Goal: Task Accomplishment & Management: Complete application form

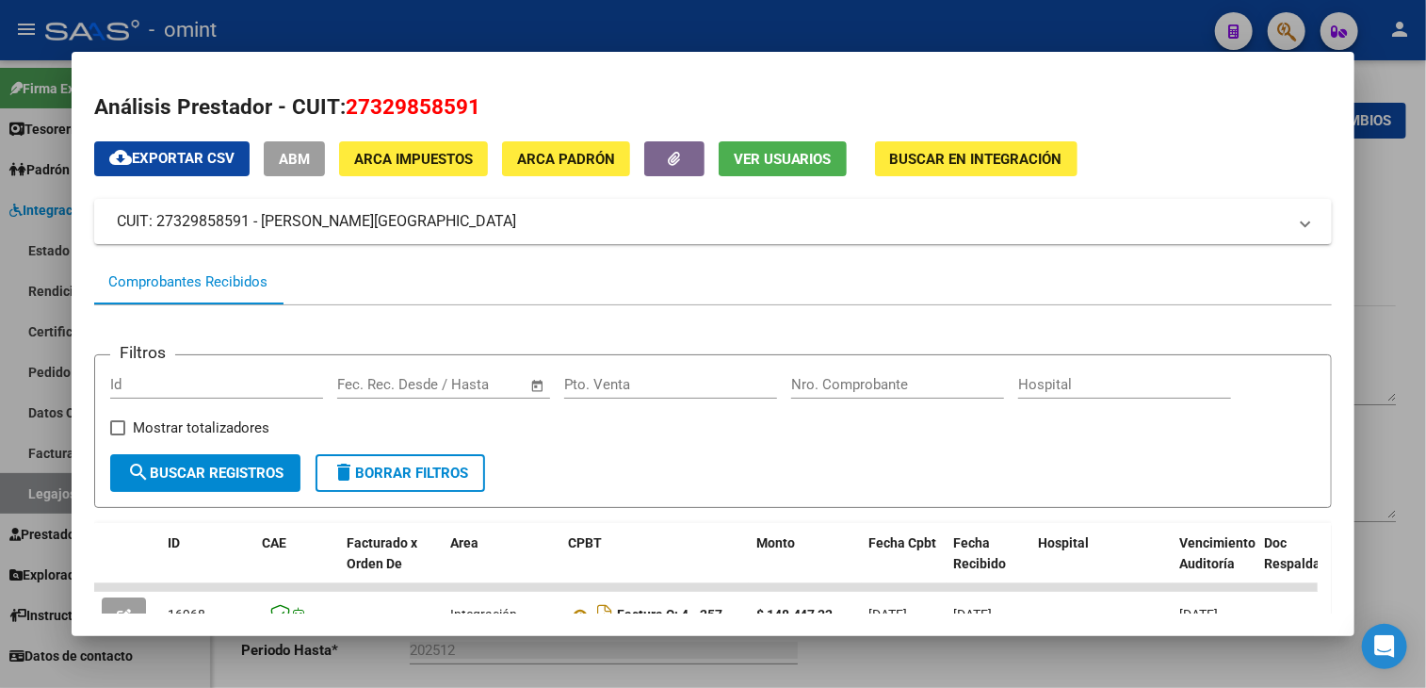
scroll to position [363, 0]
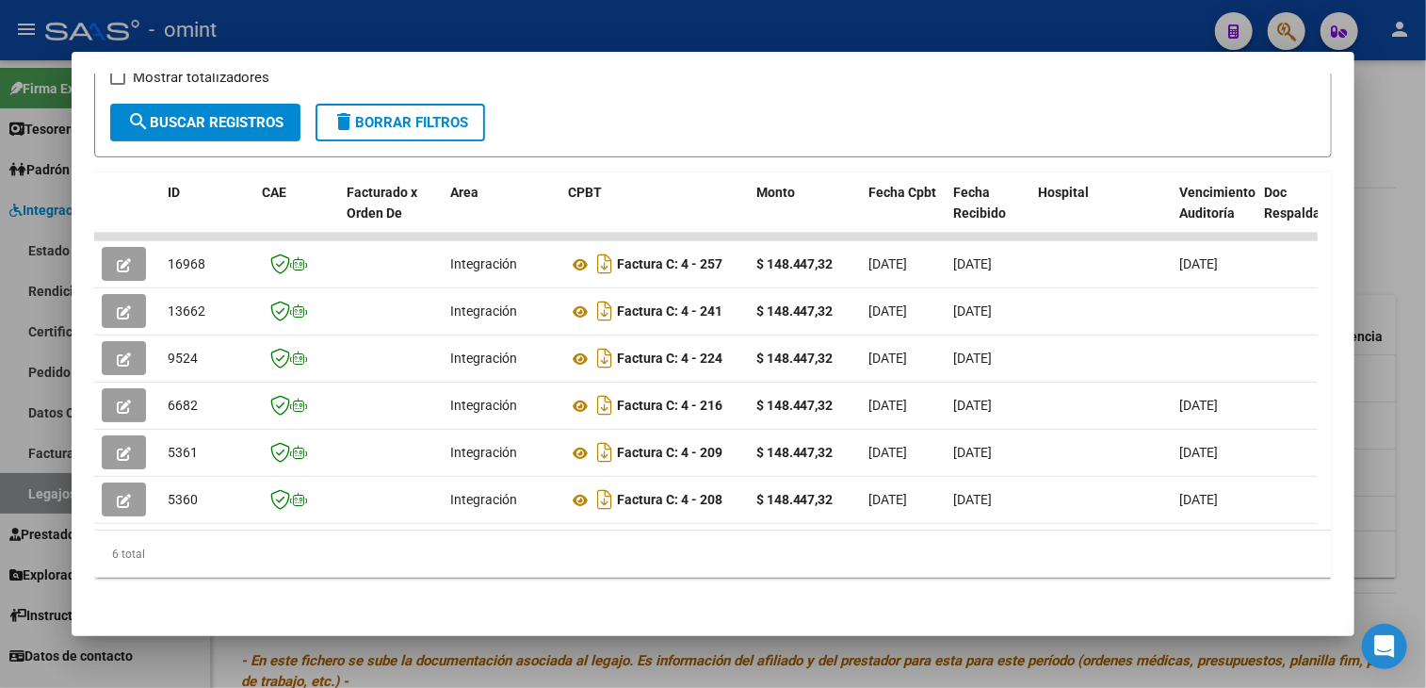
click at [545, 666] on div at bounding box center [713, 344] width 1426 height 688
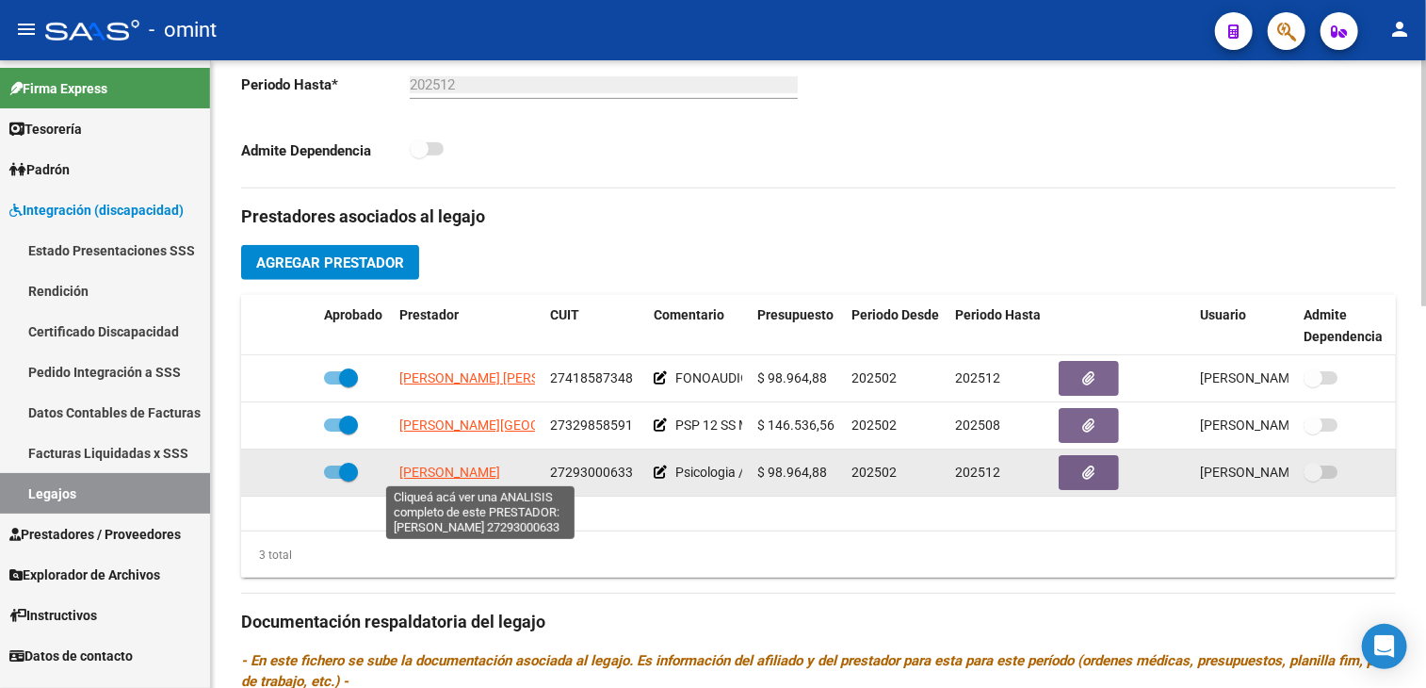
click at [480, 468] on span "REÑONES ANDREA LORENA" at bounding box center [449, 471] width 101 height 15
type textarea "27293000633"
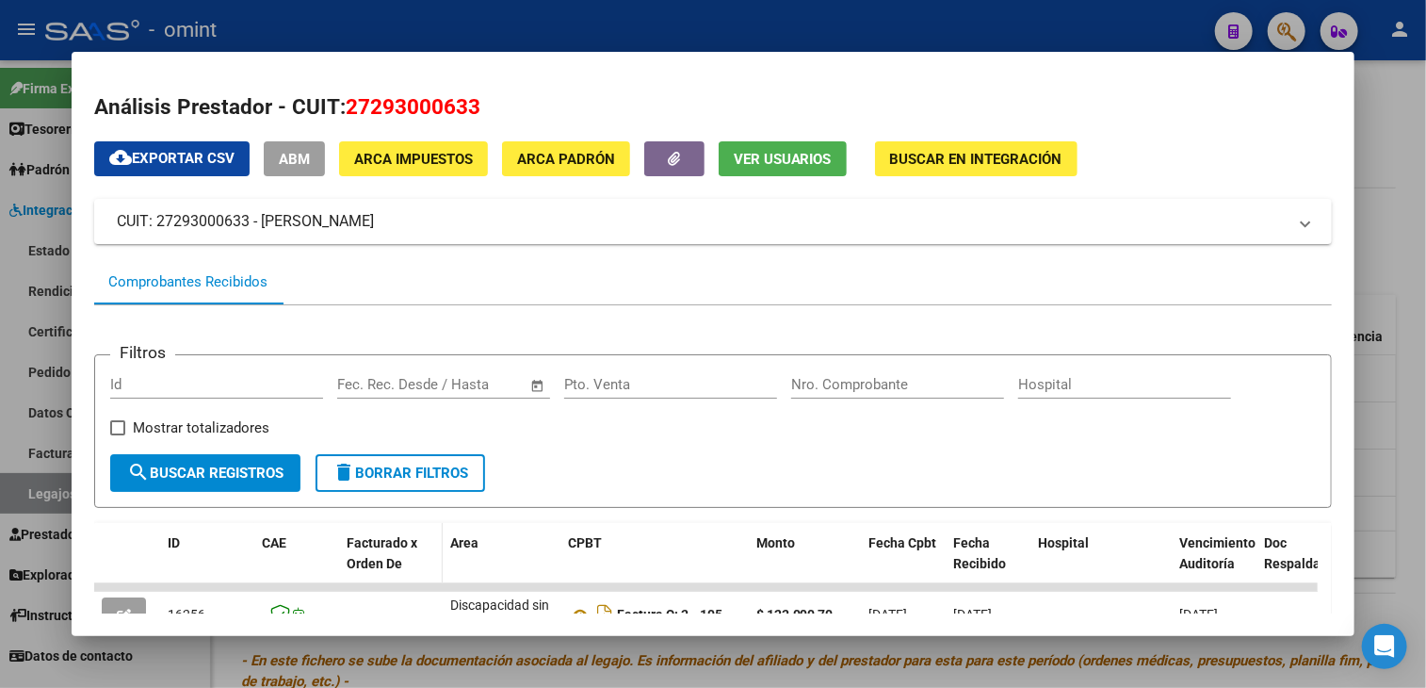
scroll to position [188, 0]
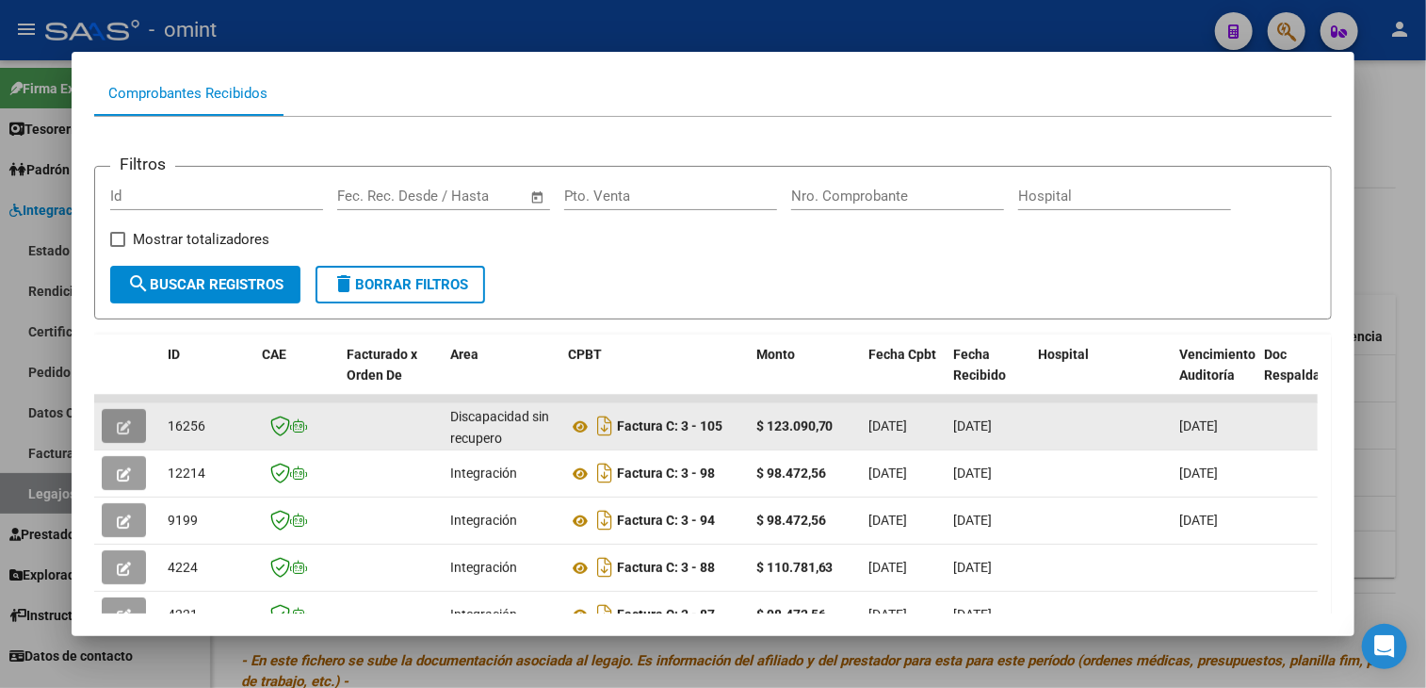
click at [135, 429] on button "button" at bounding box center [124, 426] width 44 height 34
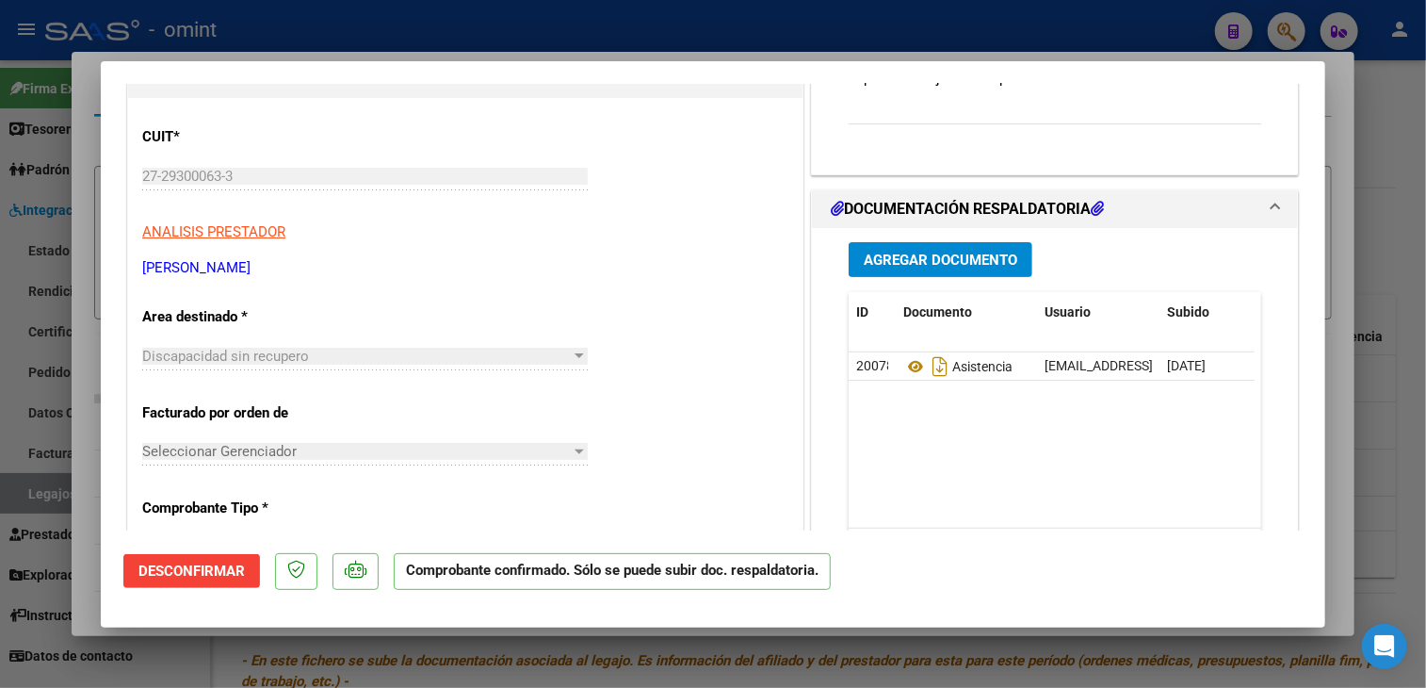
click at [399, 348] on div "Discapacidad sin recupero" at bounding box center [356, 356] width 429 height 17
click at [396, 352] on div "Discapacidad sin recupero" at bounding box center [356, 356] width 429 height 17
click at [211, 312] on p "Area destinado *" at bounding box center [239, 317] width 194 height 22
click at [209, 348] on span "Discapacidad sin recupero" at bounding box center [225, 356] width 167 height 17
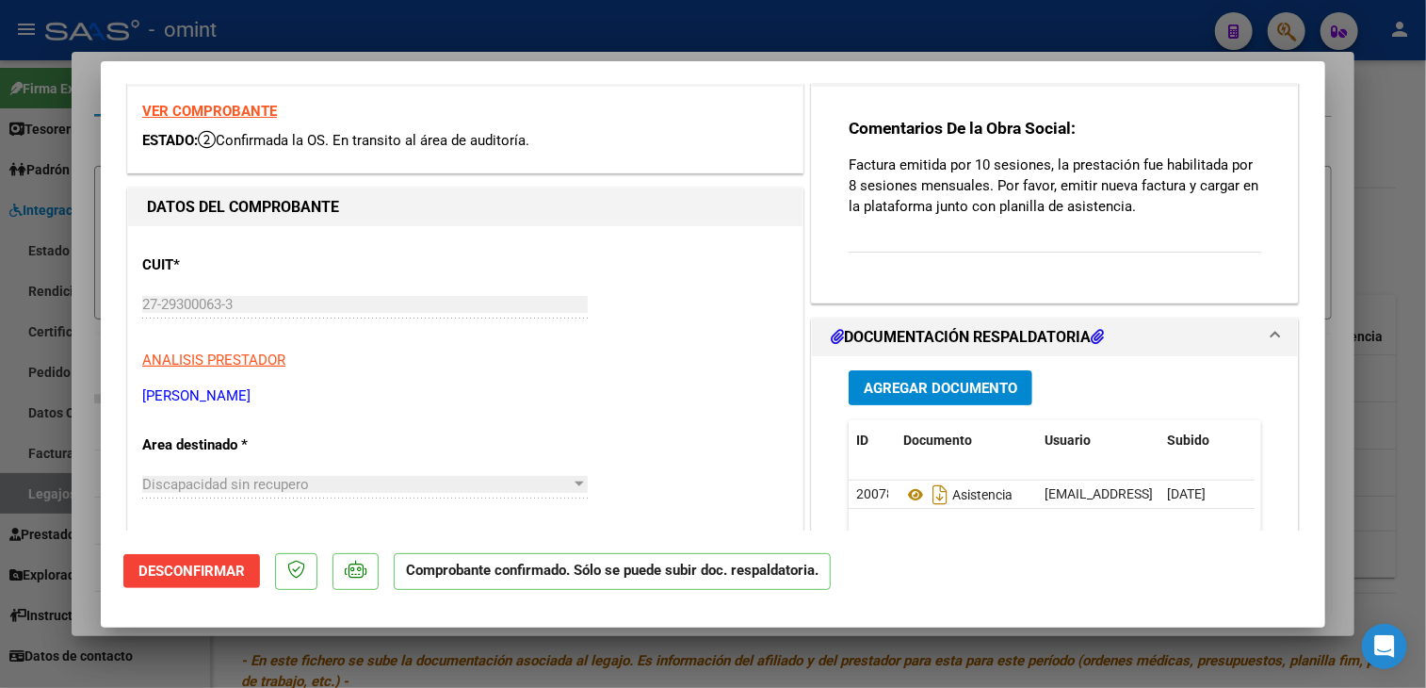
scroll to position [0, 0]
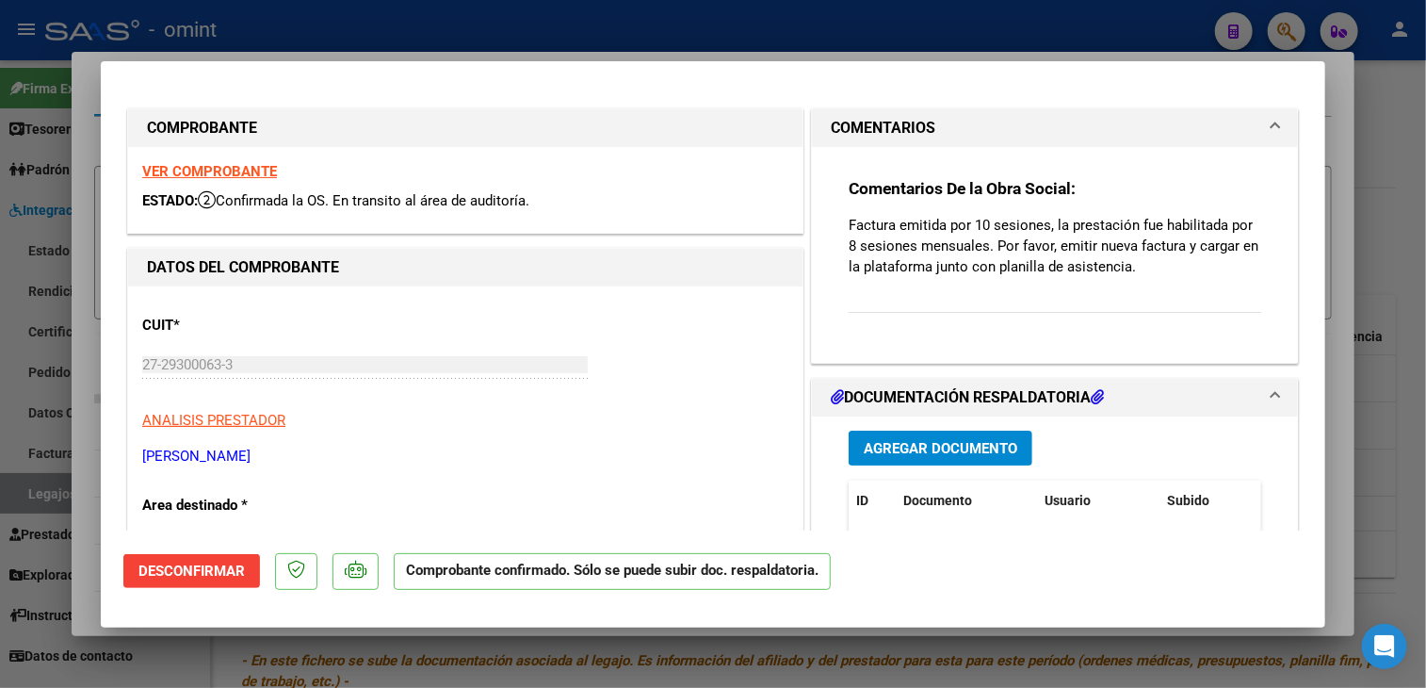
click at [1356, 130] on div at bounding box center [713, 344] width 1426 height 688
type input "$ 0,00"
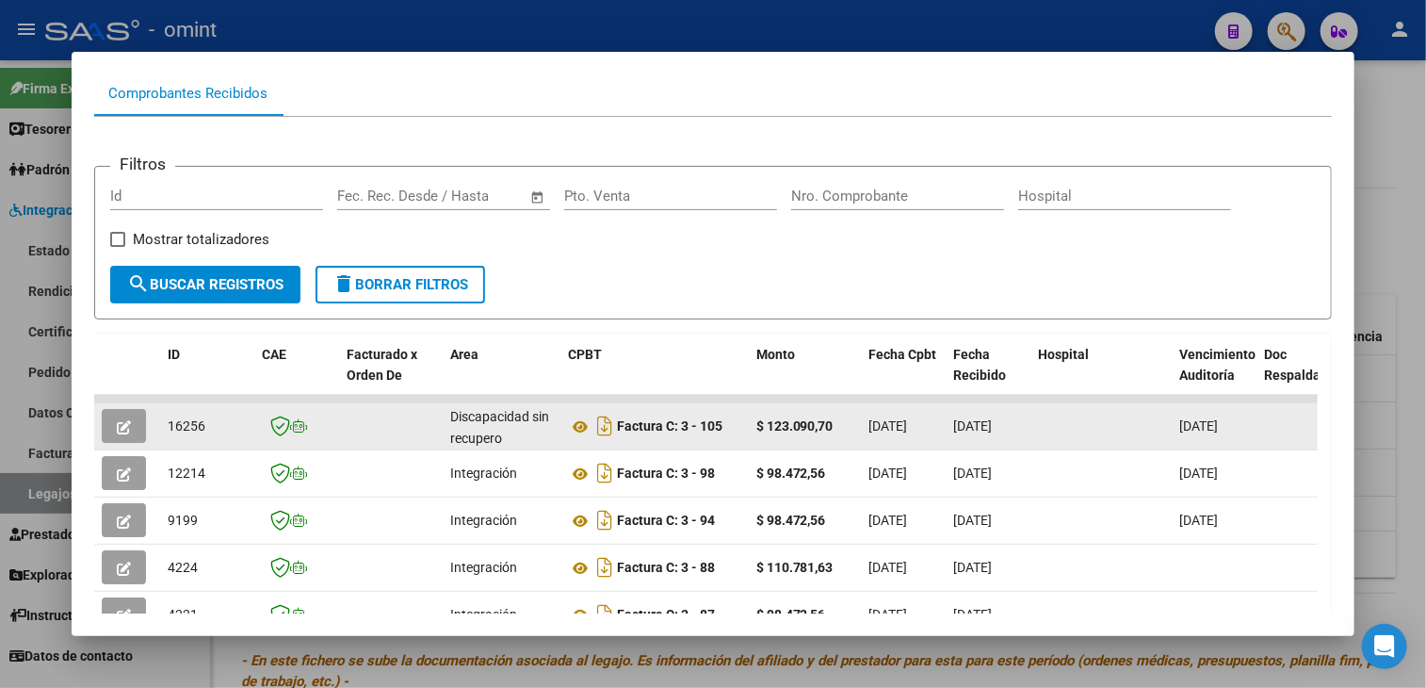
click at [184, 422] on span "16256" at bounding box center [187, 425] width 38 height 15
copy span "16256"
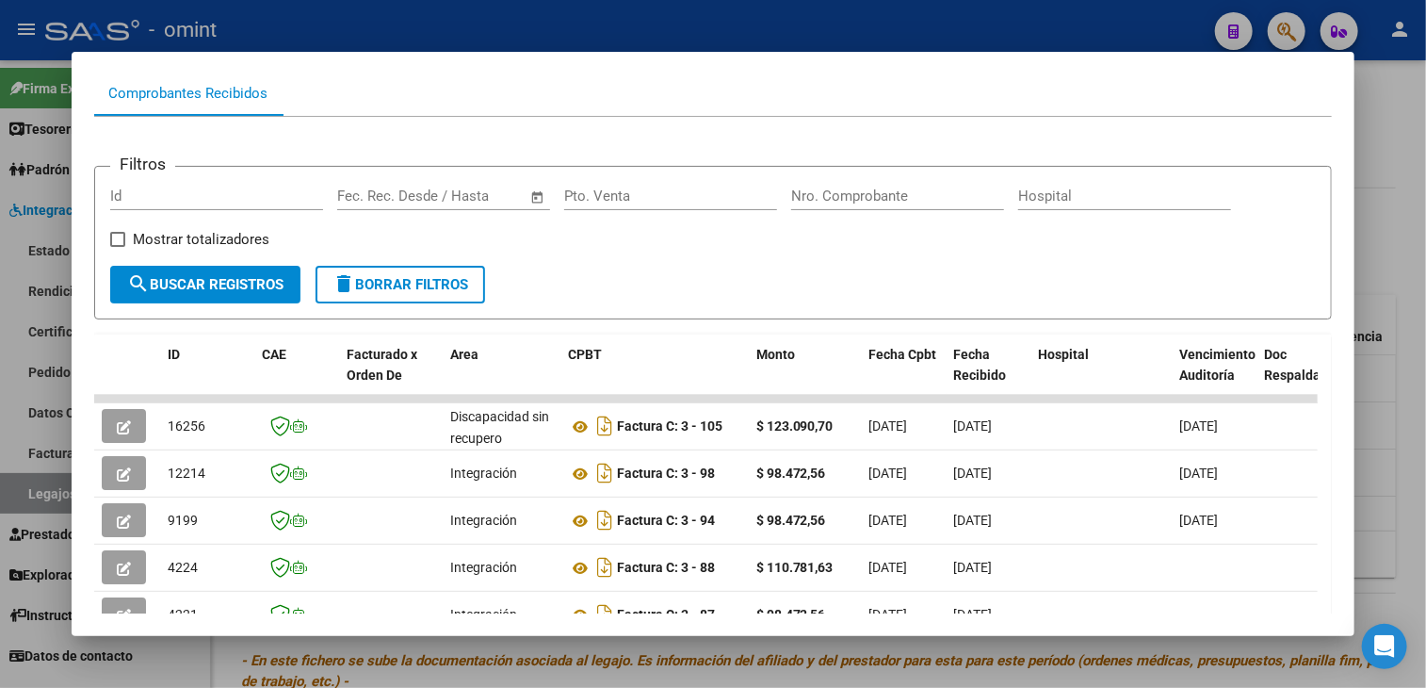
click at [424, 666] on div at bounding box center [713, 344] width 1426 height 688
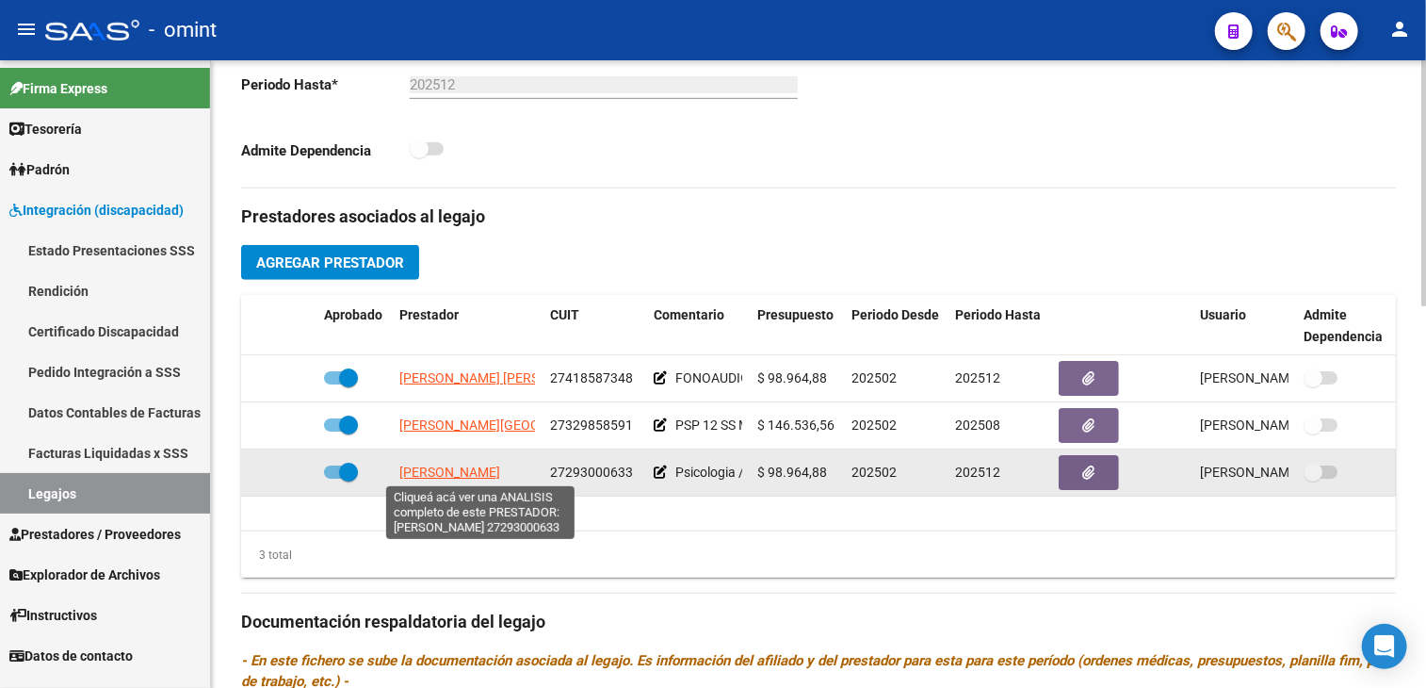
click at [500, 472] on span "REÑONES ANDREA LORENA" at bounding box center [449, 471] width 101 height 15
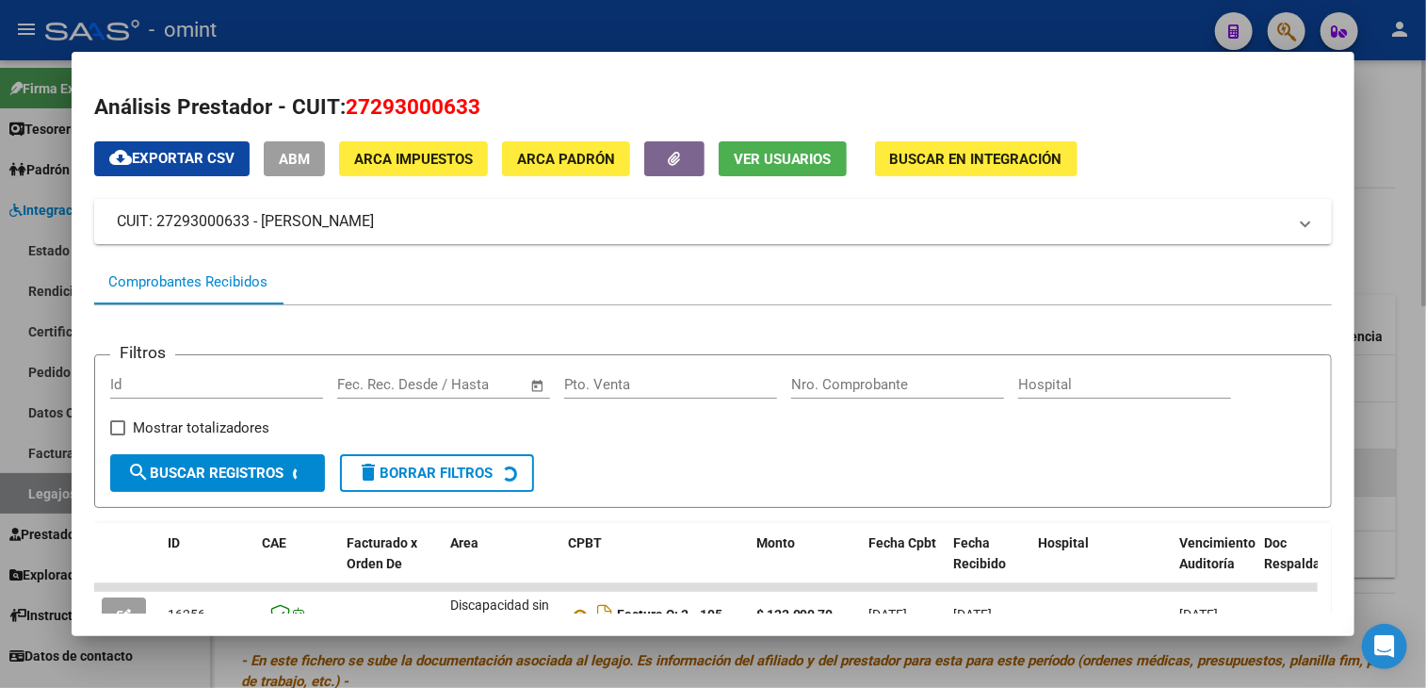
scroll to position [188, 0]
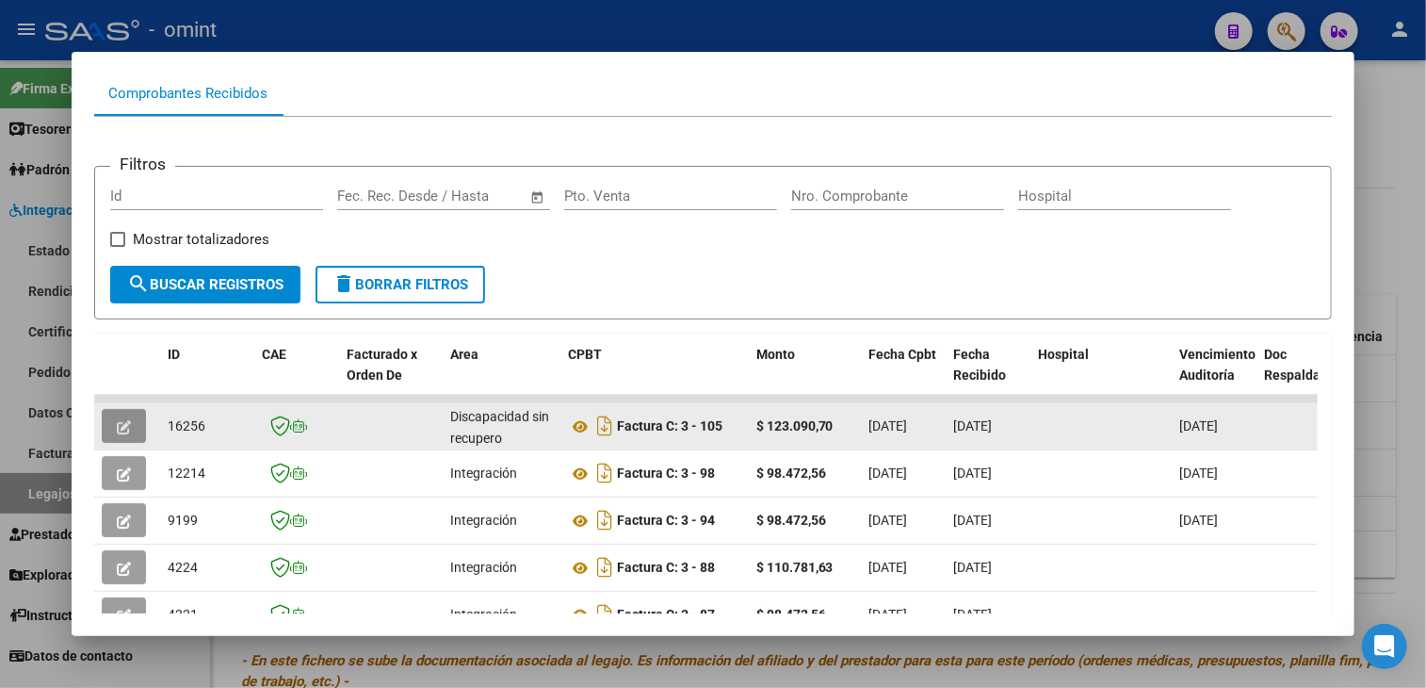
click at [107, 417] on button "button" at bounding box center [124, 426] width 44 height 34
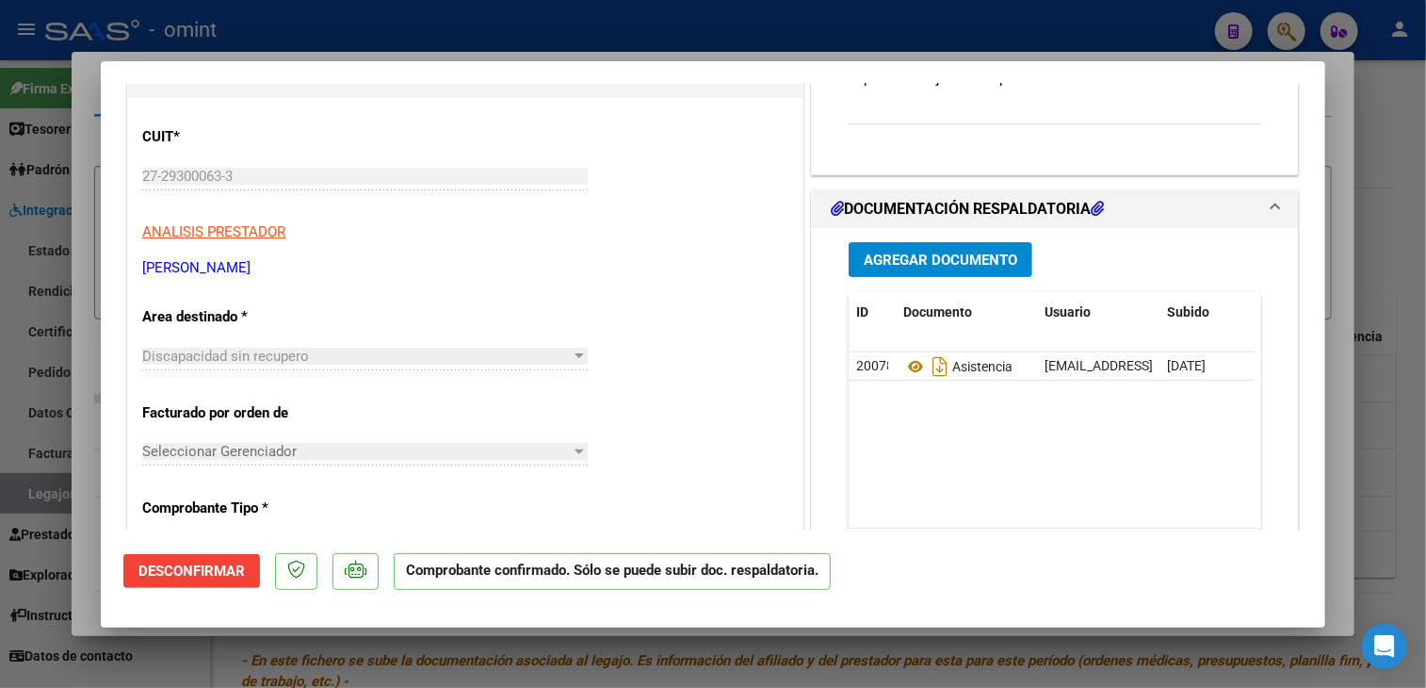
click at [329, 354] on div "Discapacidad sin recupero" at bounding box center [356, 356] width 429 height 17
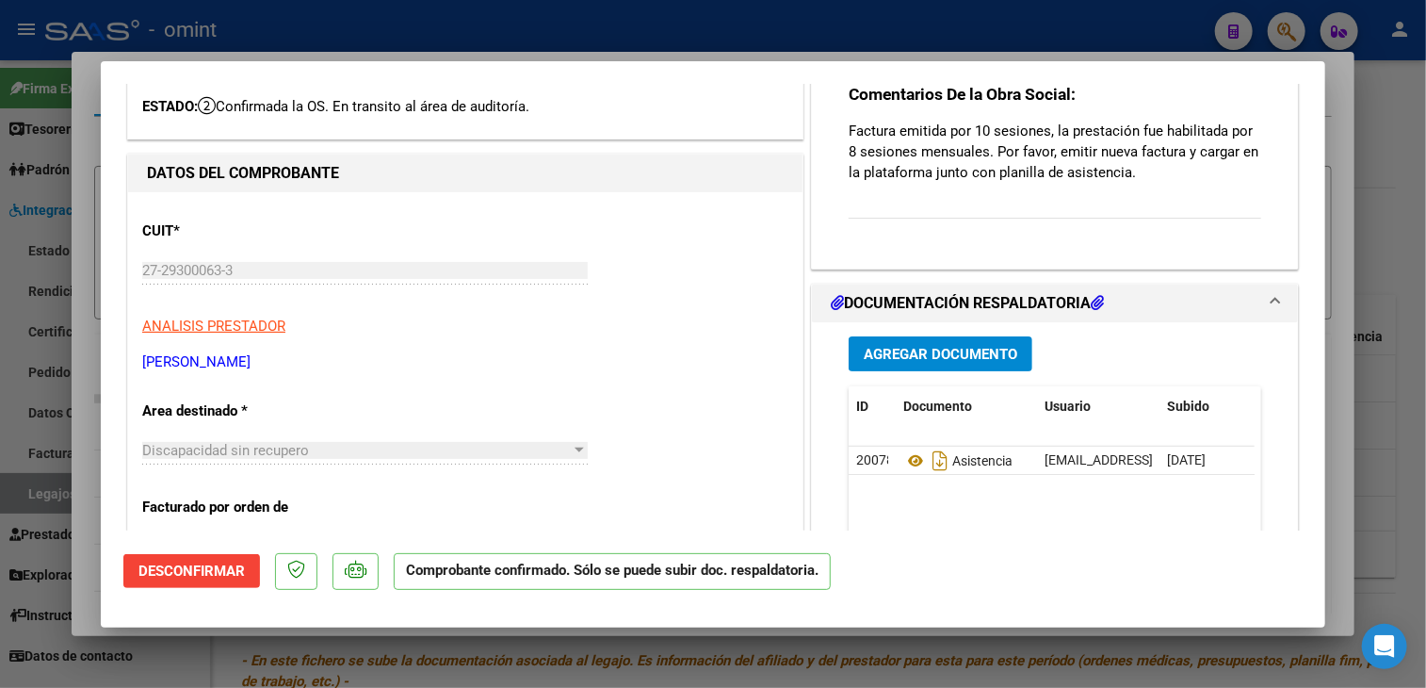
scroll to position [0, 0]
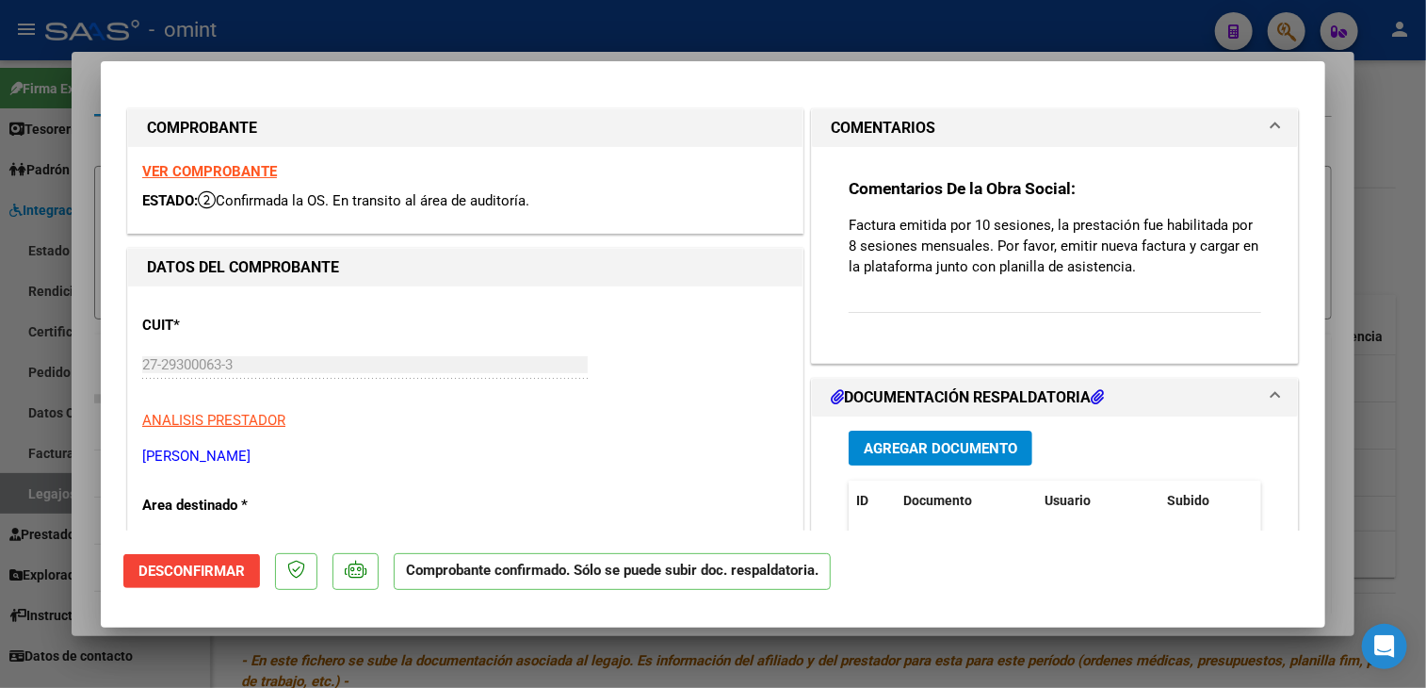
click at [514, 658] on div at bounding box center [713, 344] width 1426 height 688
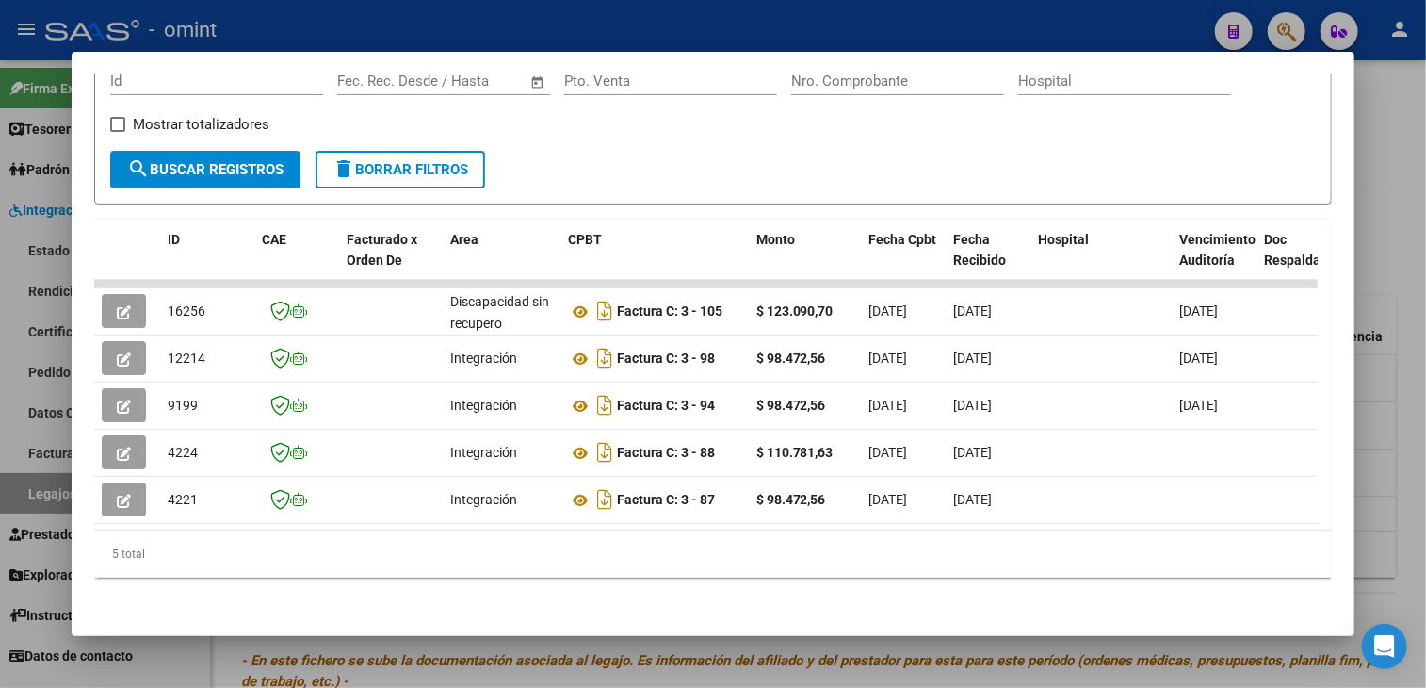
click at [532, 669] on div at bounding box center [713, 344] width 1426 height 688
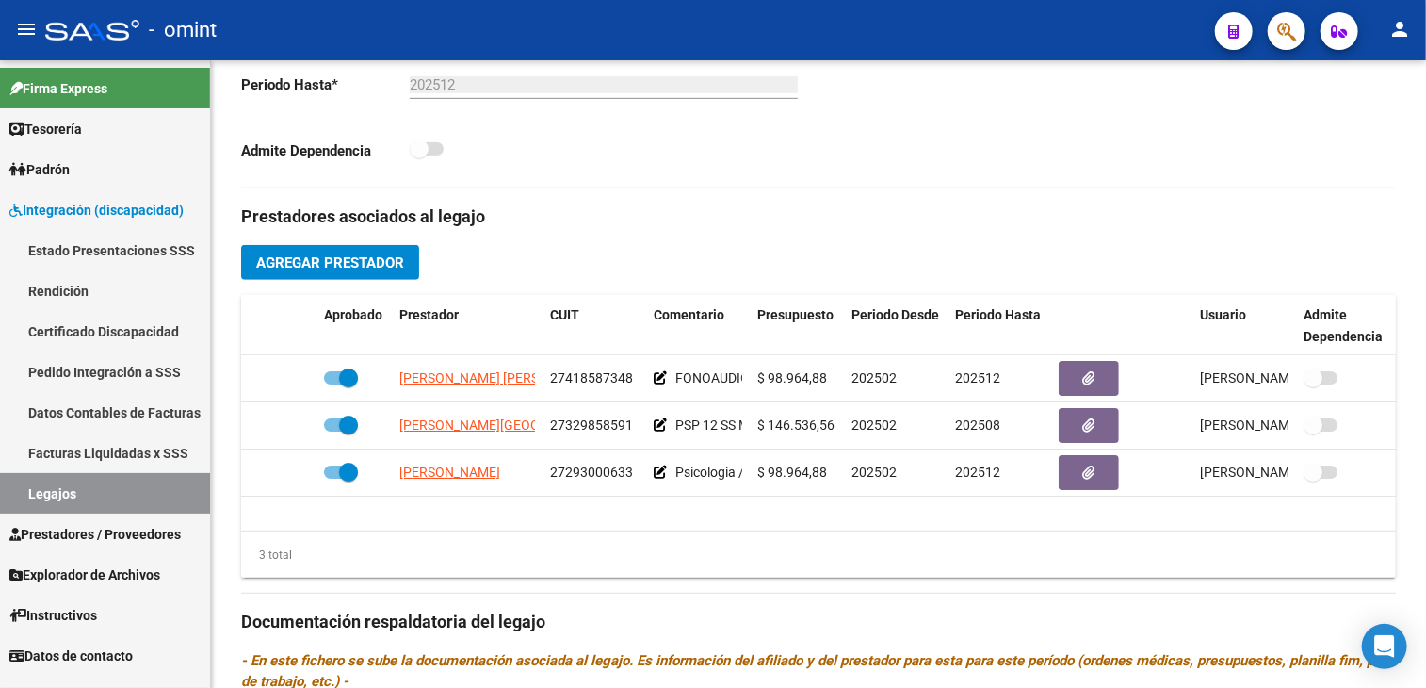
click at [60, 478] on link "Legajos" at bounding box center [105, 493] width 210 height 41
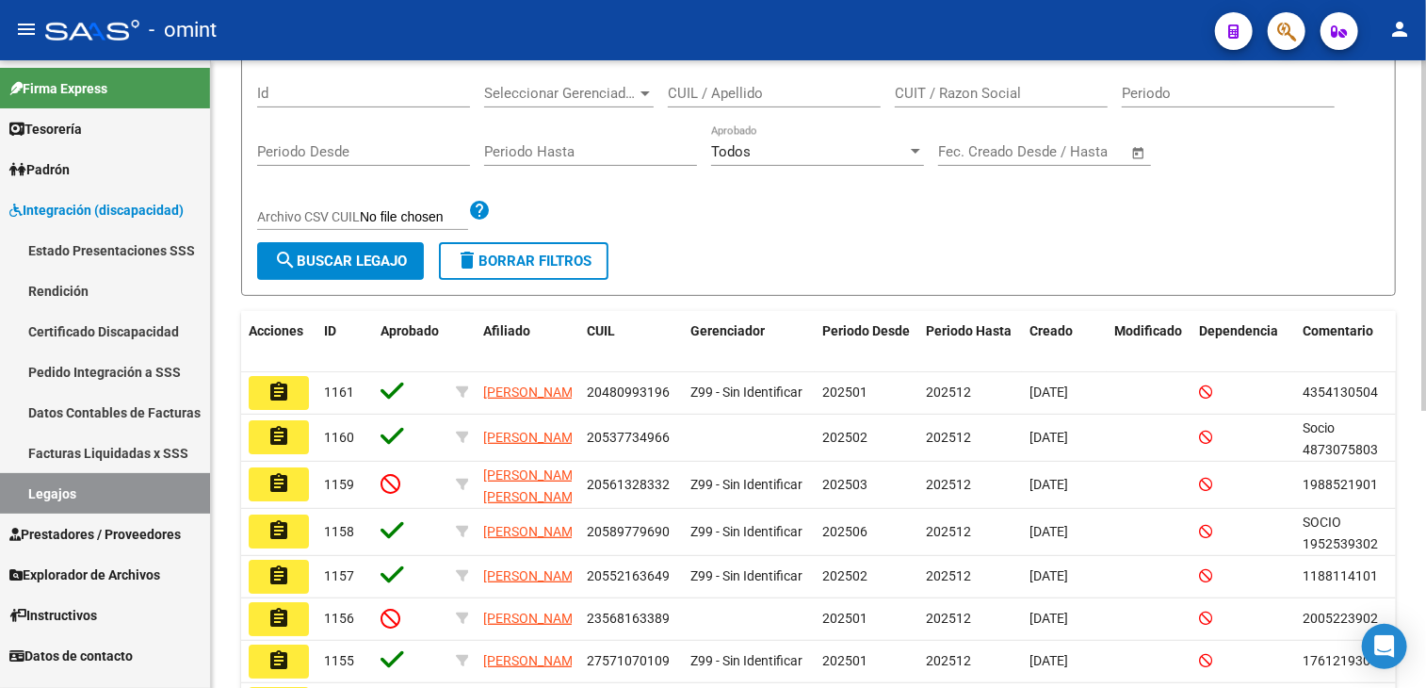
scroll to position [26, 0]
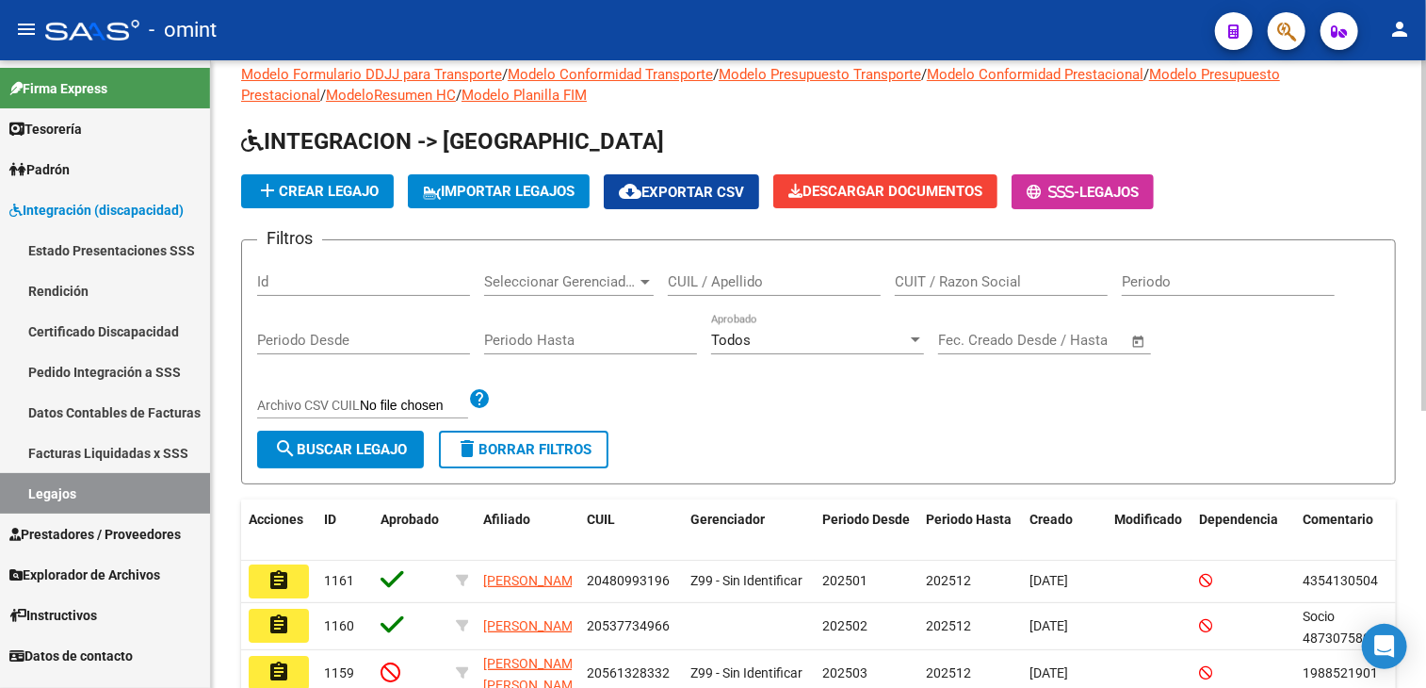
click at [740, 275] on input "CUIL / Apellido" at bounding box center [774, 281] width 213 height 17
type input "medina fr"
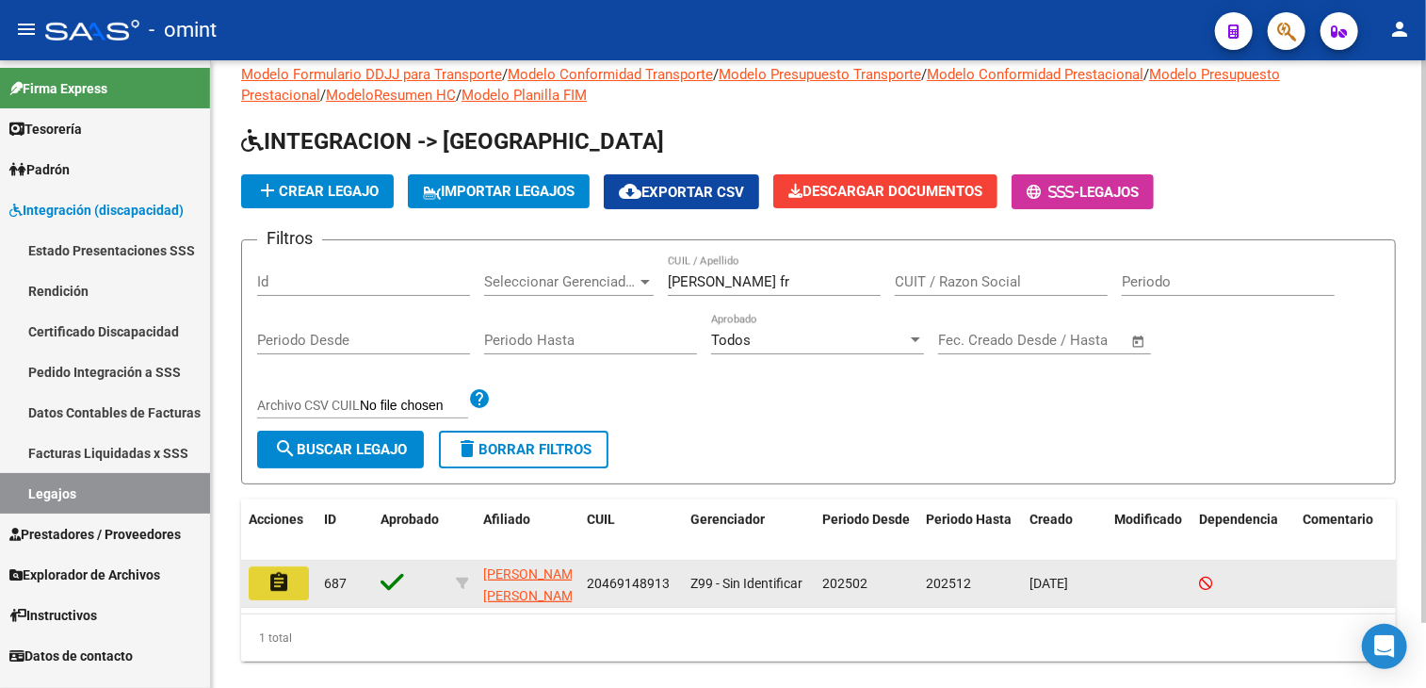
click at [273, 595] on button "assignment" at bounding box center [279, 583] width 60 height 34
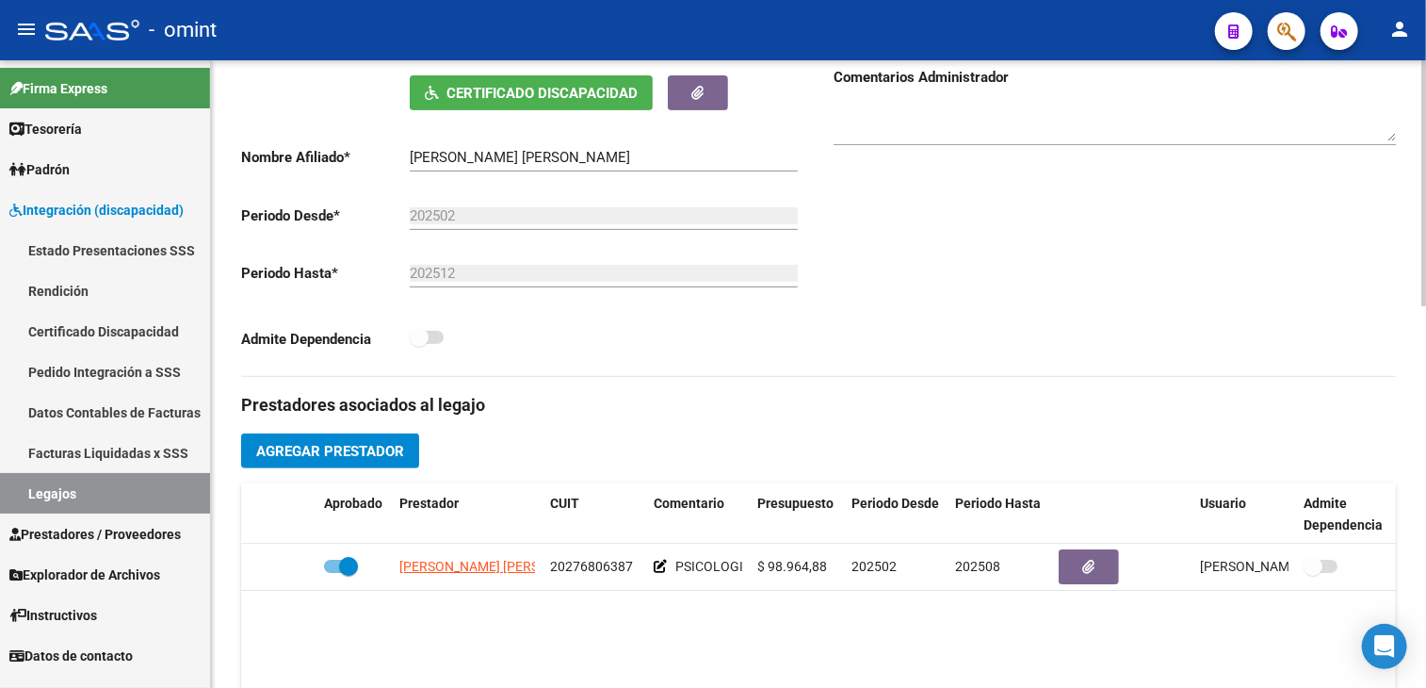
scroll to position [471, 0]
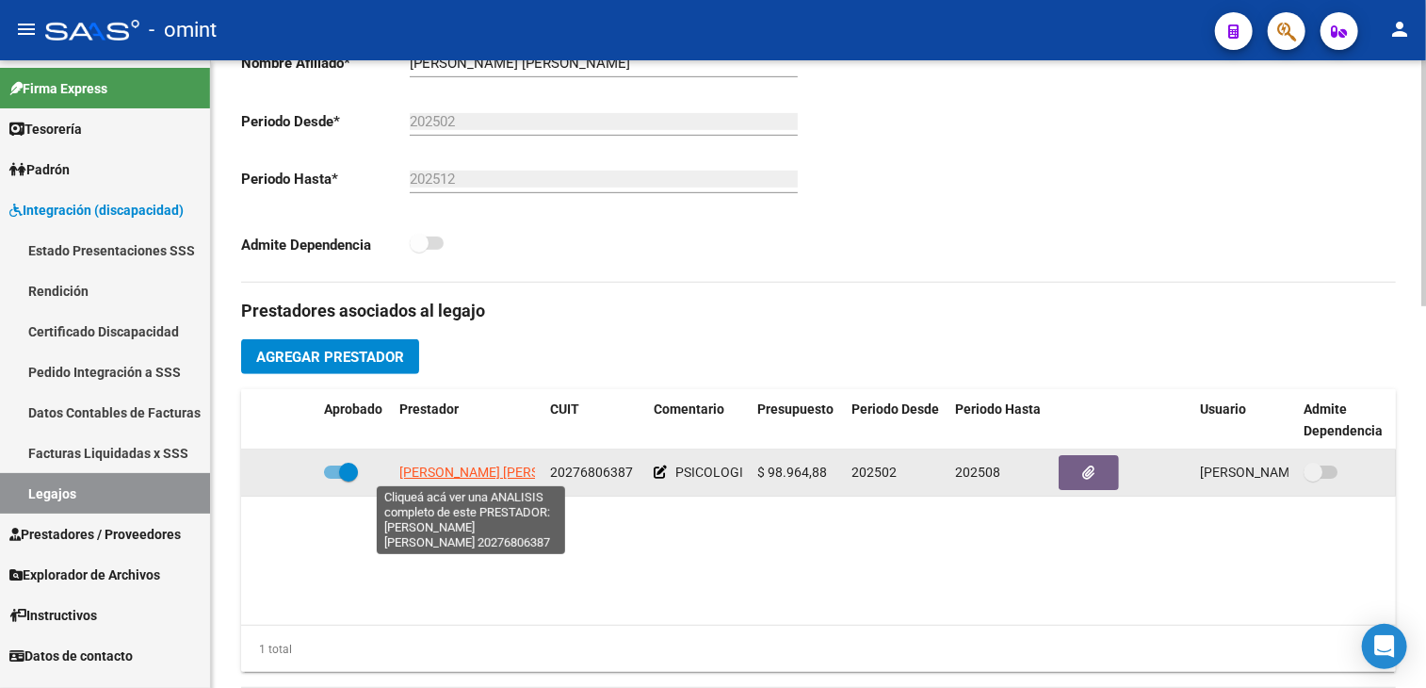
click at [482, 467] on span "VEGA DIEGO FERNANDO" at bounding box center [501, 471] width 204 height 15
type textarea "20276806387"
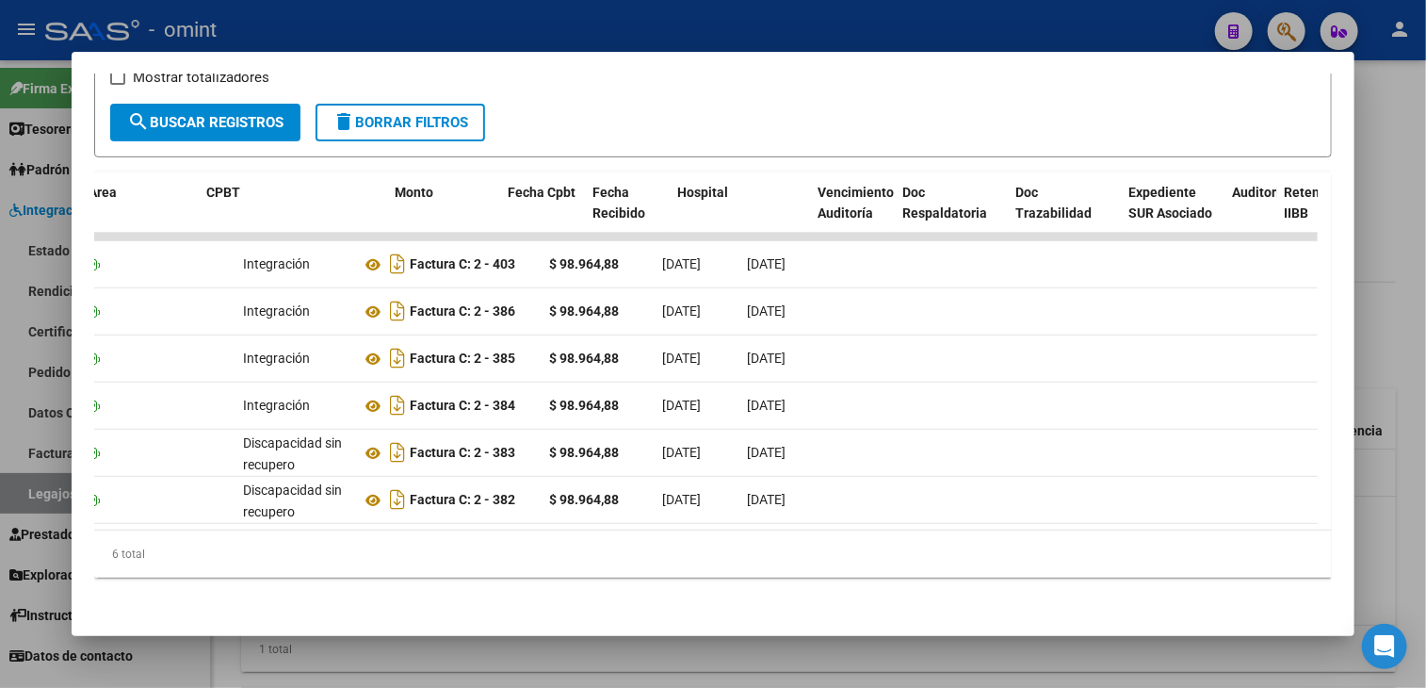
scroll to position [0, 0]
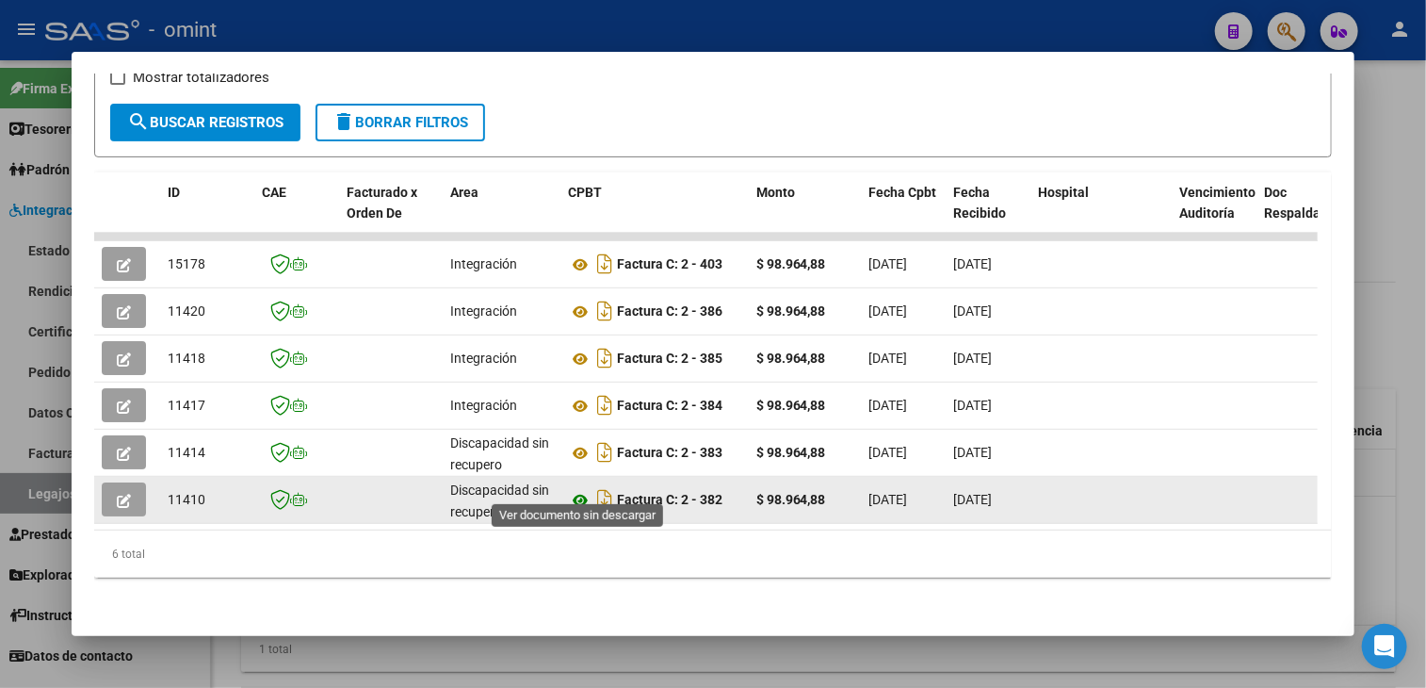
click at [577, 489] on icon at bounding box center [580, 500] width 24 height 23
click at [109, 488] on button "button" at bounding box center [124, 499] width 44 height 34
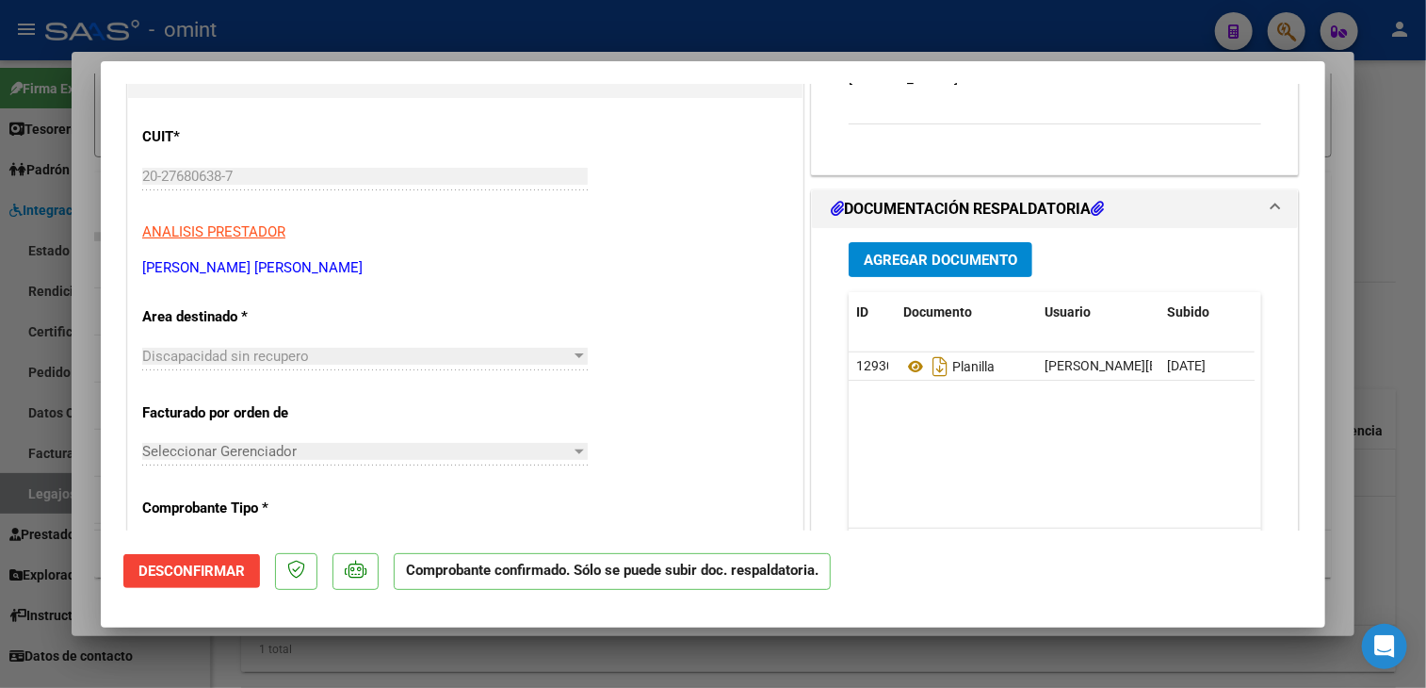
scroll to position [377, 0]
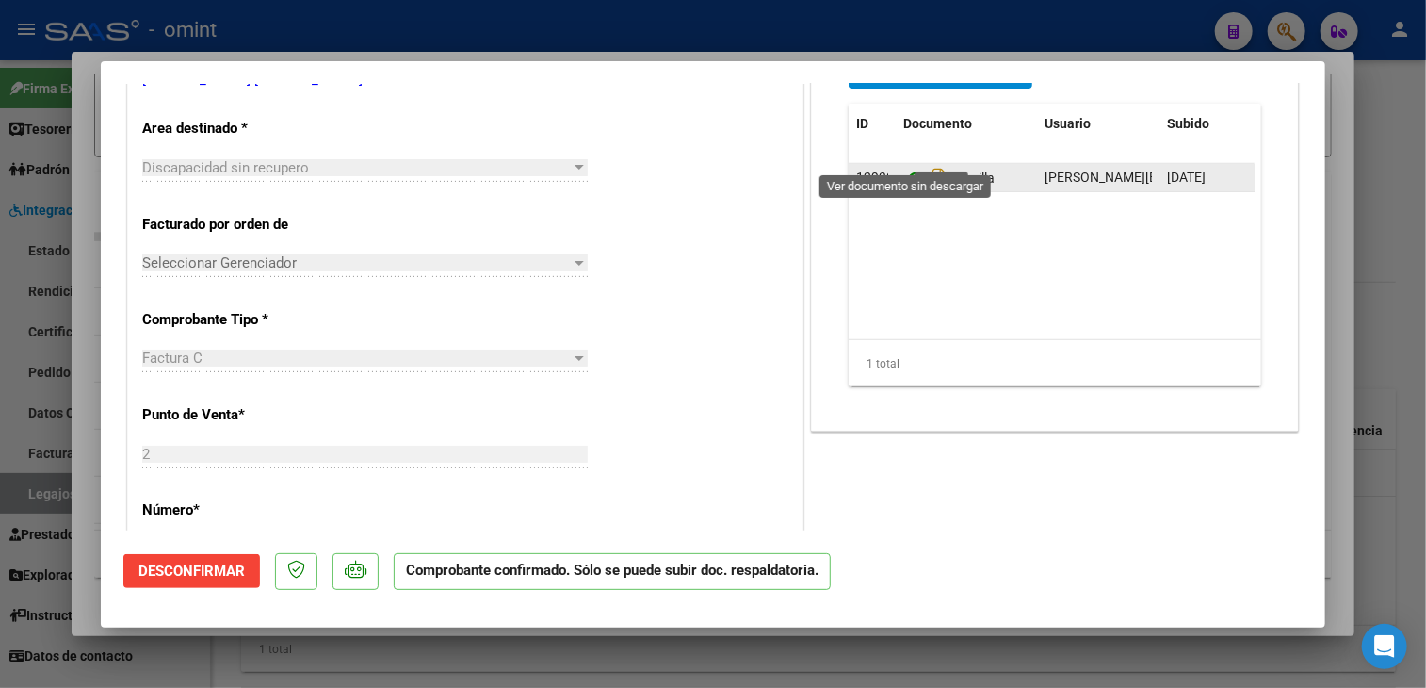
click at [908, 167] on icon at bounding box center [915, 178] width 24 height 23
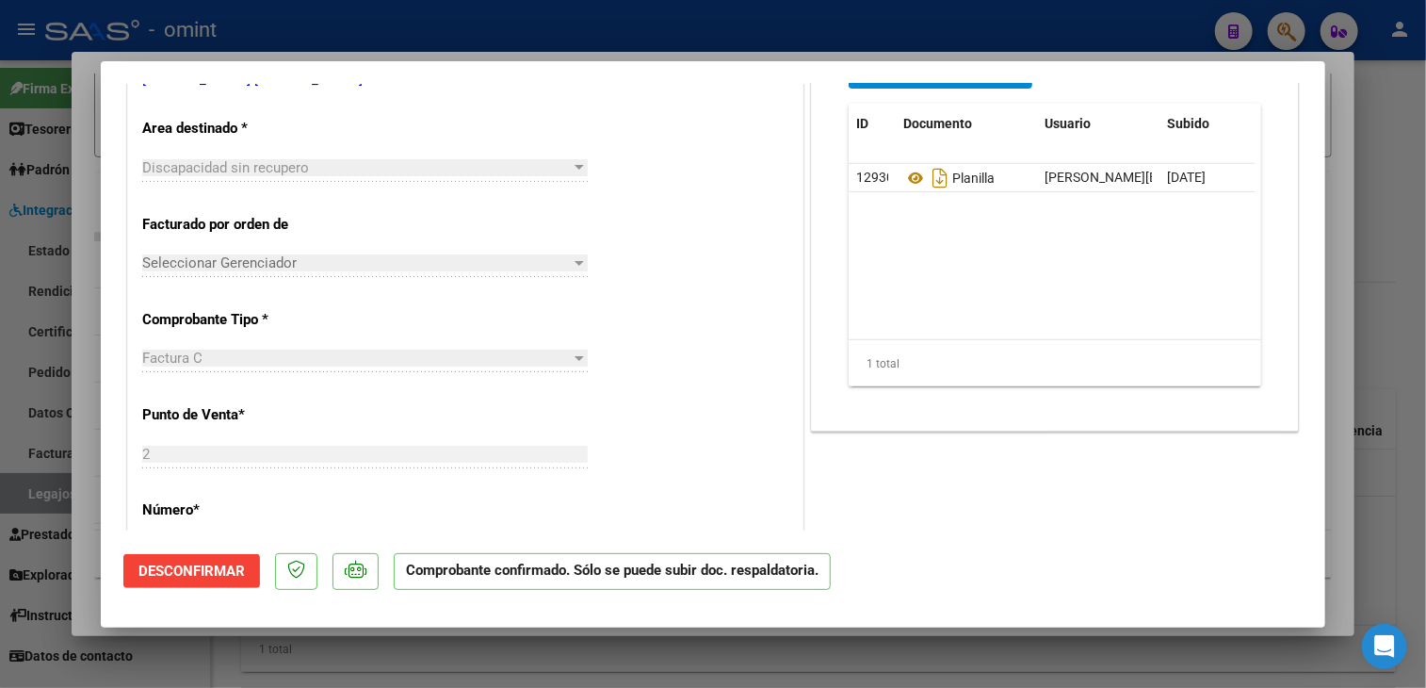
click at [422, 651] on div at bounding box center [713, 344] width 1426 height 688
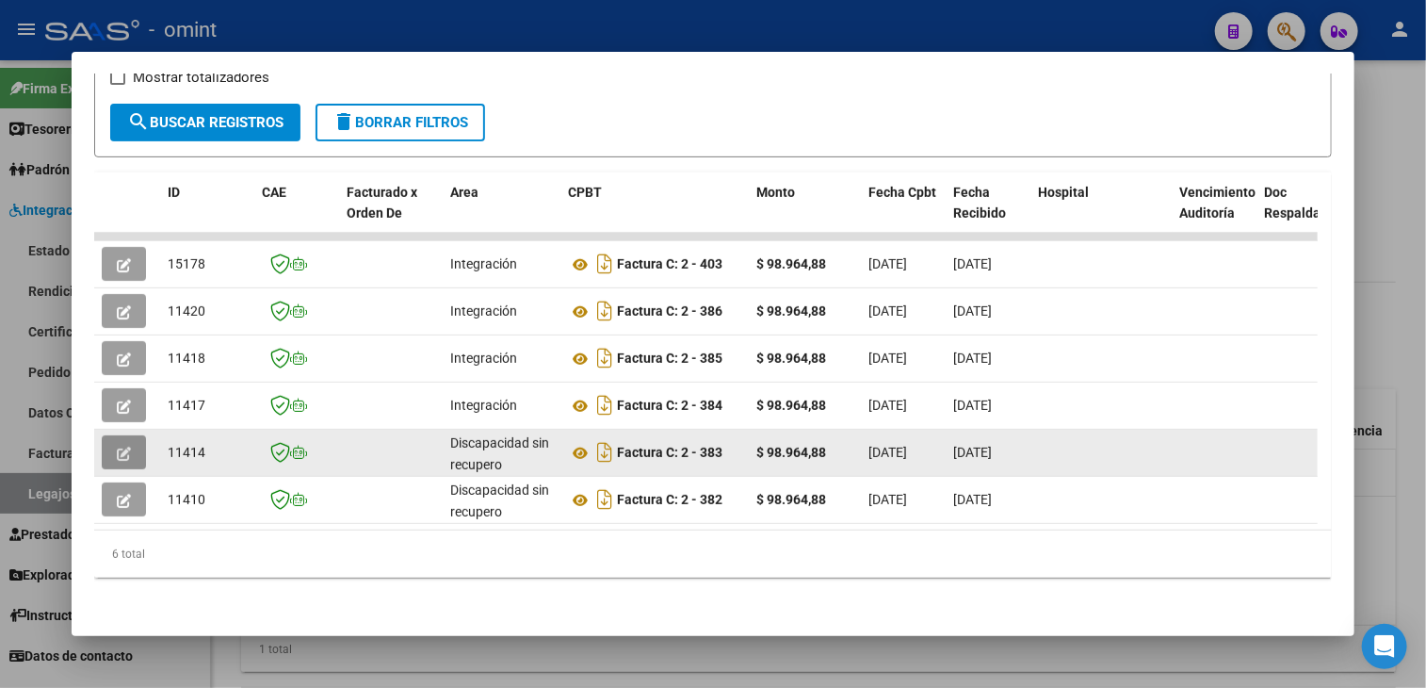
click at [119, 447] on icon "button" at bounding box center [124, 454] width 14 height 14
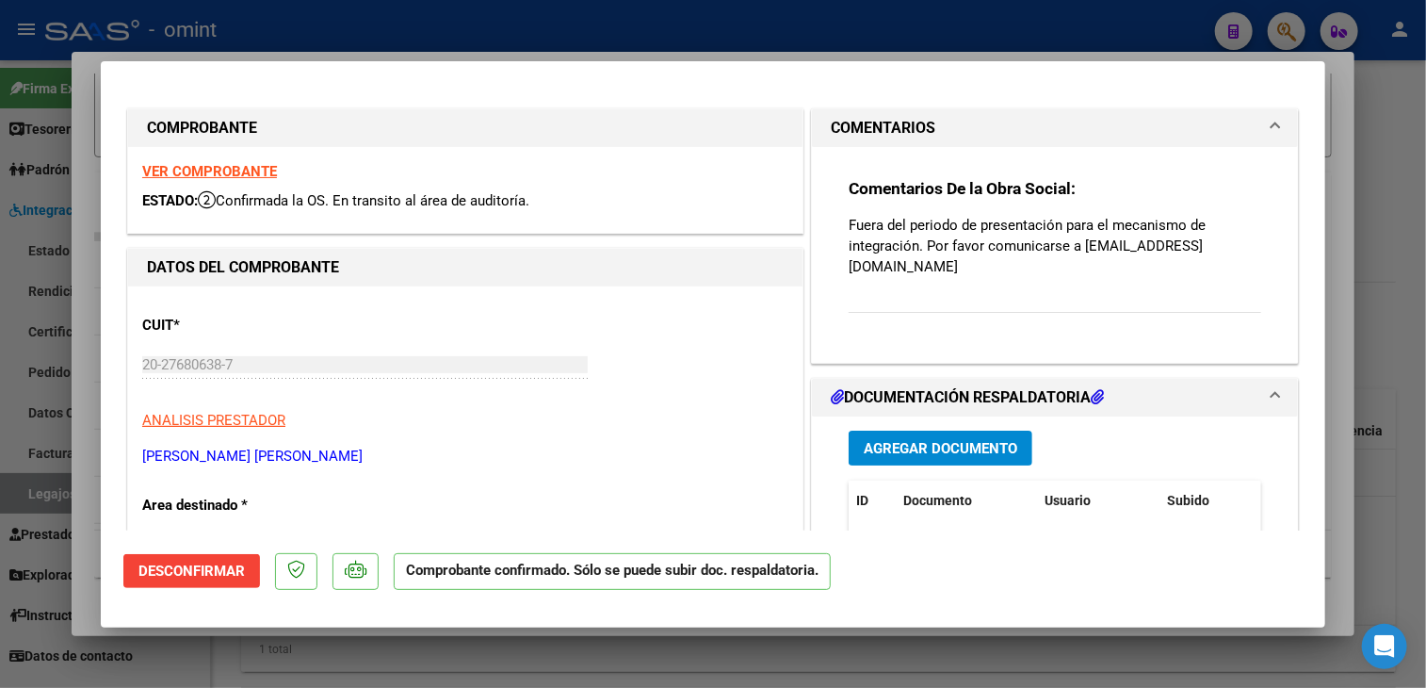
click at [247, 164] on strong "VER COMPROBANTE" at bounding box center [209, 171] width 135 height 17
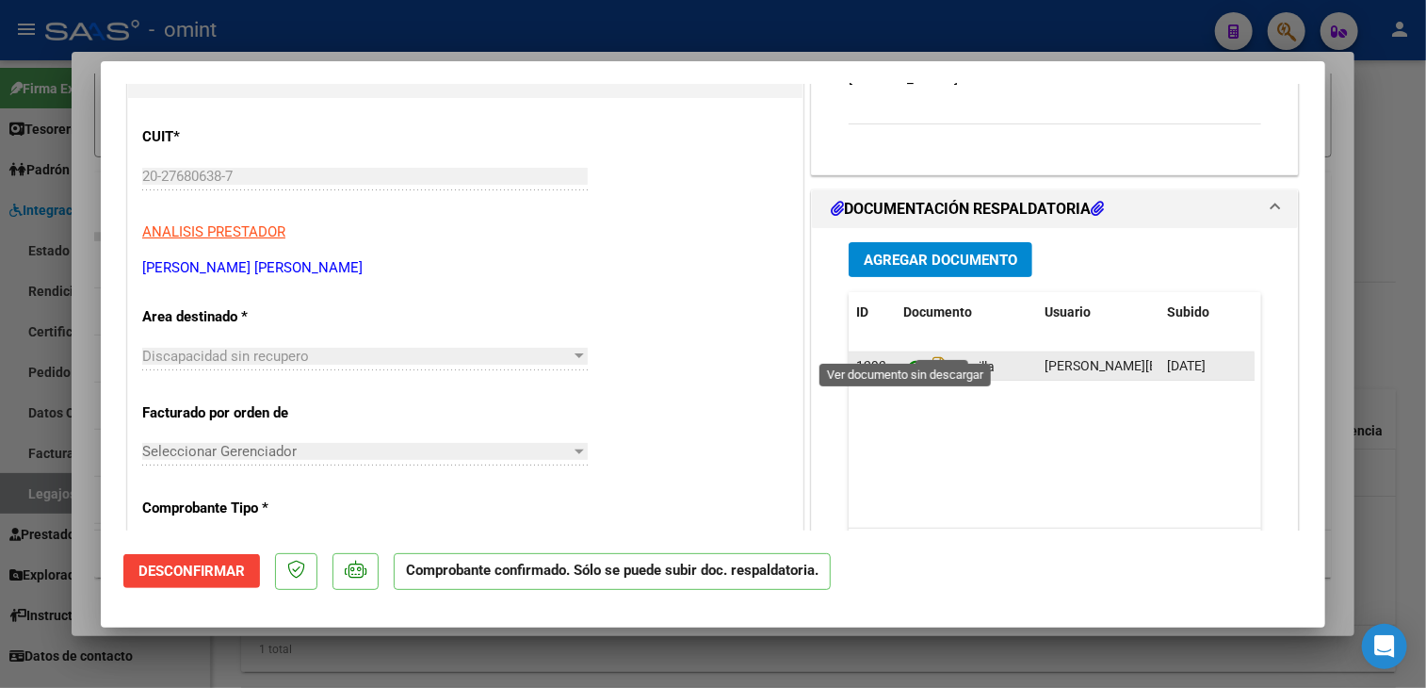
click at [907, 355] on icon at bounding box center [915, 366] width 24 height 23
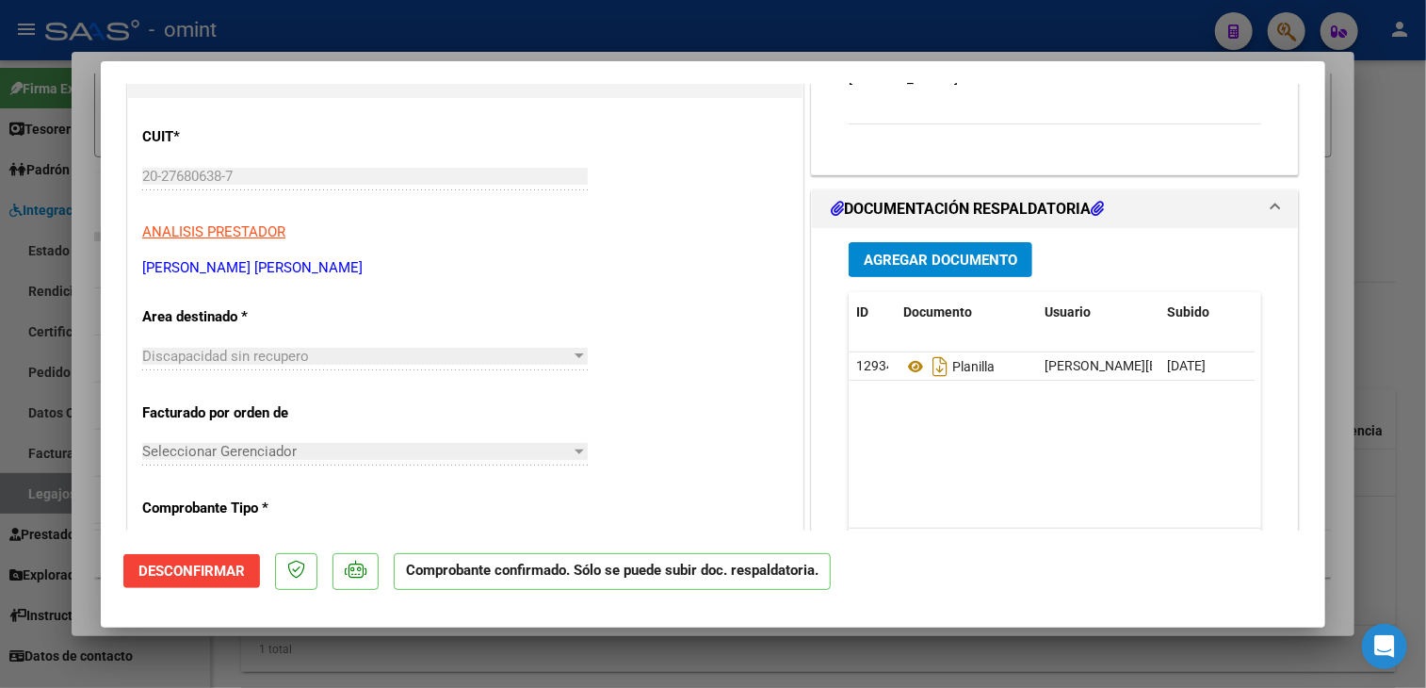
click at [721, 672] on div at bounding box center [713, 344] width 1426 height 688
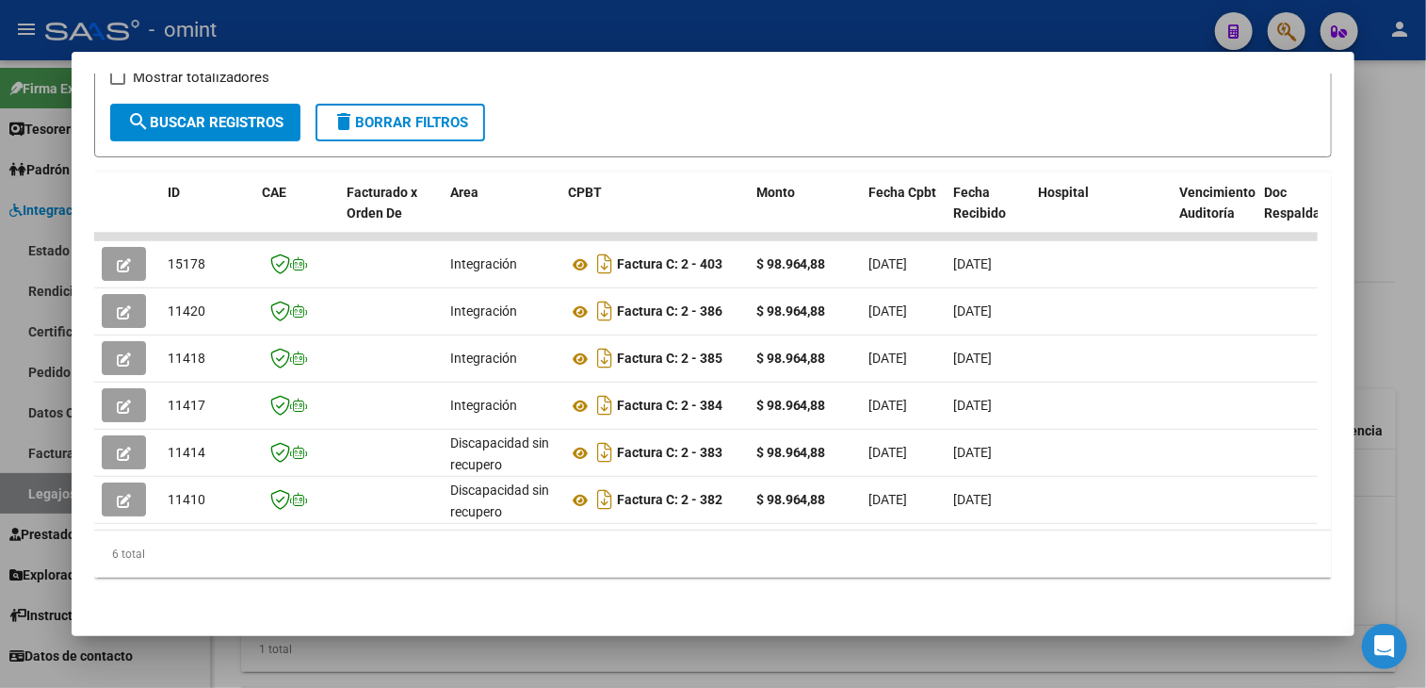
click at [593, 643] on div at bounding box center [713, 344] width 1426 height 688
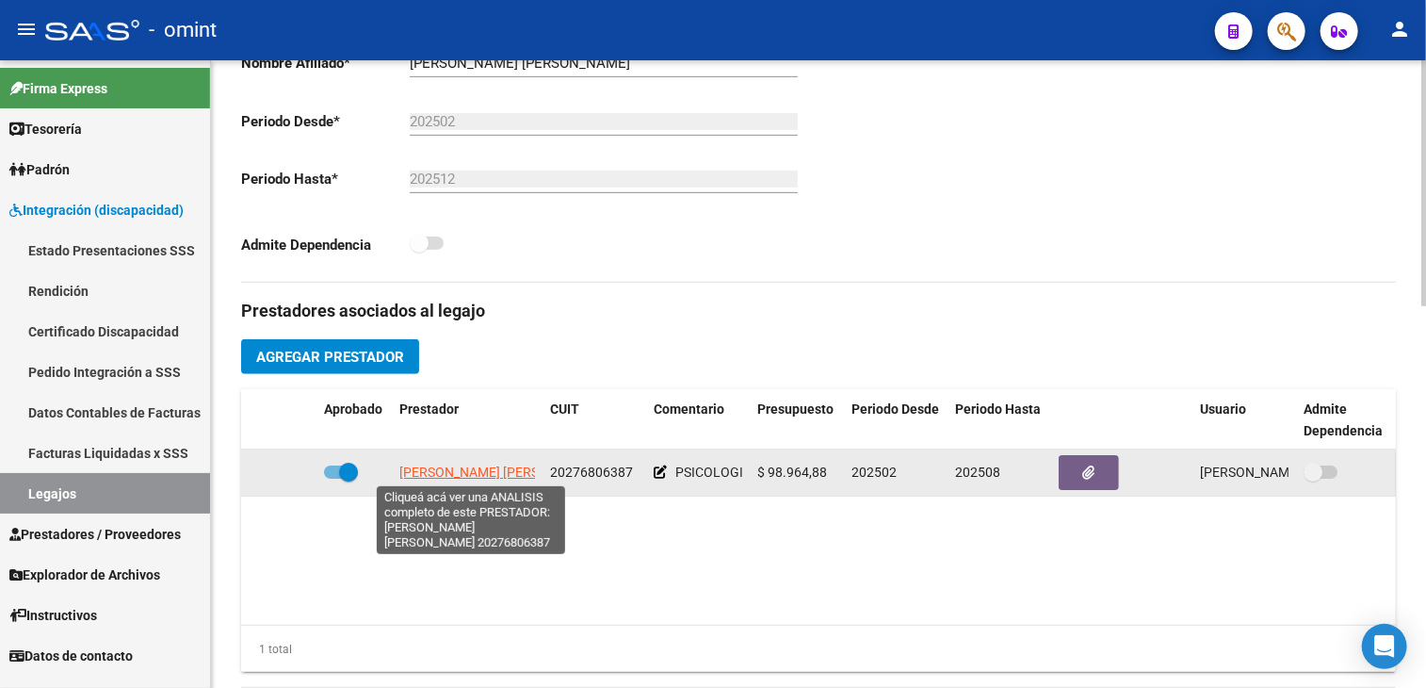
click at [468, 464] on span "VEGA DIEGO FERNANDO" at bounding box center [501, 471] width 204 height 15
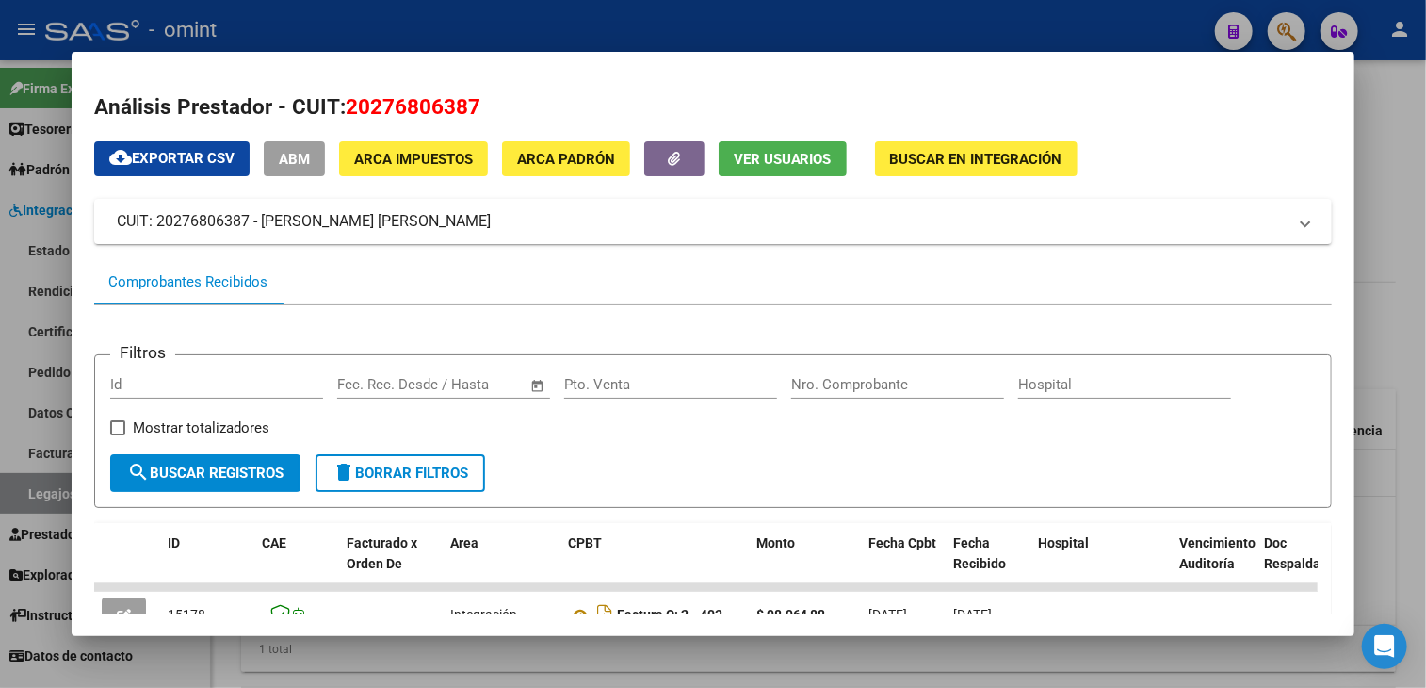
scroll to position [283, 0]
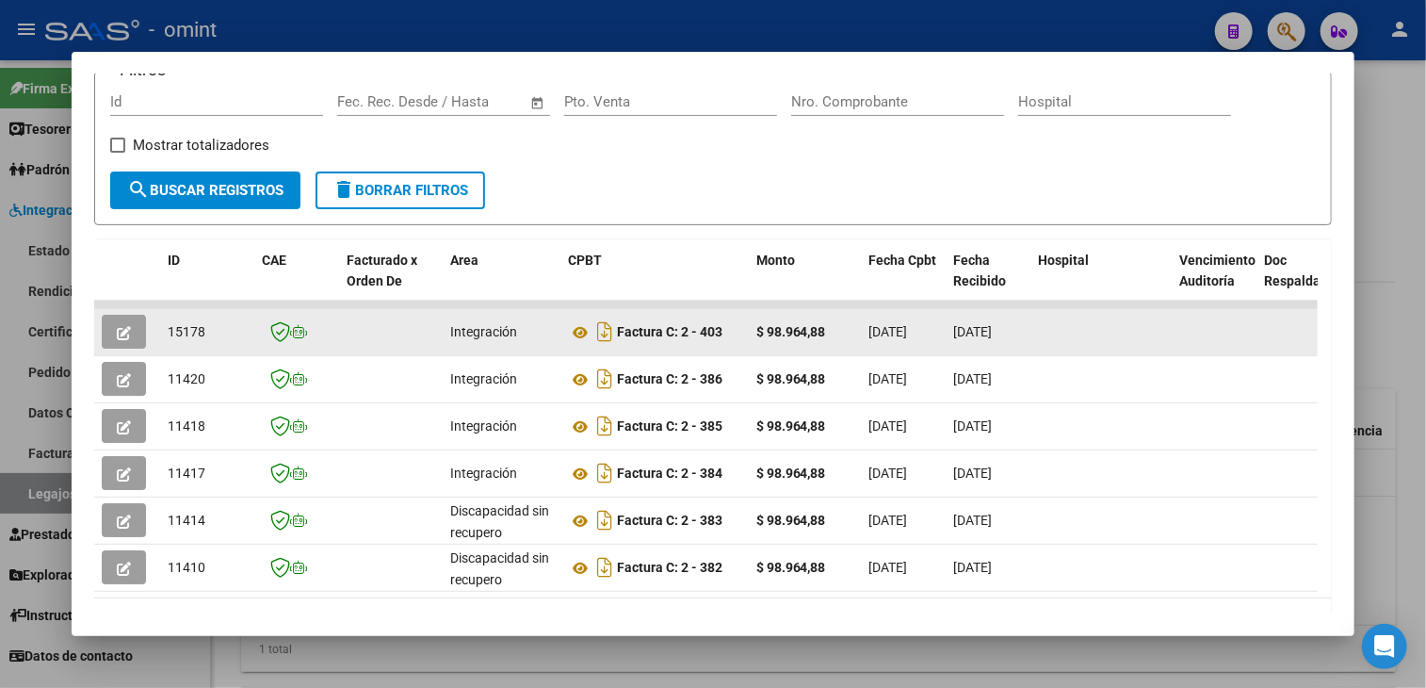
click at [128, 334] on icon "button" at bounding box center [124, 333] width 14 height 14
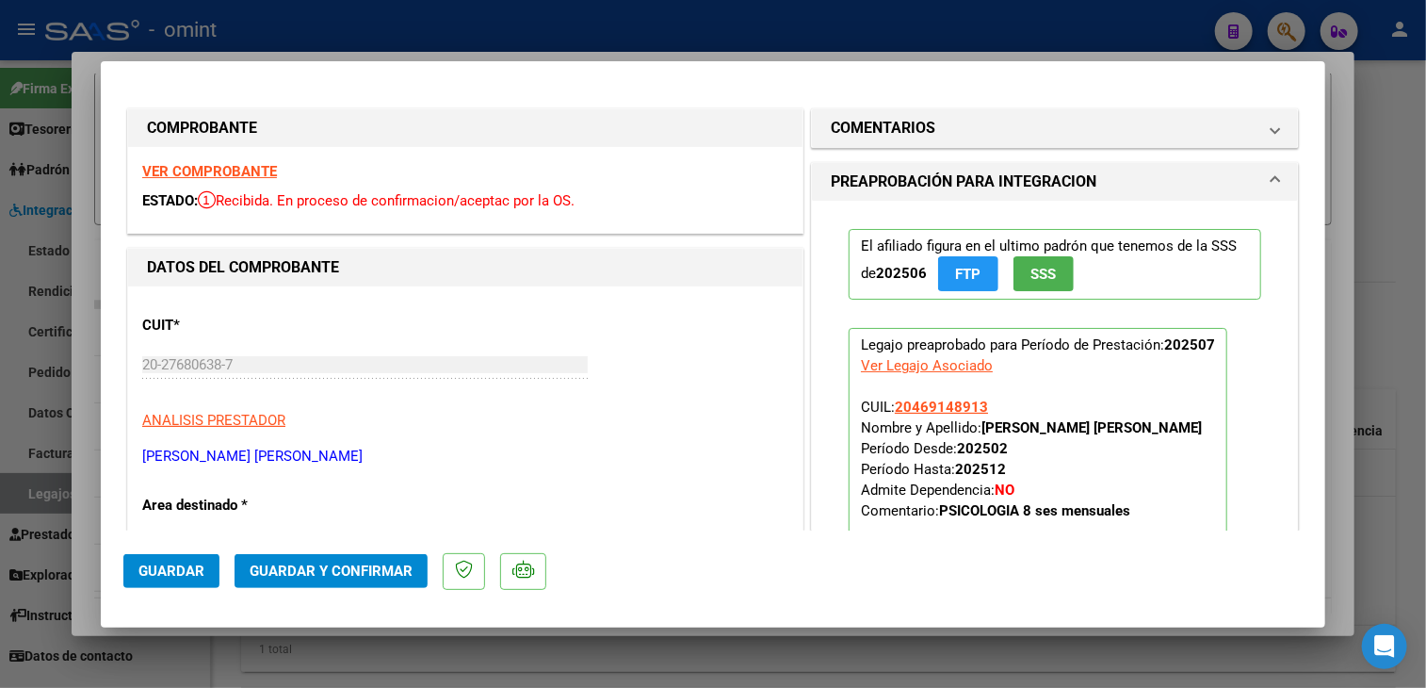
click at [224, 170] on strong "VER COMPROBANTE" at bounding box center [209, 171] width 135 height 17
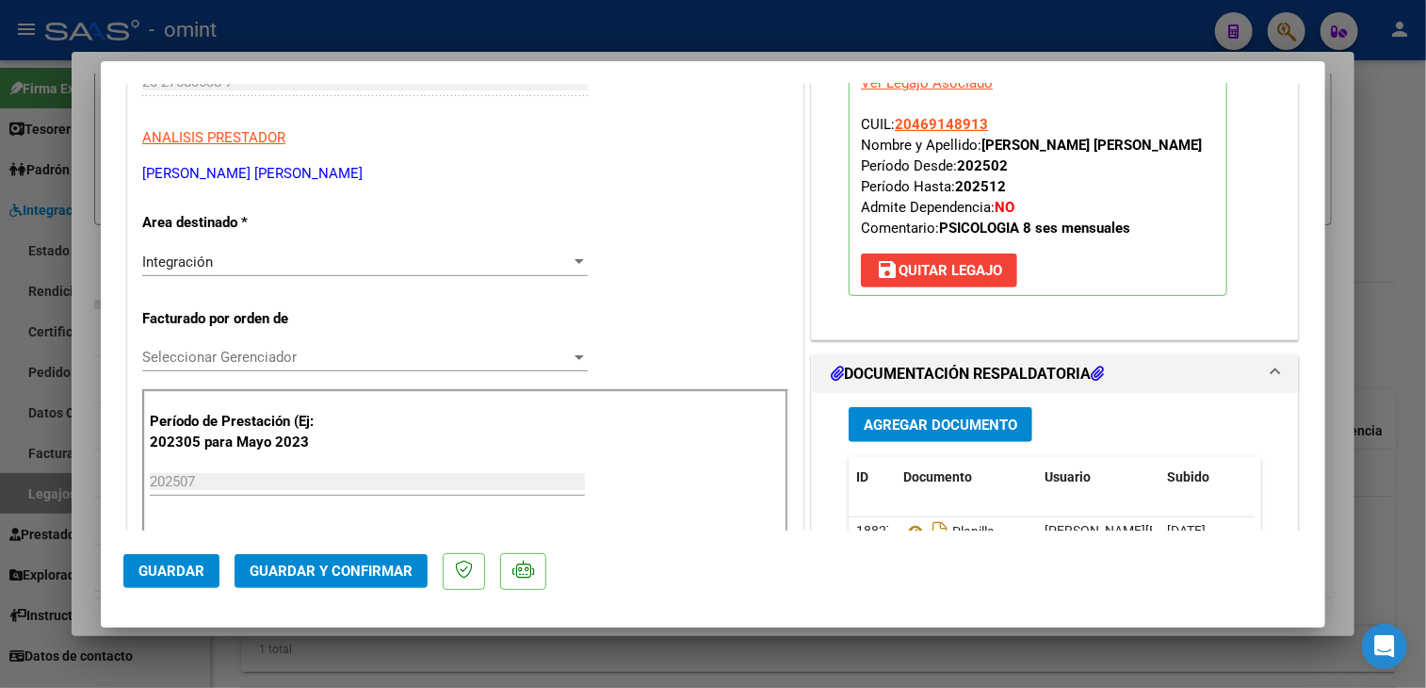
scroll to position [377, 0]
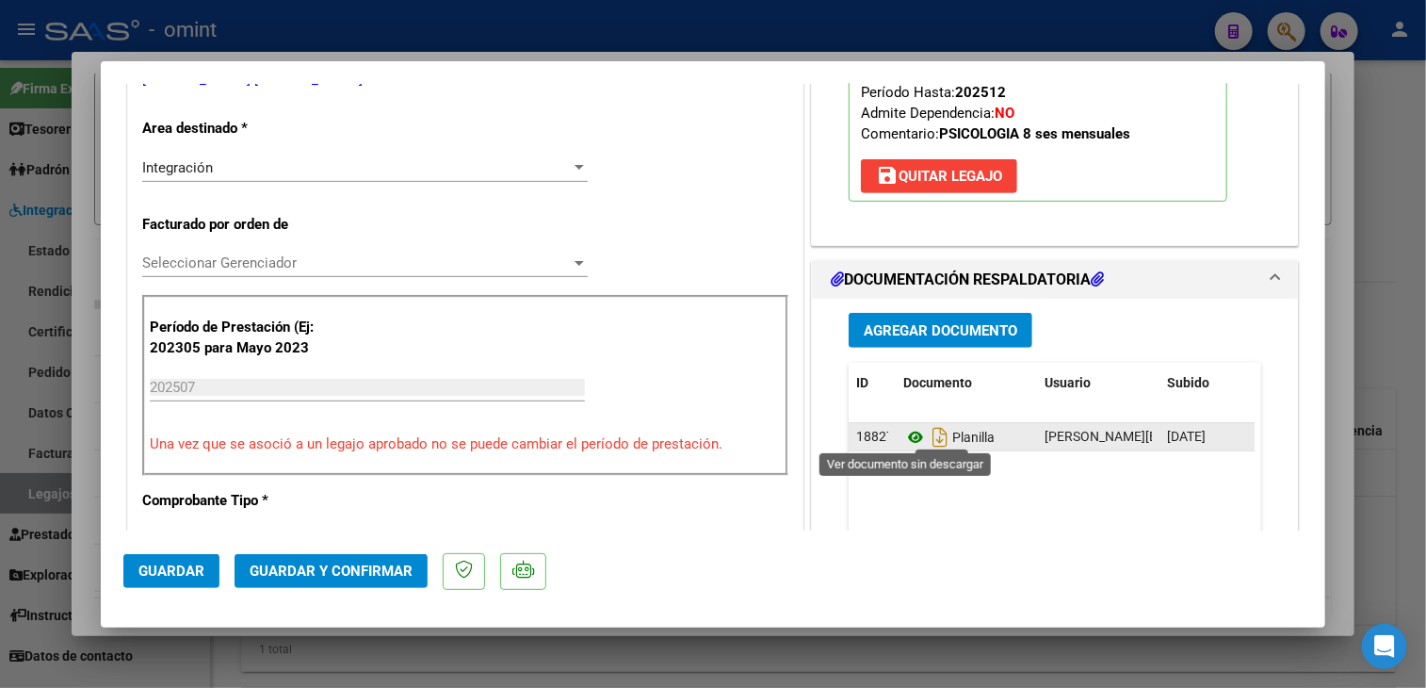
click at [903, 433] on icon at bounding box center [915, 437] width 24 height 23
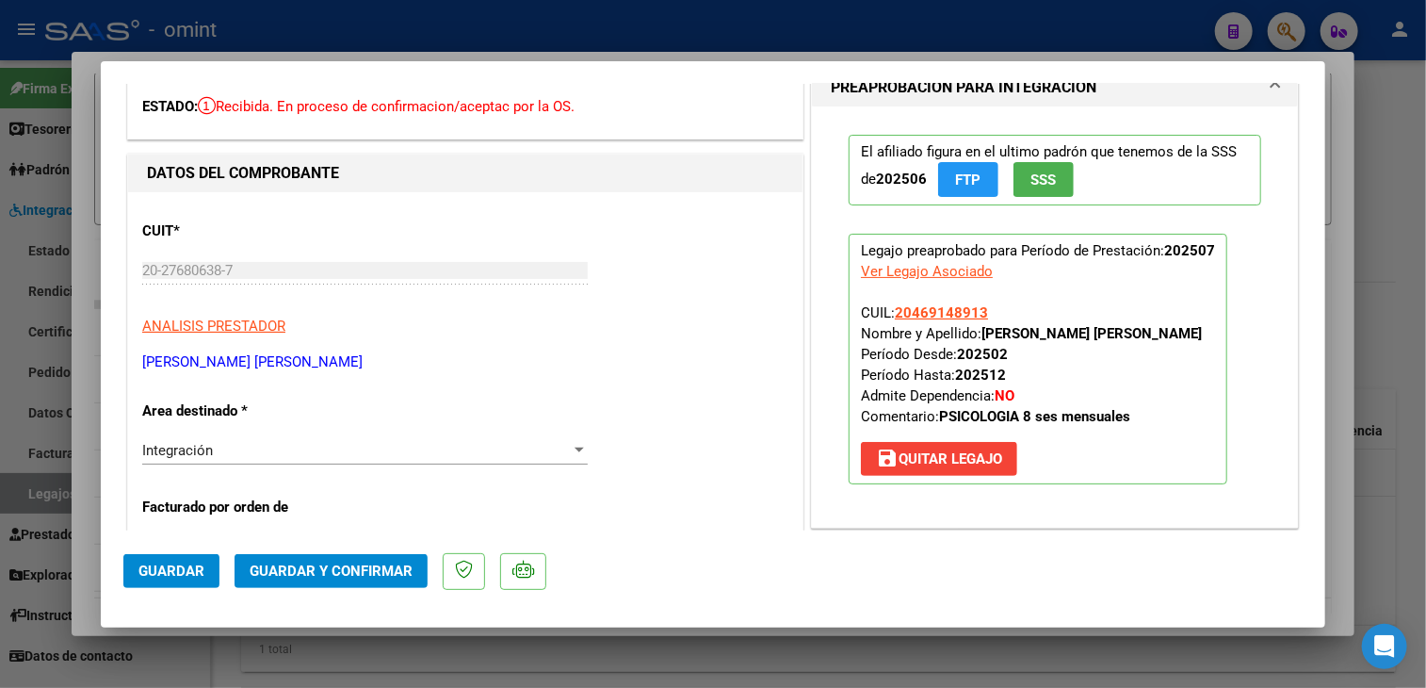
scroll to position [0, 0]
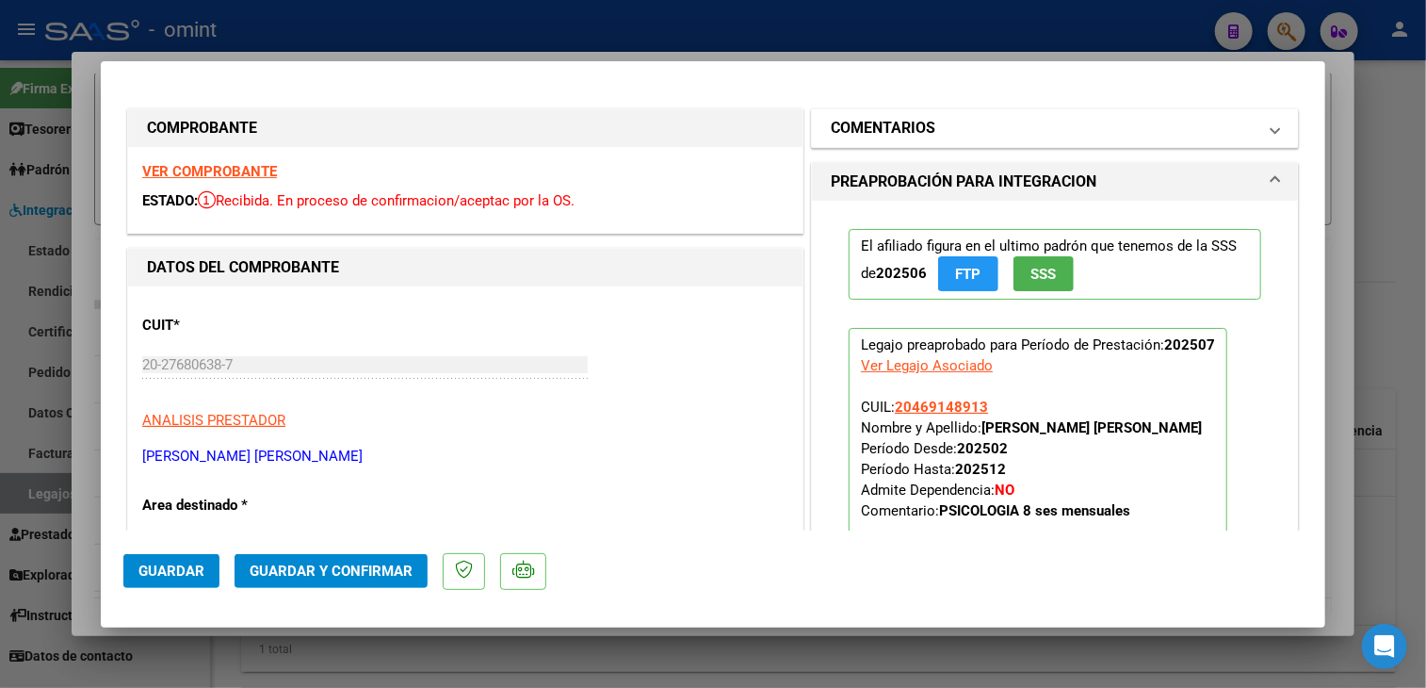
click at [1272, 131] on span at bounding box center [1276, 128] width 8 height 23
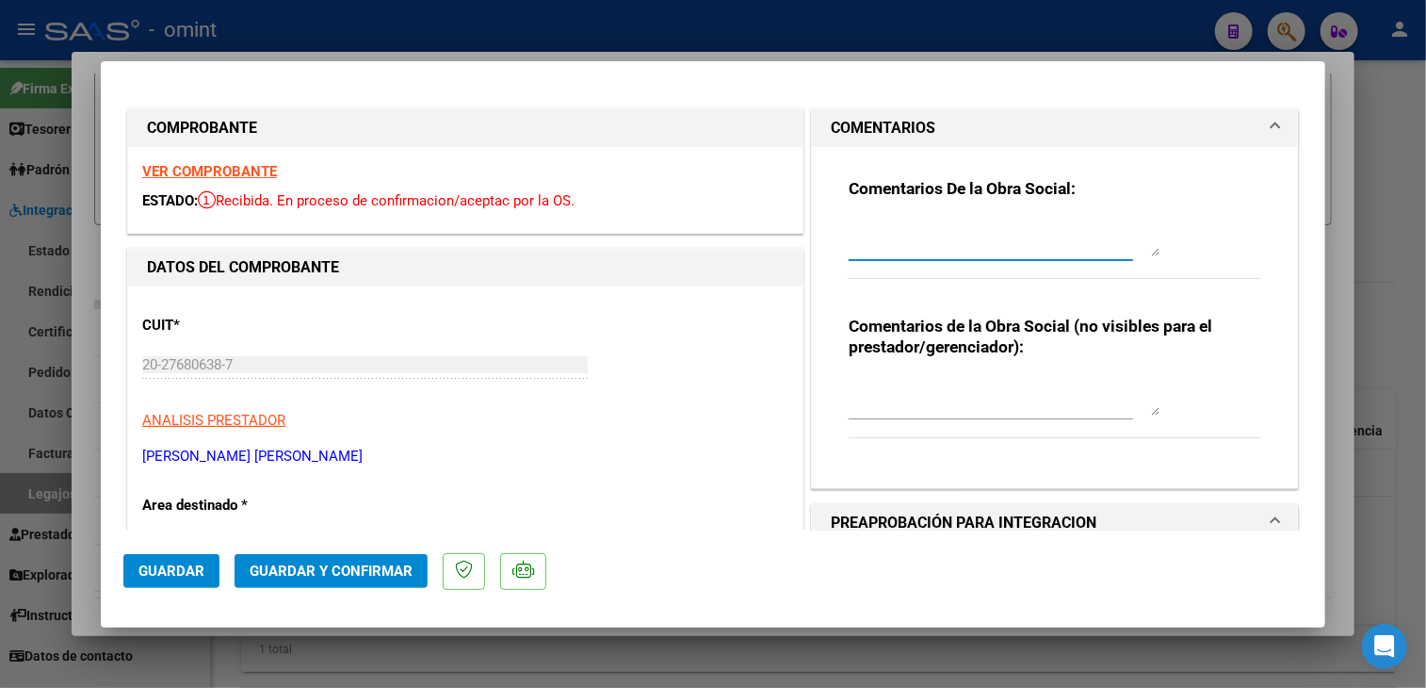
click at [1018, 241] on textarea at bounding box center [1004, 238] width 311 height 38
click at [337, 571] on span "Guardar y Confirmar" at bounding box center [331, 570] width 163 height 17
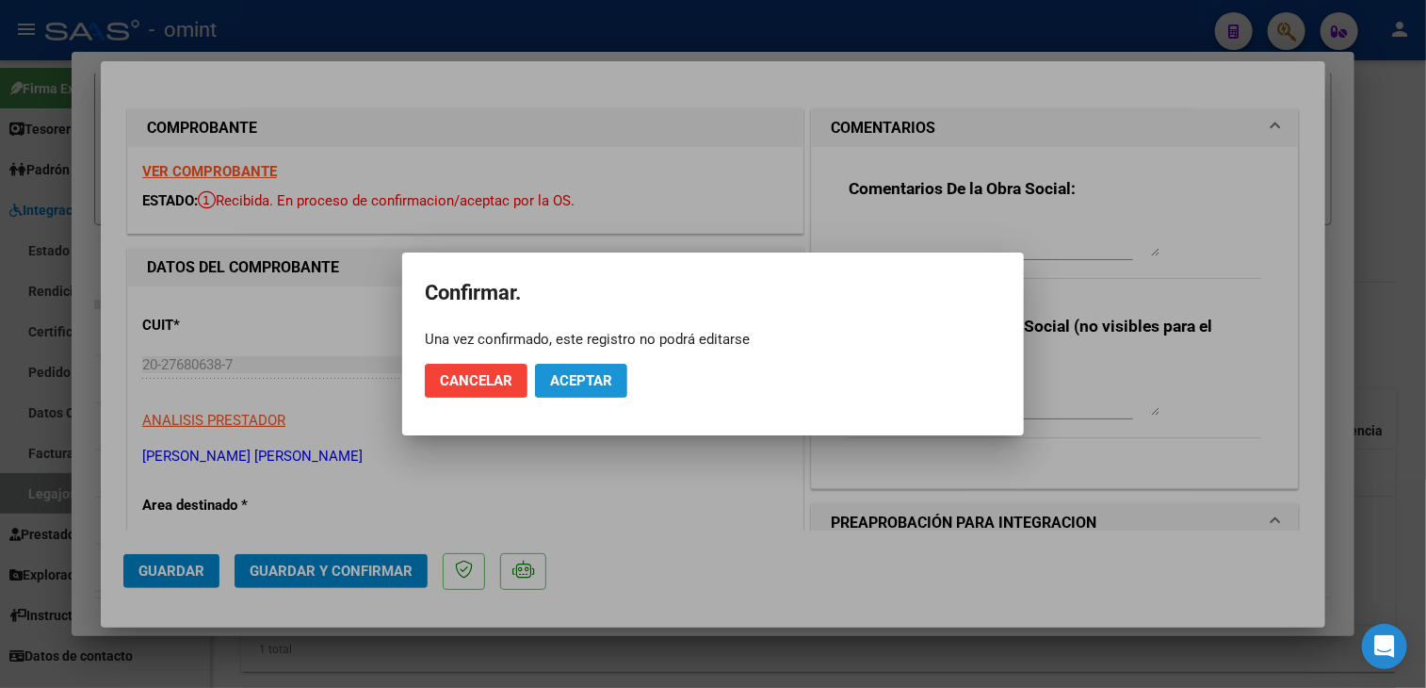
click at [603, 372] on span "Aceptar" at bounding box center [581, 380] width 62 height 17
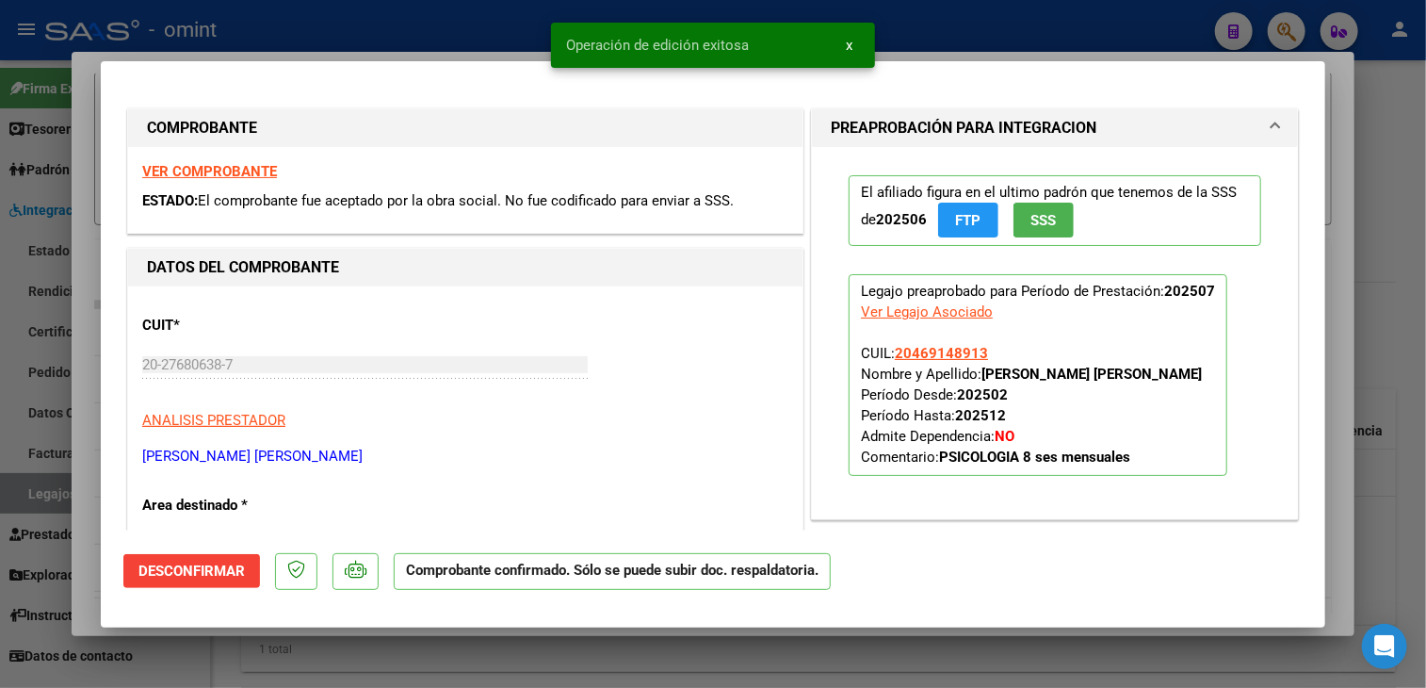
scroll to position [283, 0]
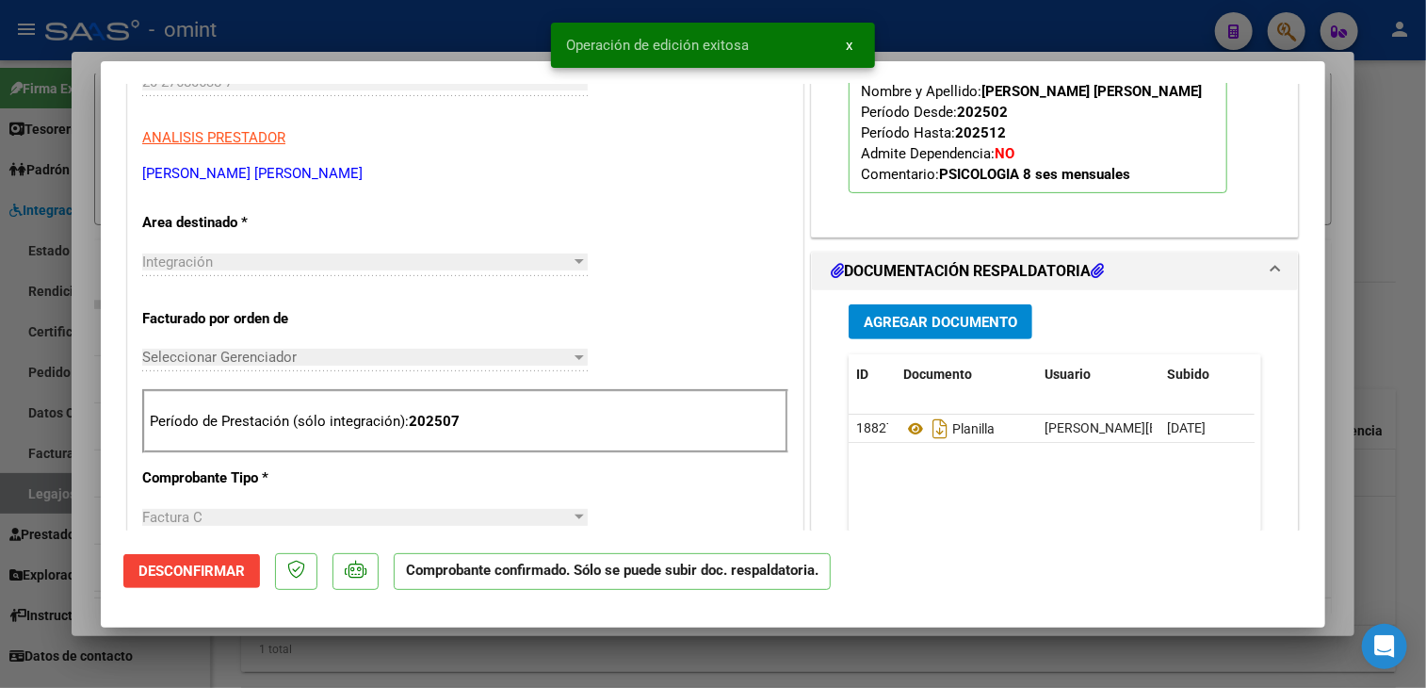
click at [593, 625] on mat-dialog-container "COMPROBANTE VER COMPROBANTE ESTADO: El comprobante fue aceptado por la obra soc…" at bounding box center [713, 344] width 1225 height 566
click at [594, 635] on div at bounding box center [713, 344] width 1426 height 688
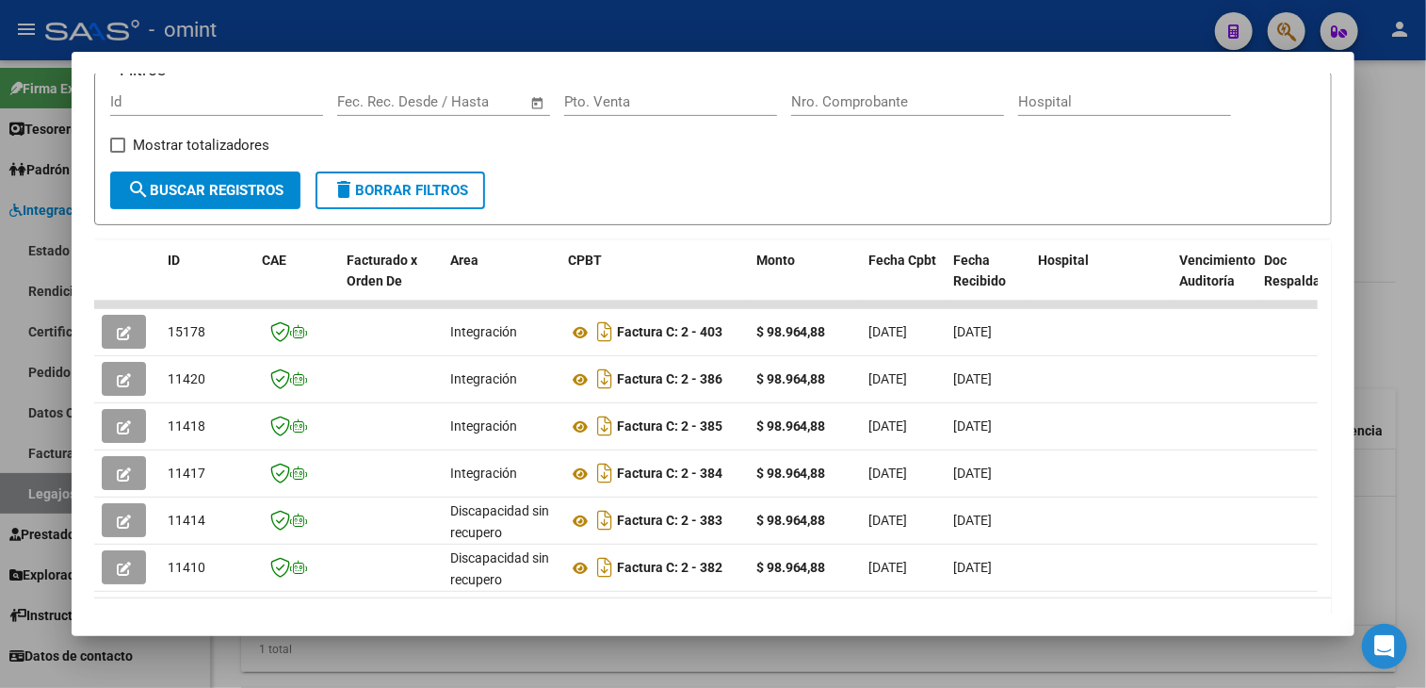
scroll to position [363, 0]
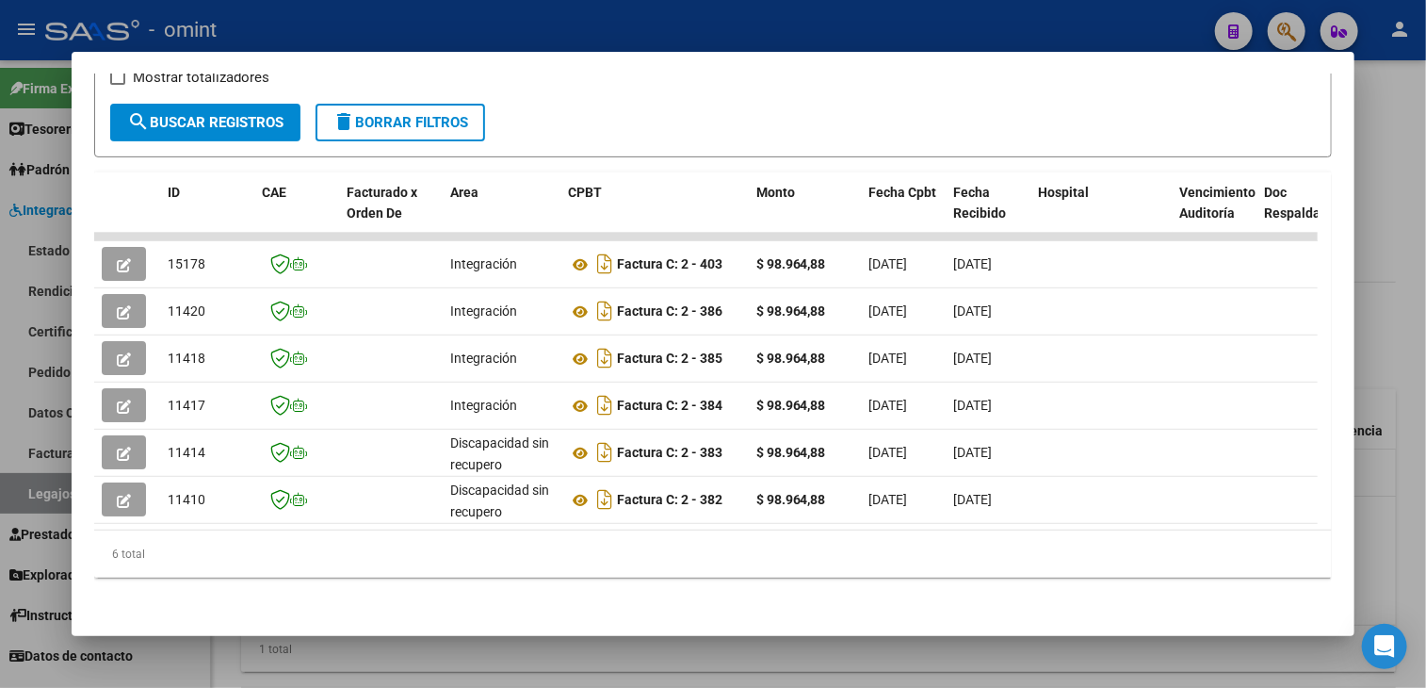
click at [516, 655] on div at bounding box center [713, 344] width 1426 height 688
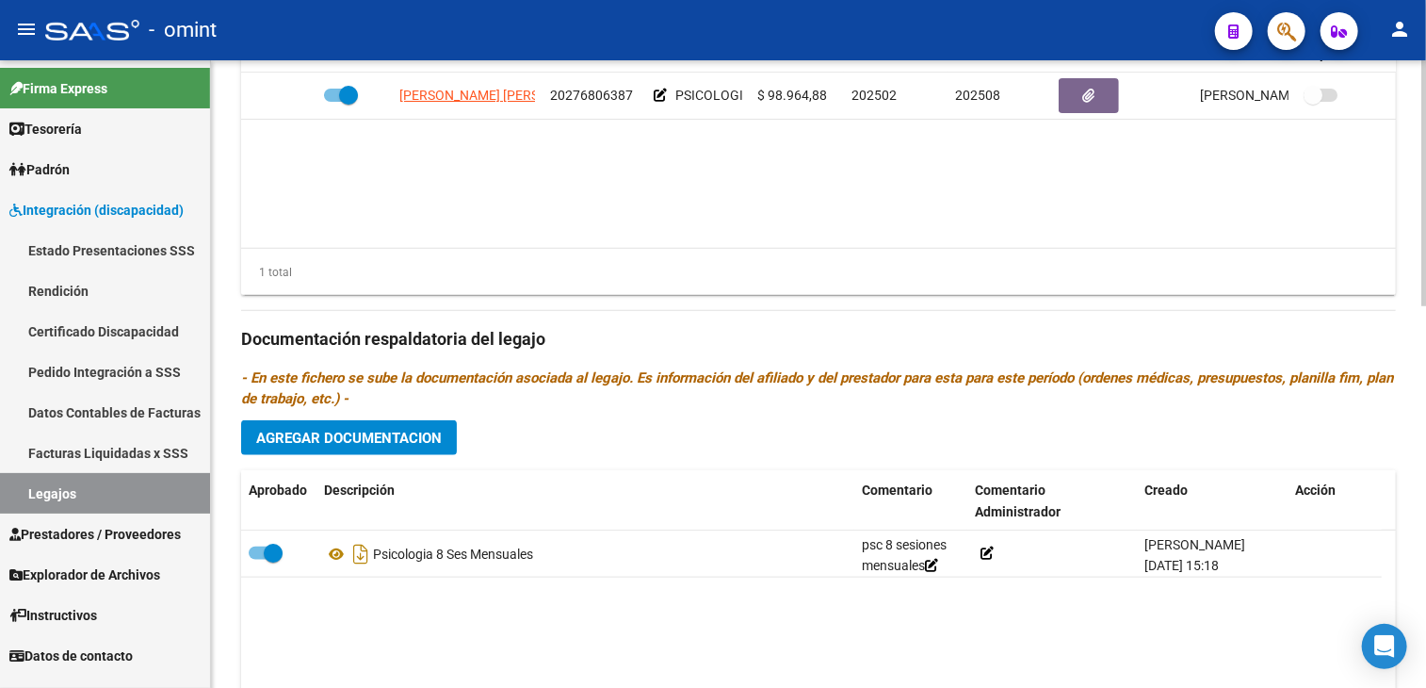
scroll to position [942, 0]
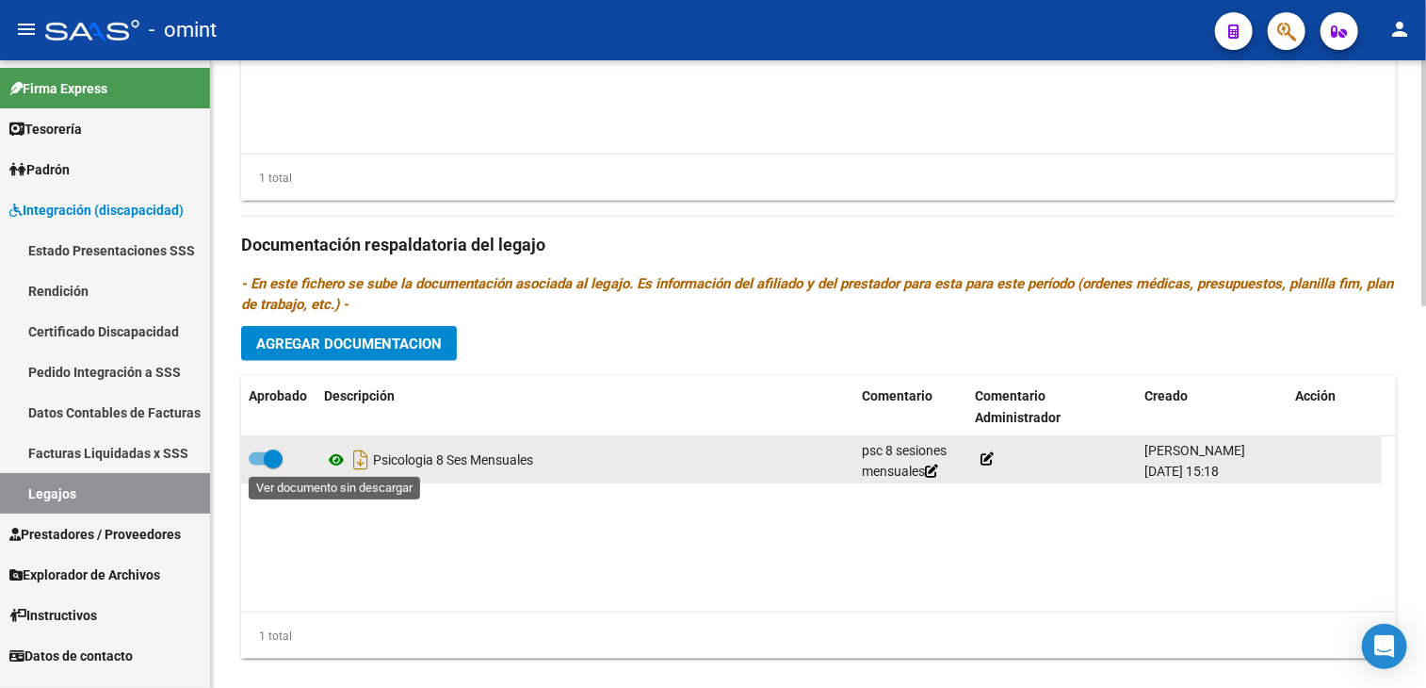
click at [334, 451] on icon at bounding box center [336, 459] width 24 height 23
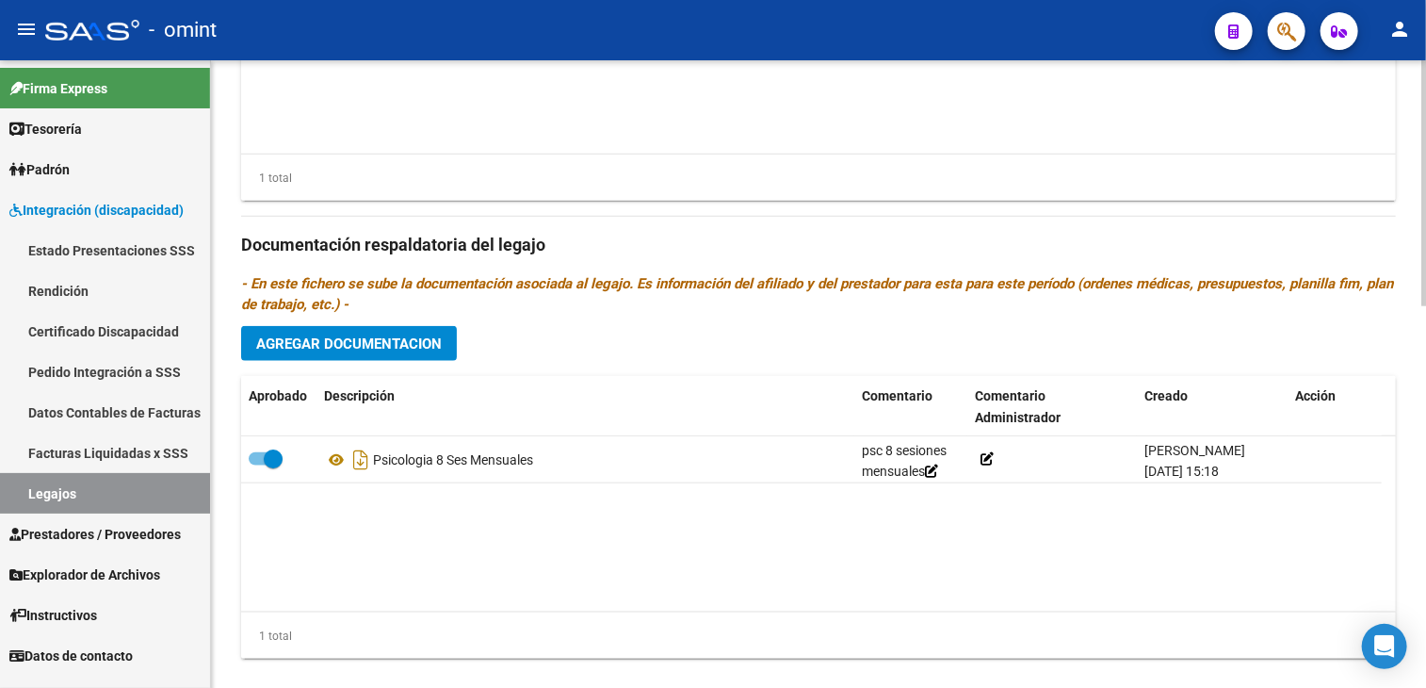
scroll to position [754, 0]
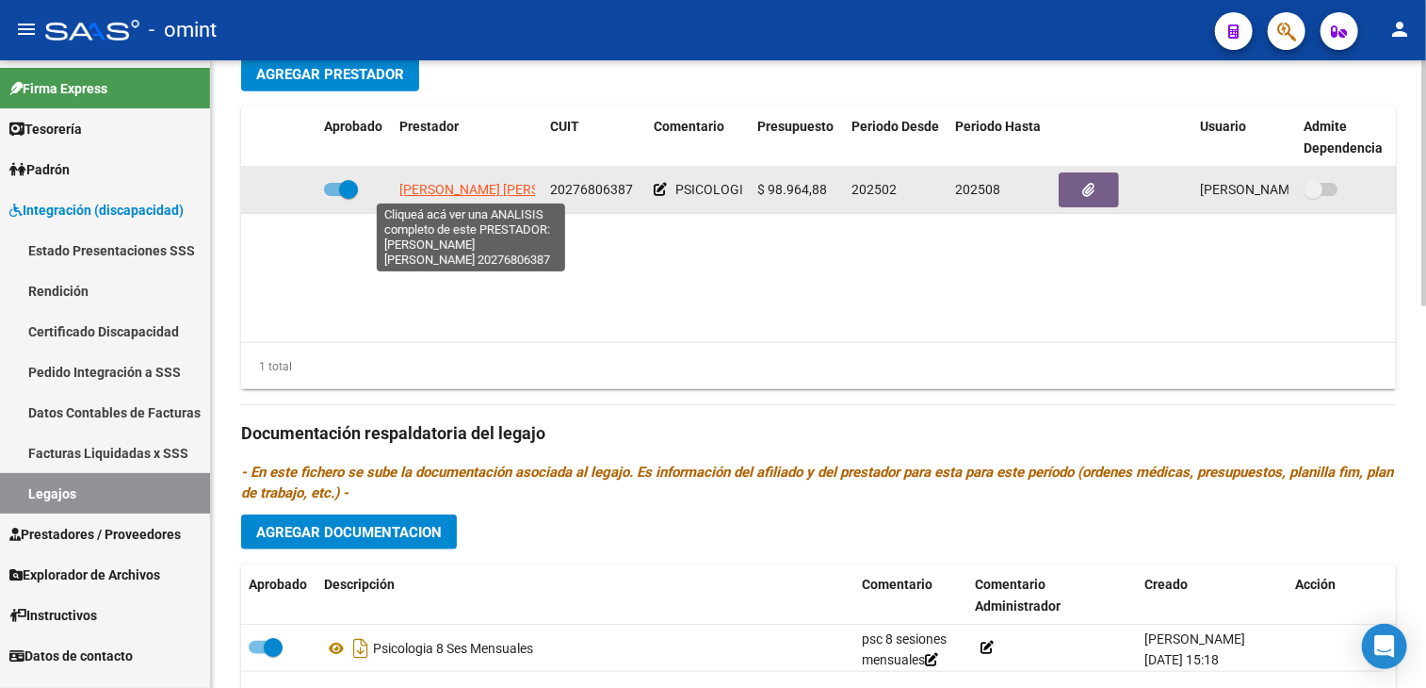
click at [433, 185] on span "VEGA DIEGO FERNANDO" at bounding box center [501, 189] width 204 height 15
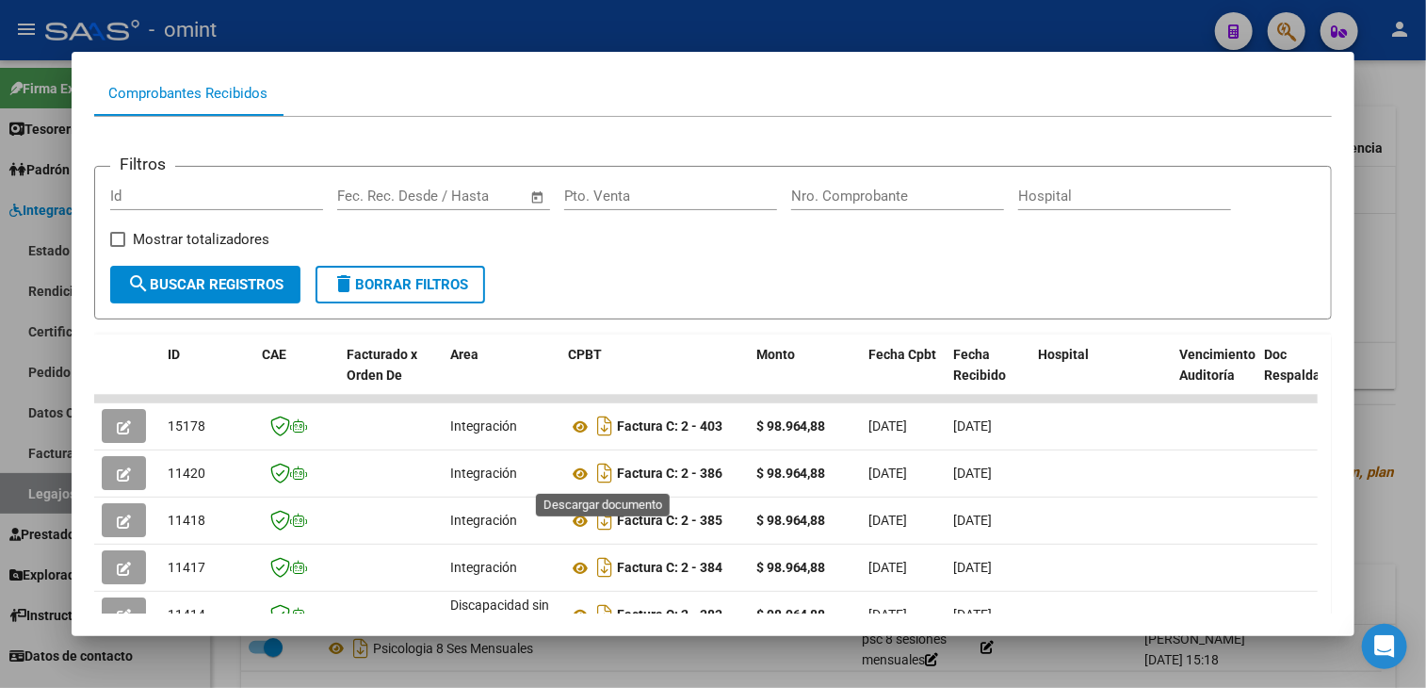
scroll to position [363, 0]
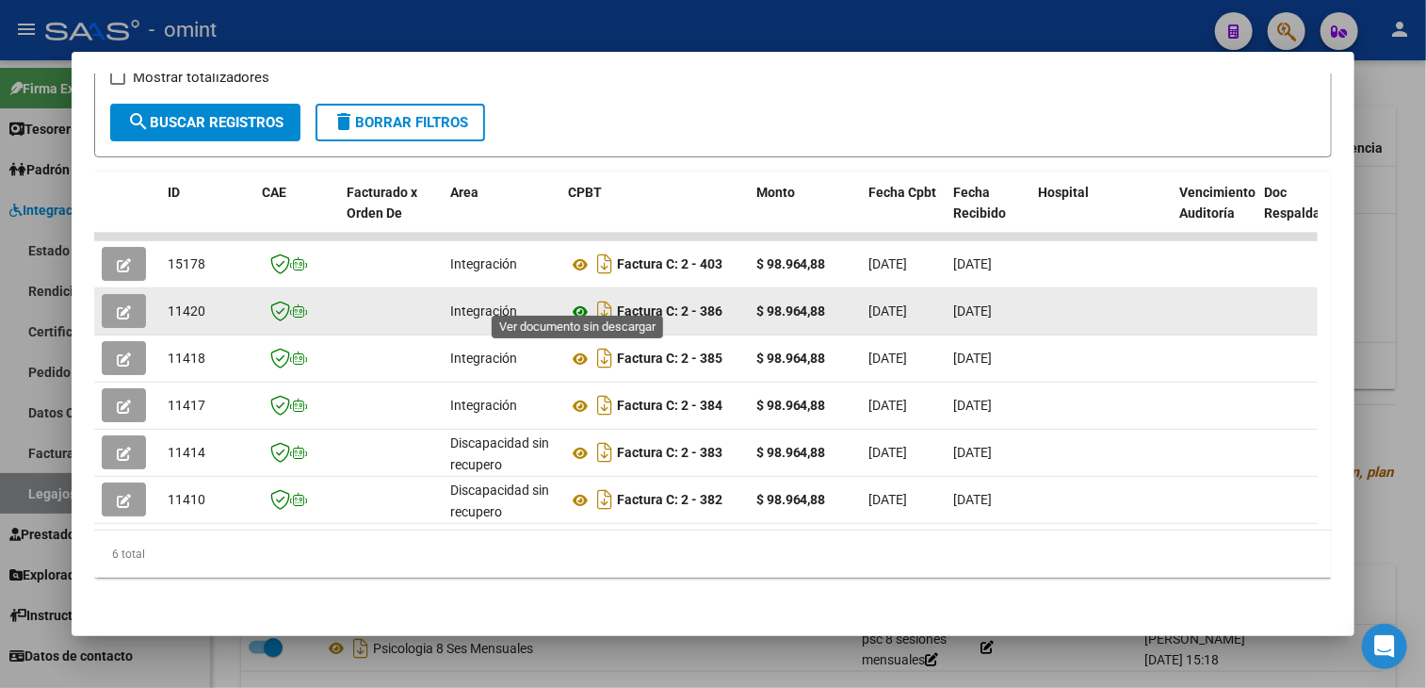
click at [576, 301] on icon at bounding box center [580, 312] width 24 height 23
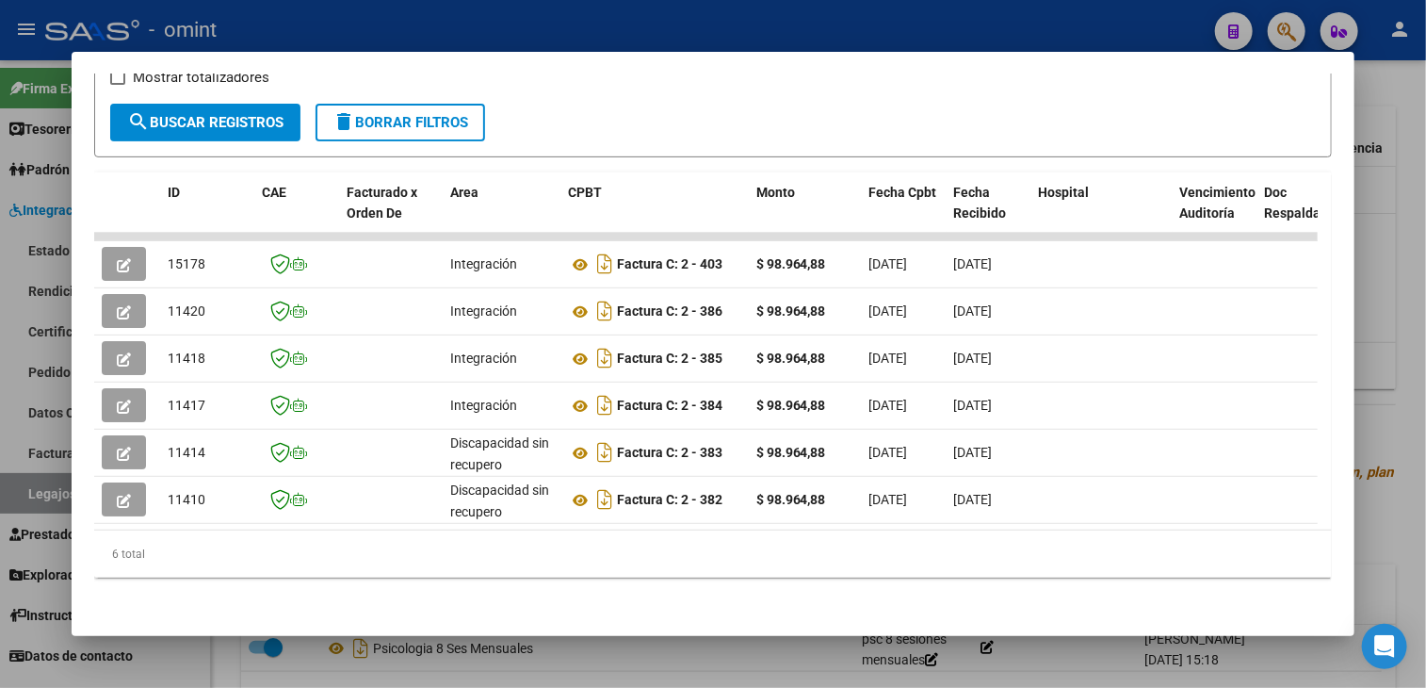
click at [621, 652] on div at bounding box center [713, 344] width 1426 height 688
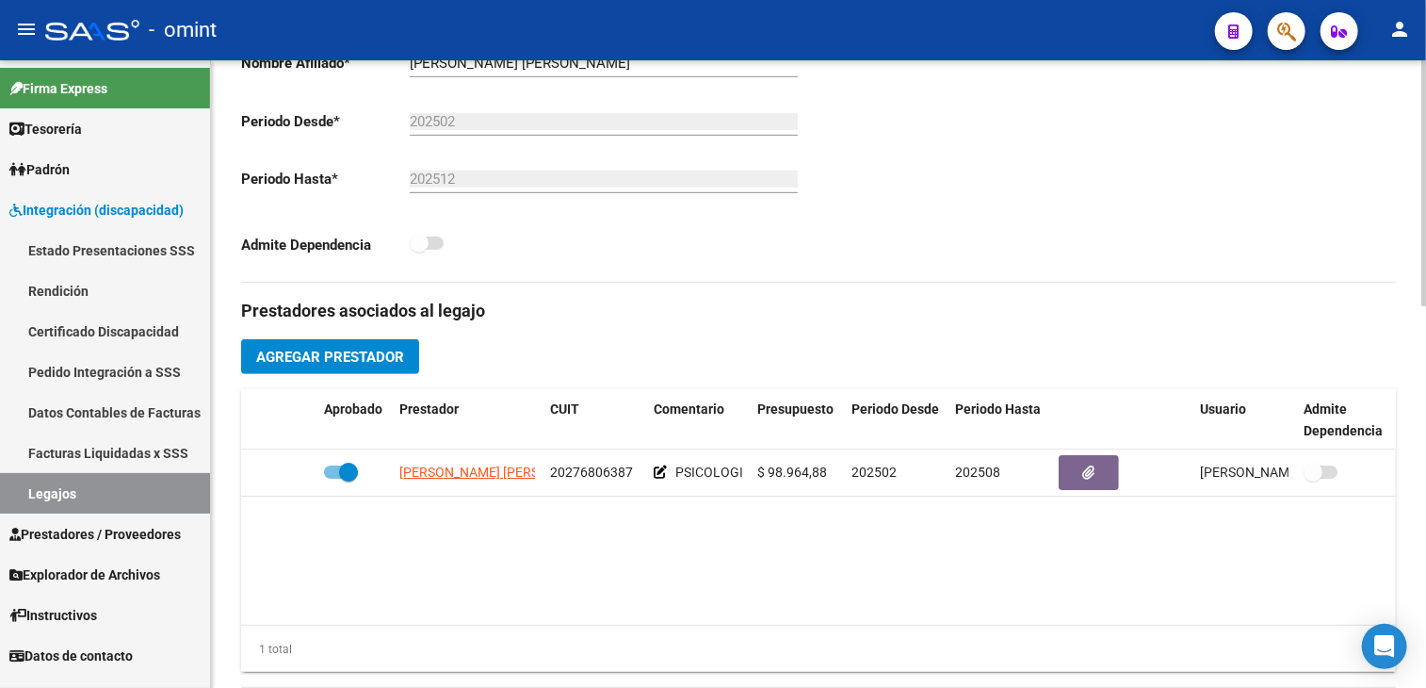
scroll to position [188, 0]
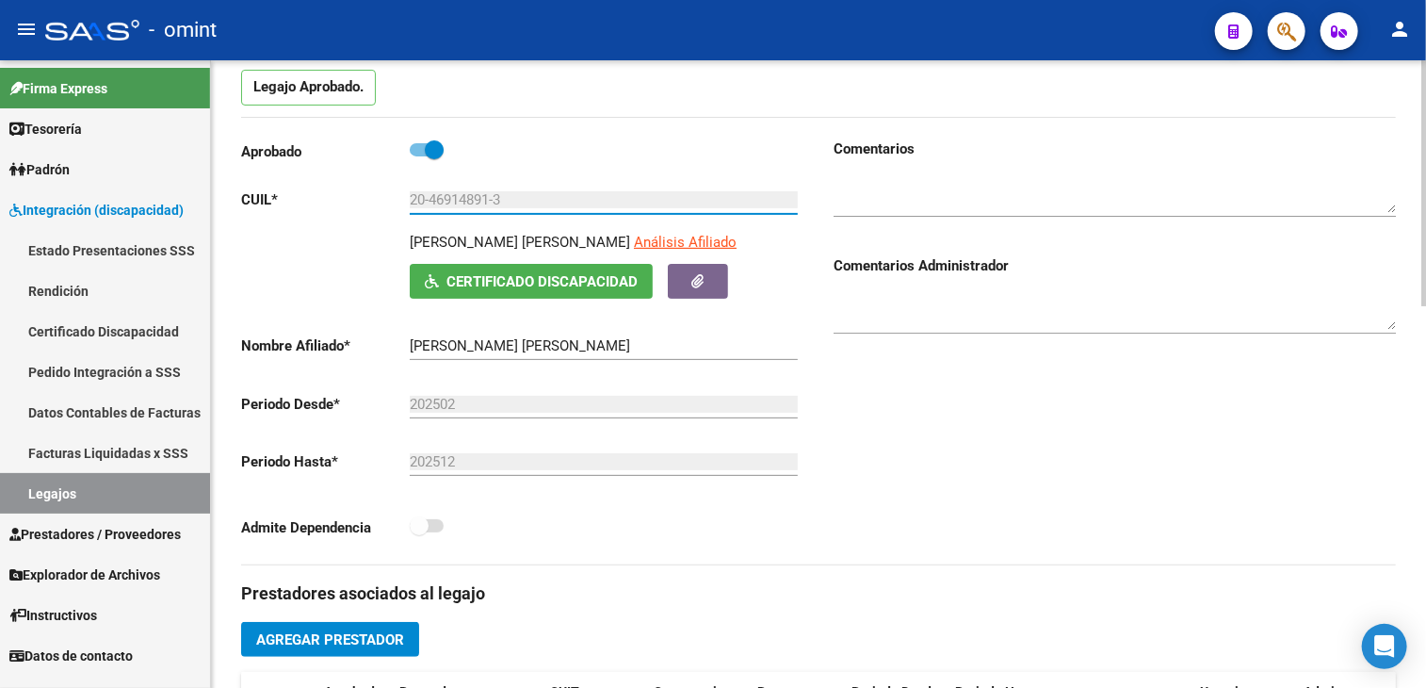
click at [478, 199] on input "20-46914891-3" at bounding box center [604, 199] width 388 height 17
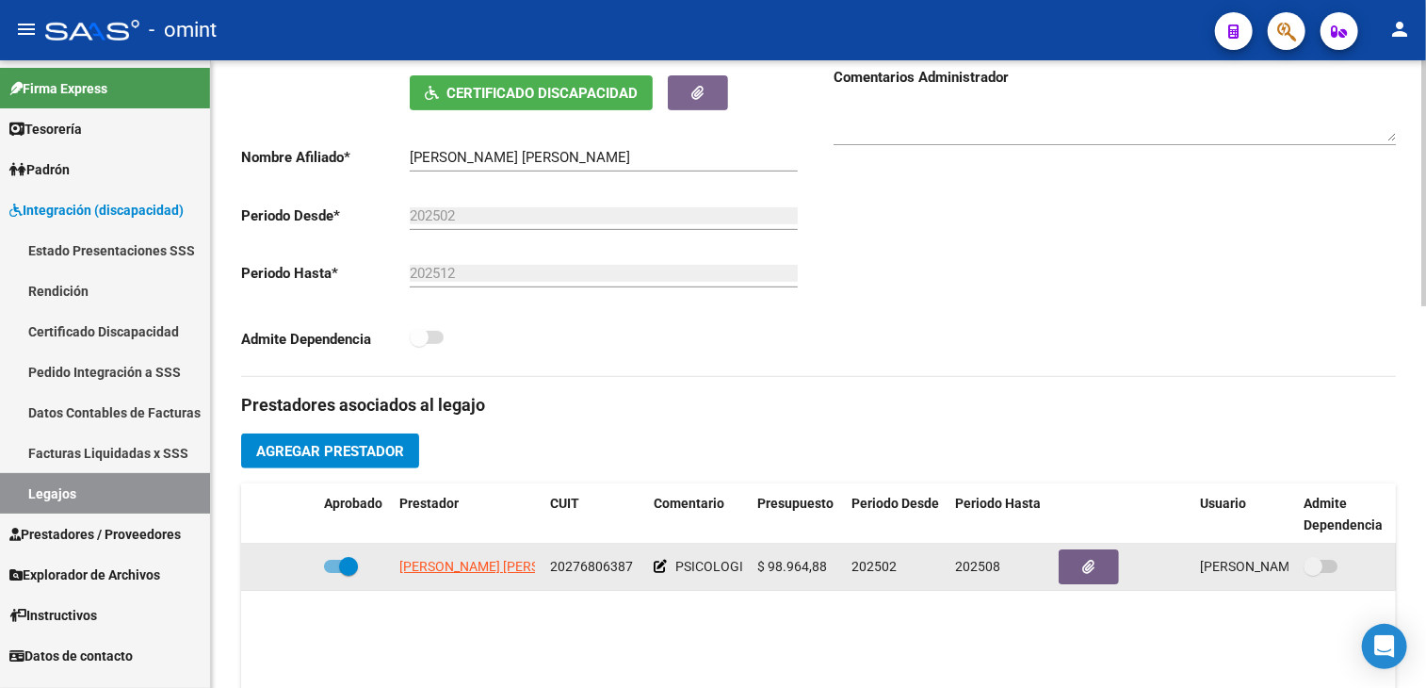
scroll to position [659, 0]
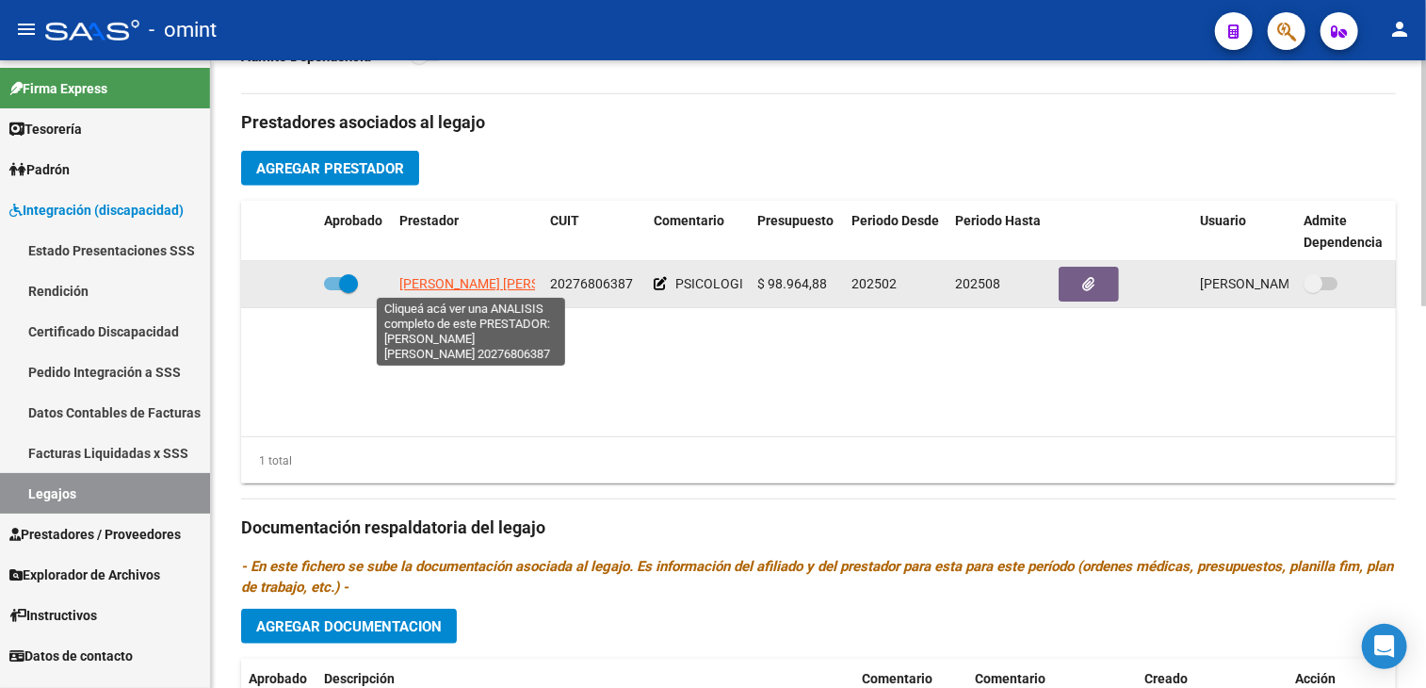
click at [471, 282] on span "VEGA DIEGO FERNANDO" at bounding box center [501, 283] width 204 height 15
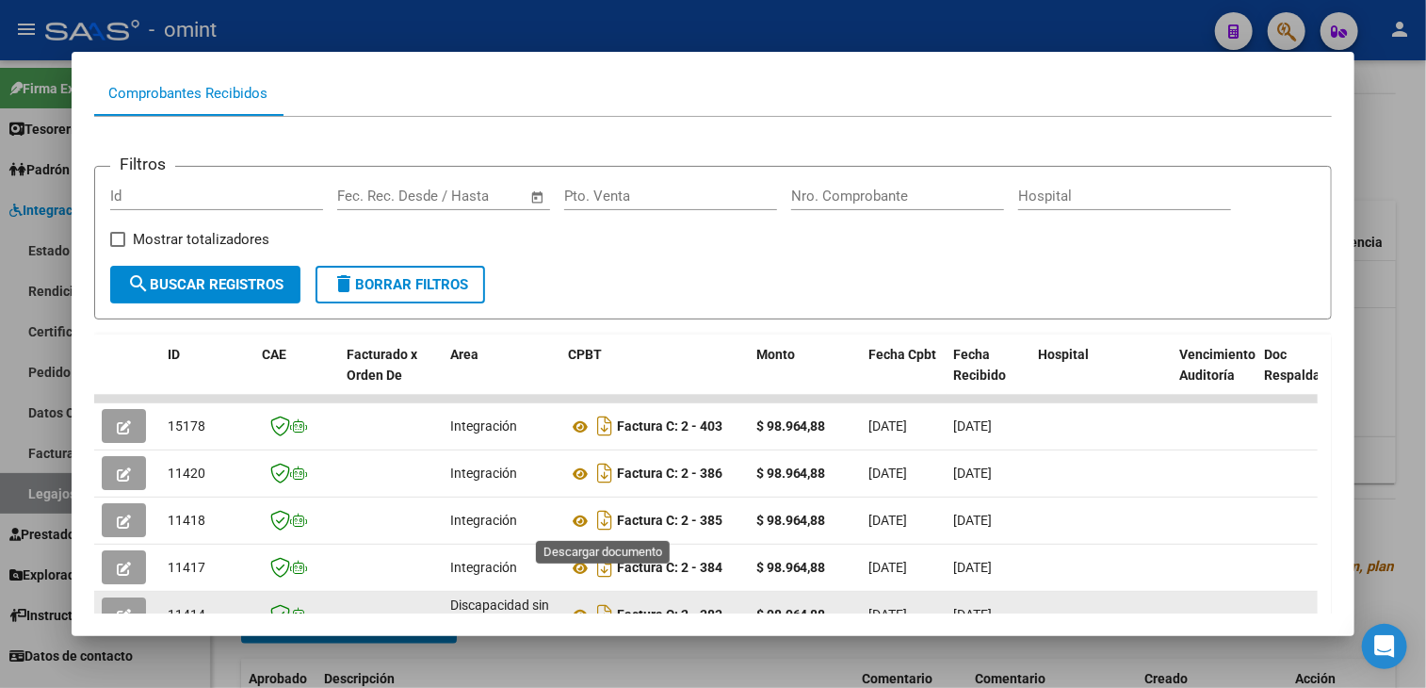
scroll to position [283, 0]
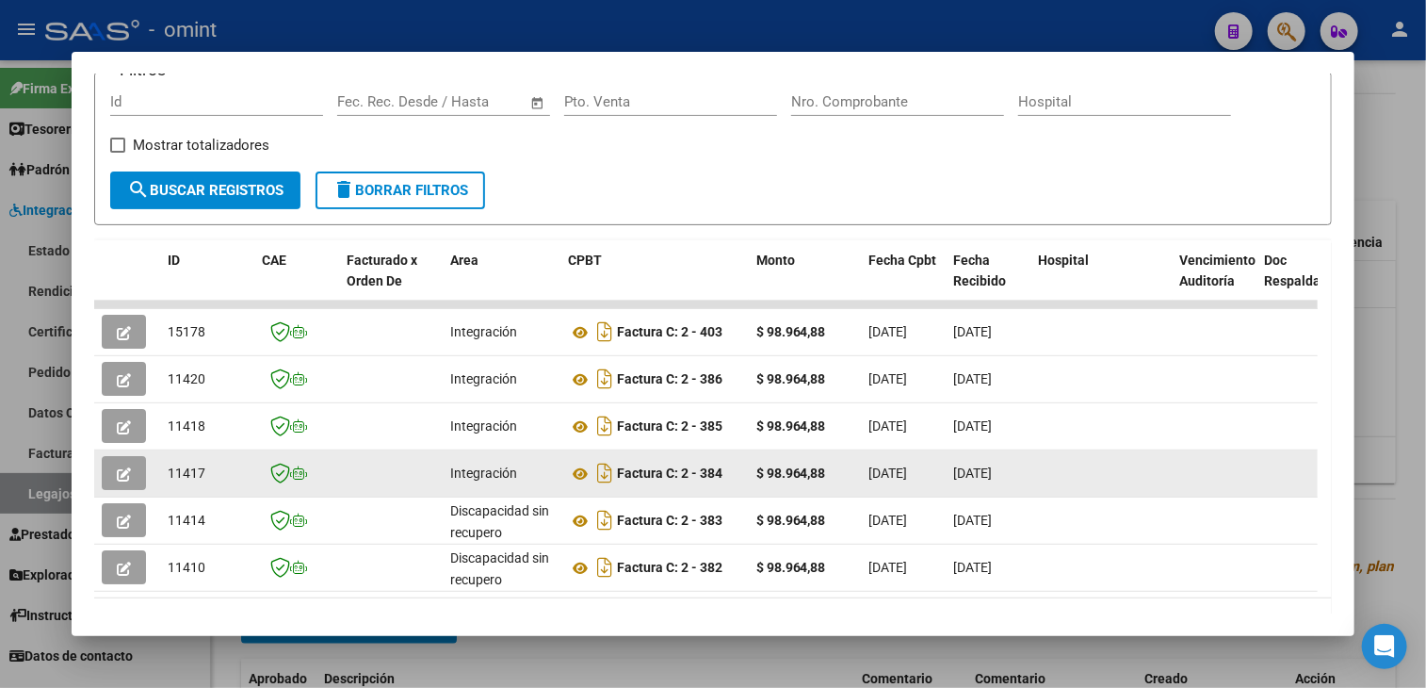
click at [119, 478] on icon "button" at bounding box center [124, 474] width 14 height 14
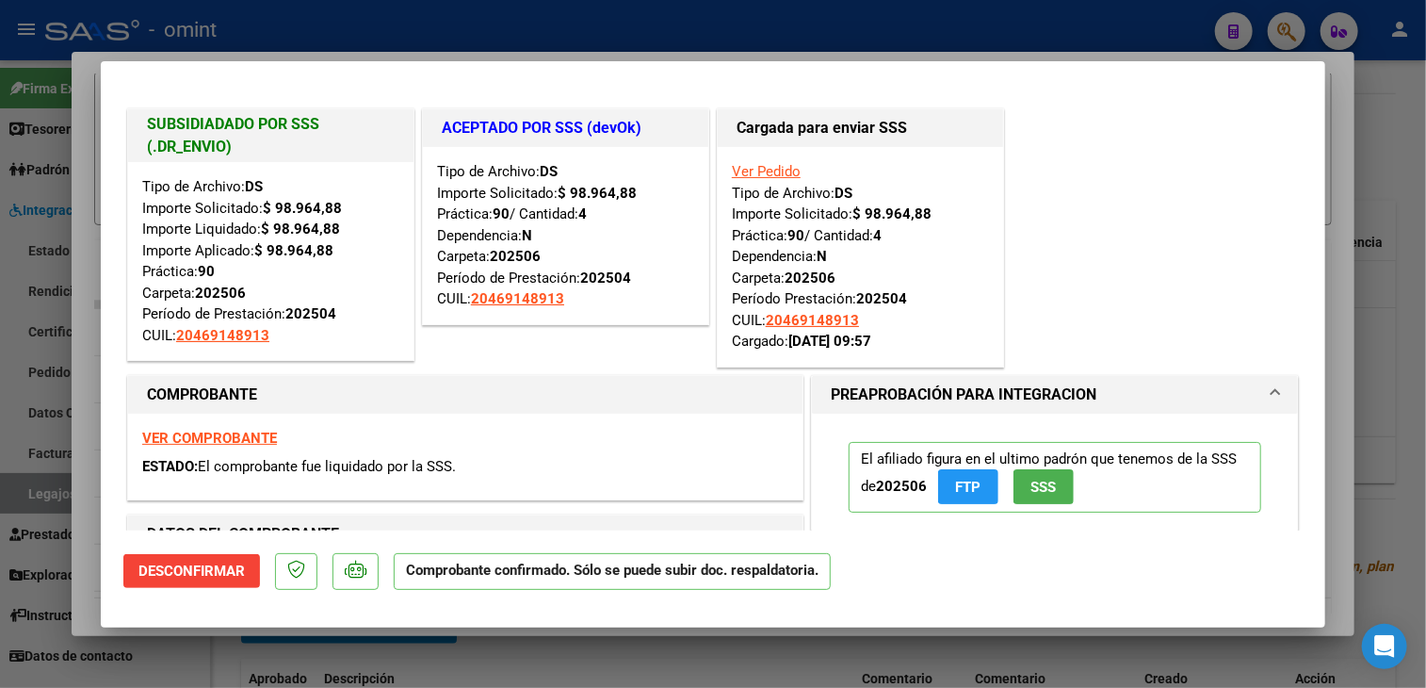
click at [230, 652] on div at bounding box center [713, 344] width 1426 height 688
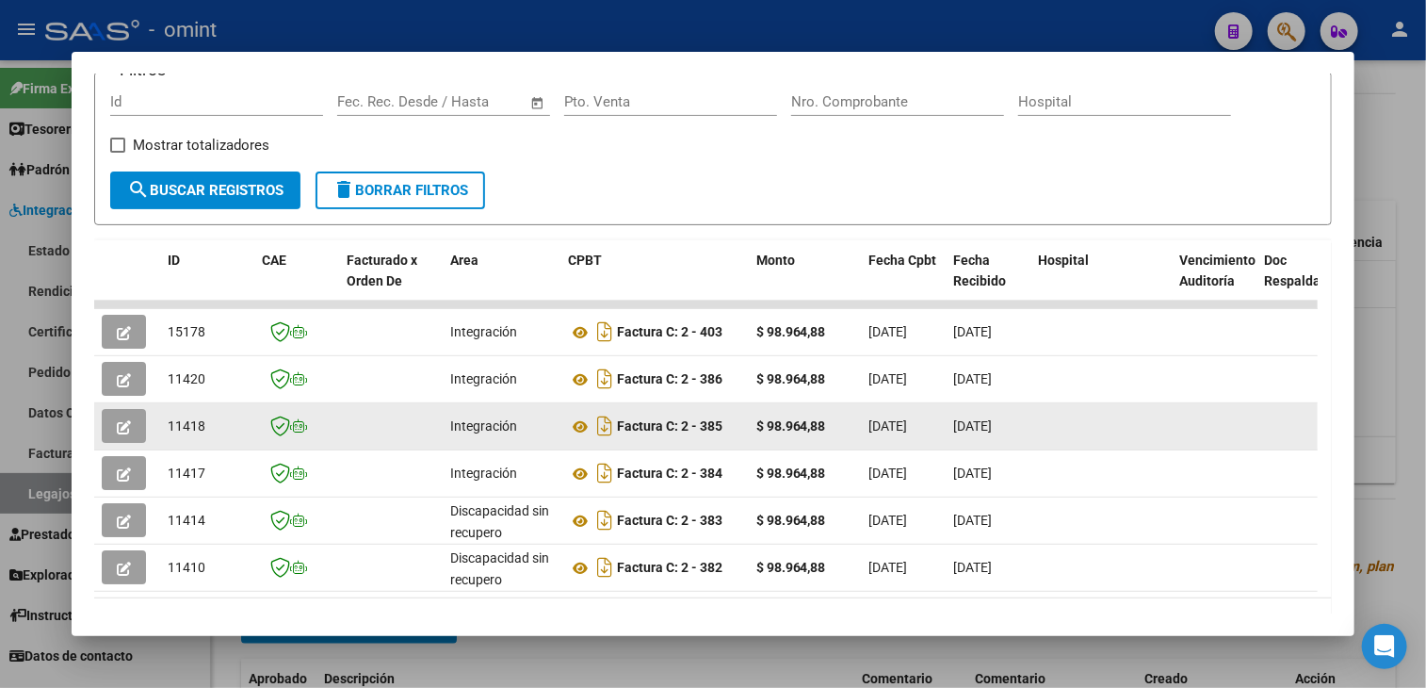
click at [123, 432] on button "button" at bounding box center [124, 426] width 44 height 34
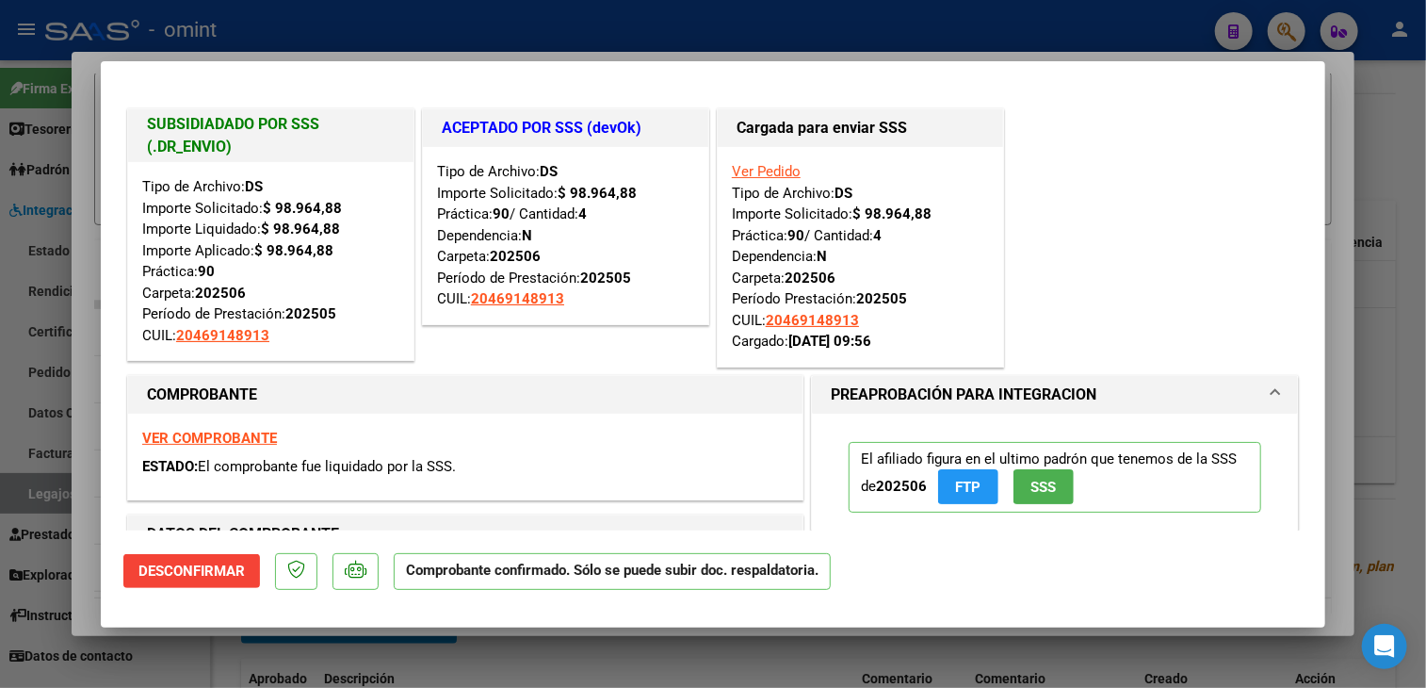
click at [196, 662] on div at bounding box center [713, 344] width 1426 height 688
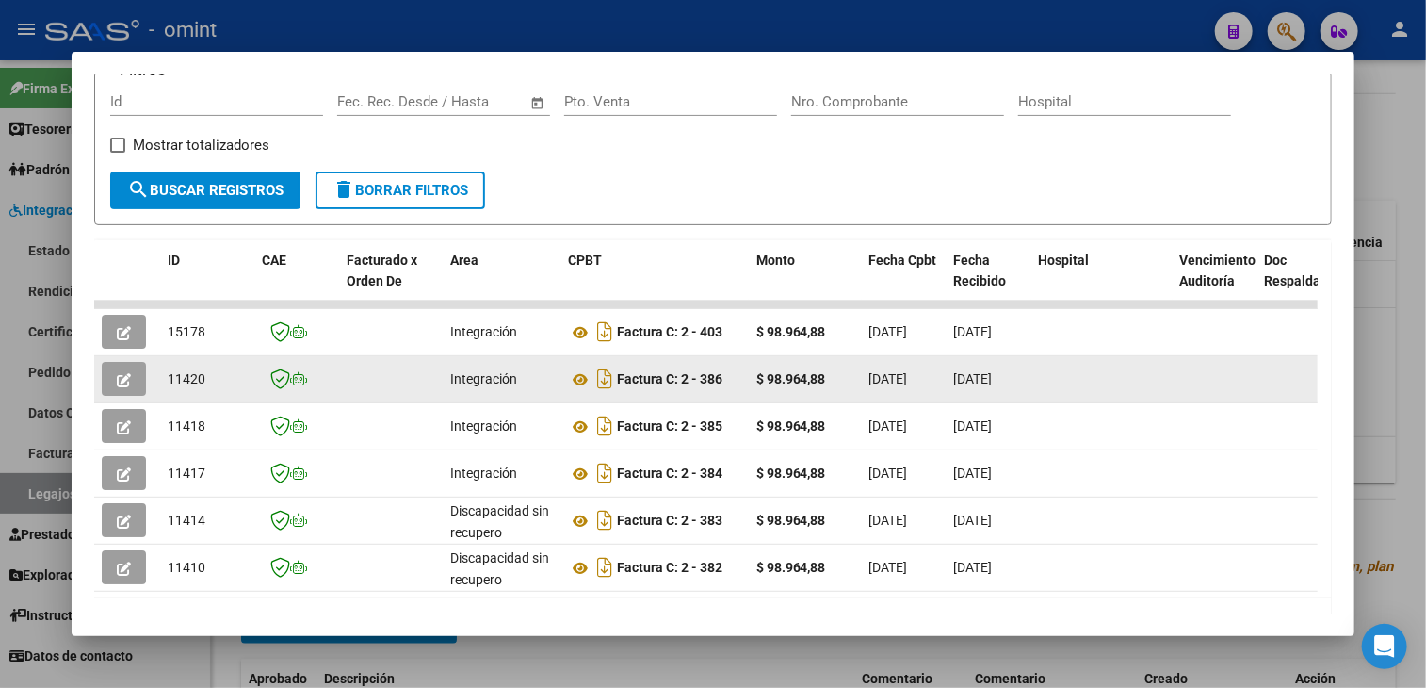
click at [138, 382] on button "button" at bounding box center [124, 379] width 44 height 34
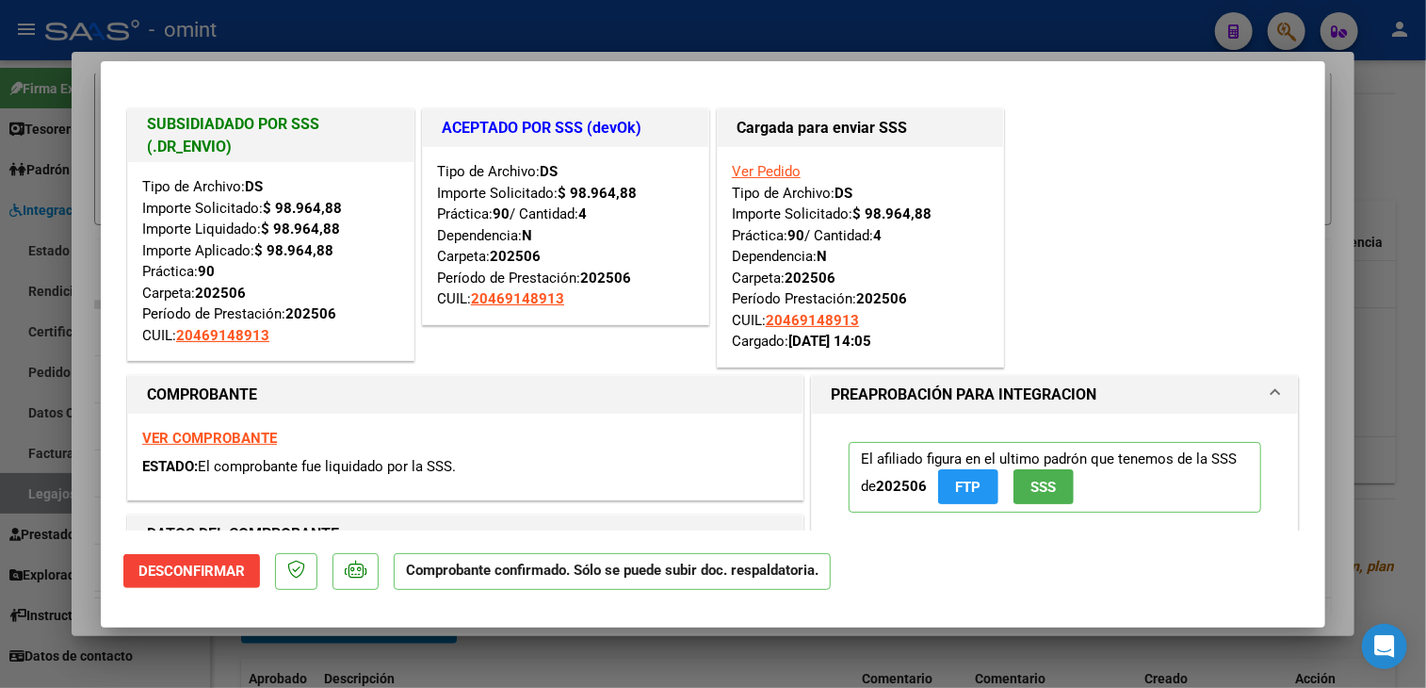
click at [275, 659] on div at bounding box center [713, 344] width 1426 height 688
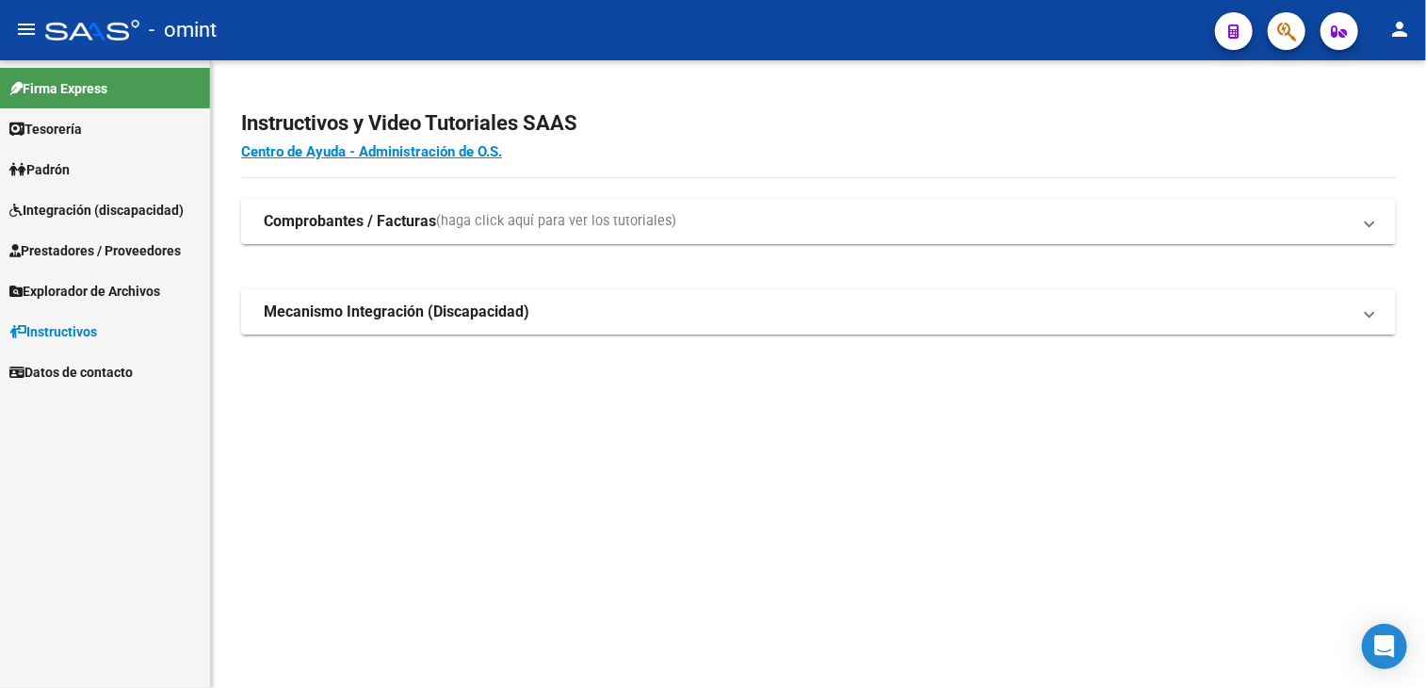
click at [121, 253] on span "Prestadores / Proveedores" at bounding box center [94, 250] width 171 height 21
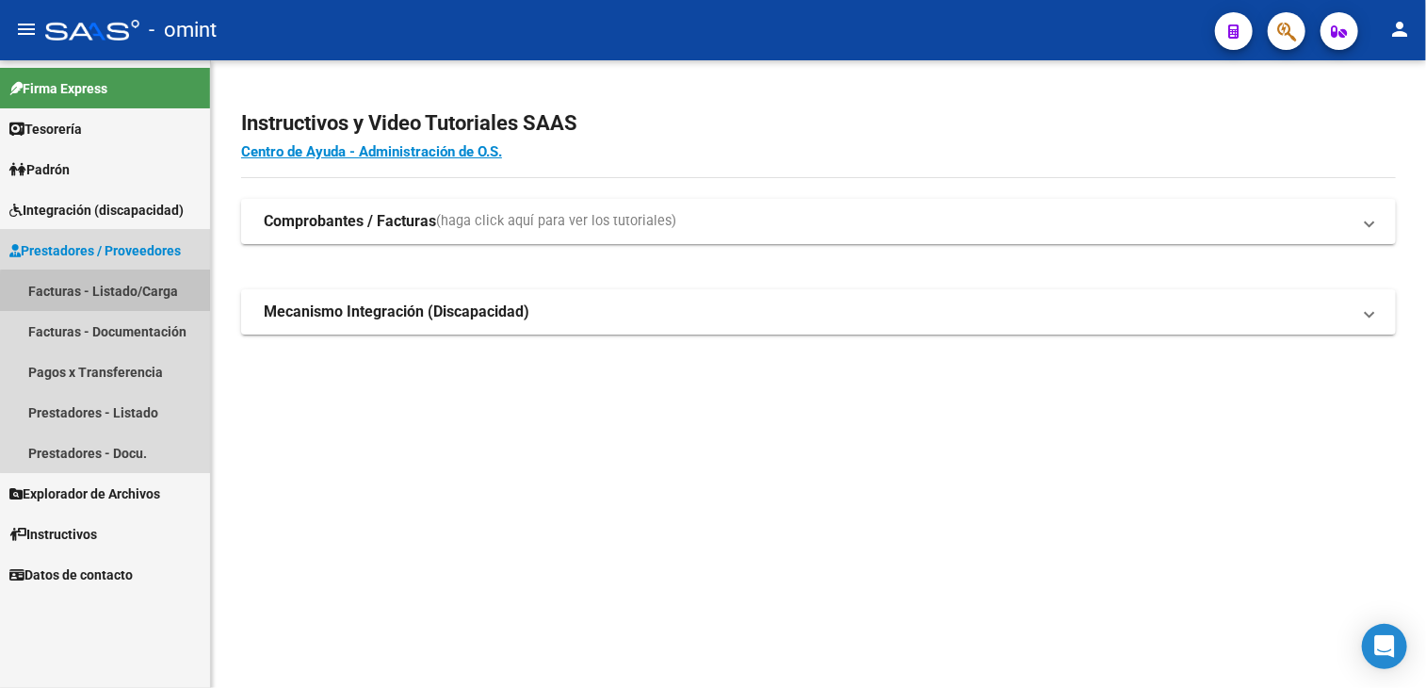
click at [114, 303] on link "Facturas - Listado/Carga" at bounding box center [105, 290] width 210 height 41
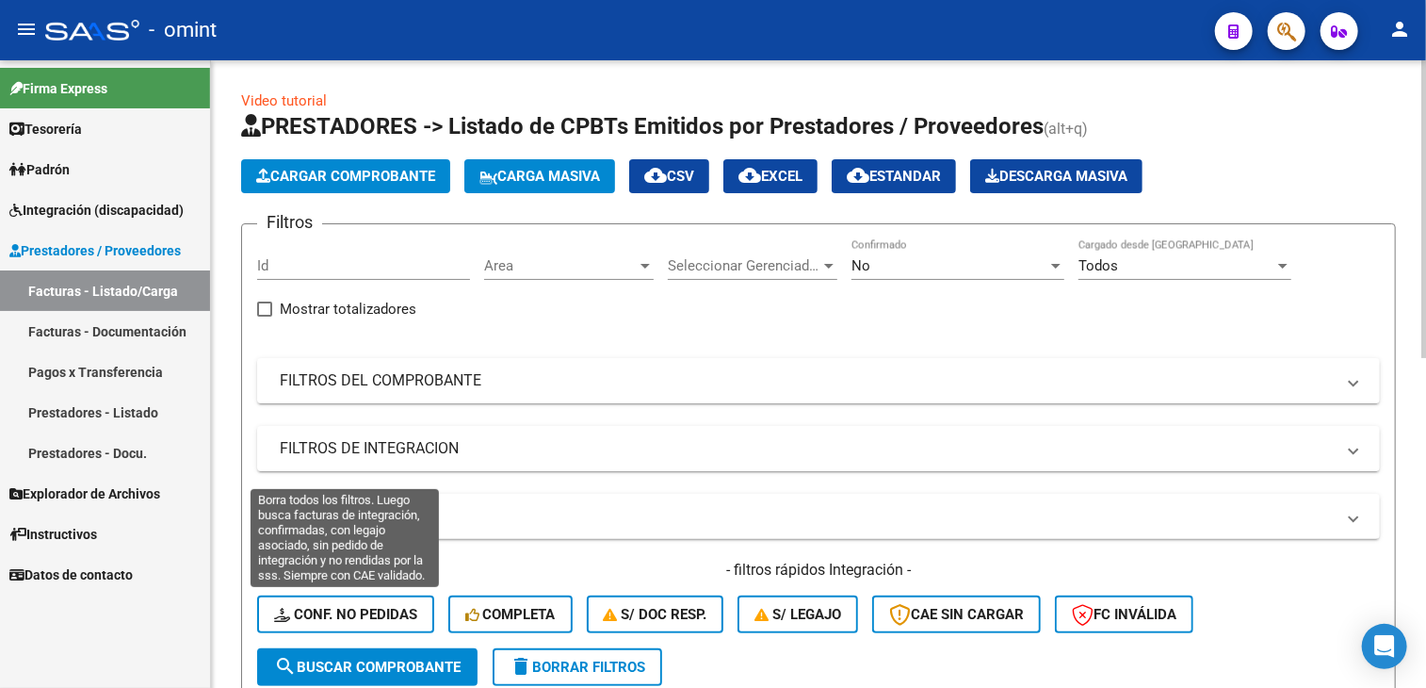
click at [378, 625] on button "Conf. no pedidas" at bounding box center [345, 614] width 177 height 38
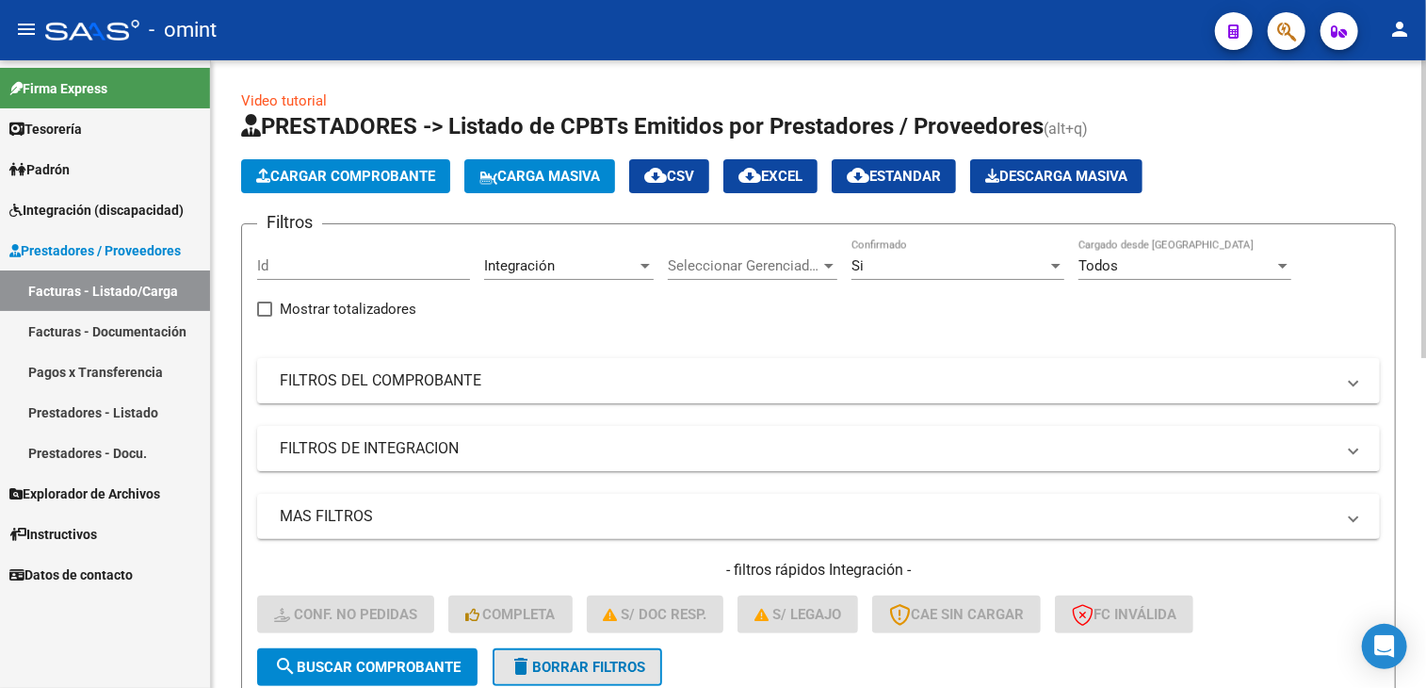
click at [611, 672] on span "delete Borrar Filtros" at bounding box center [578, 666] width 136 height 17
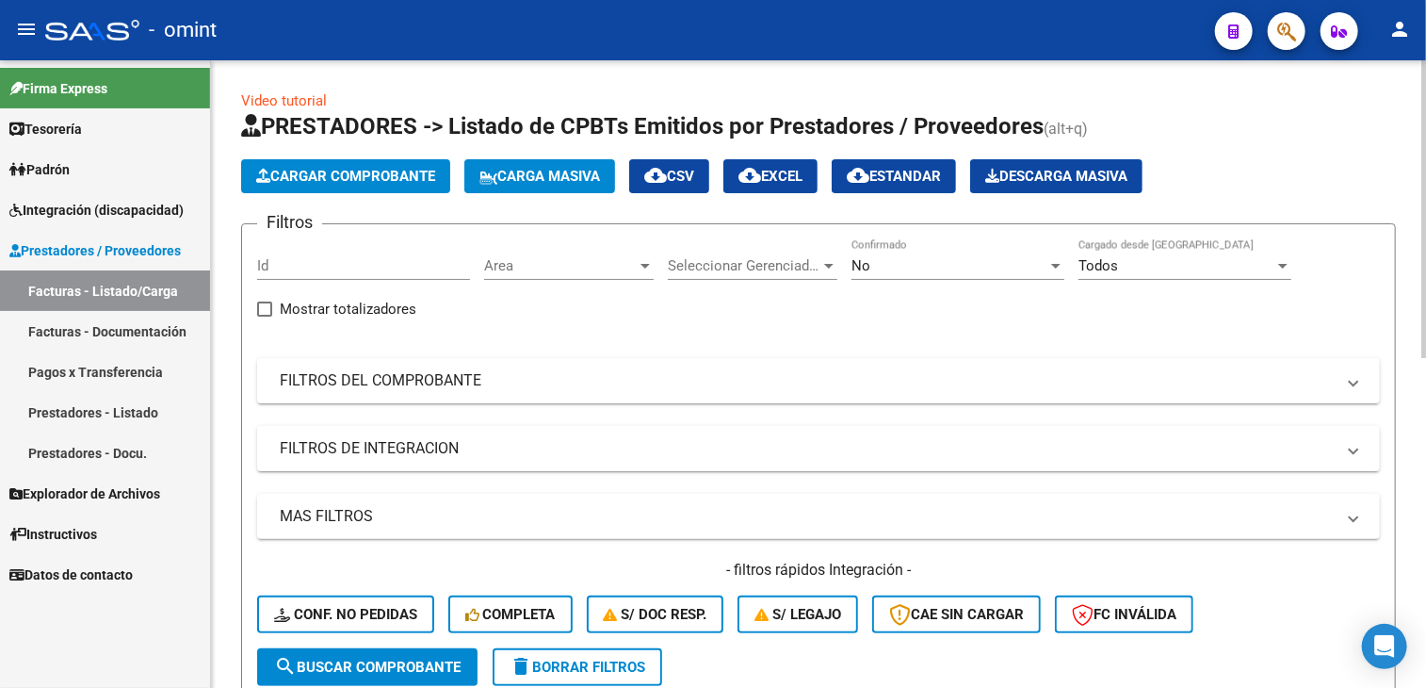
click at [279, 263] on input "Id" at bounding box center [363, 265] width 213 height 17
paste input "16256"
type input "1"
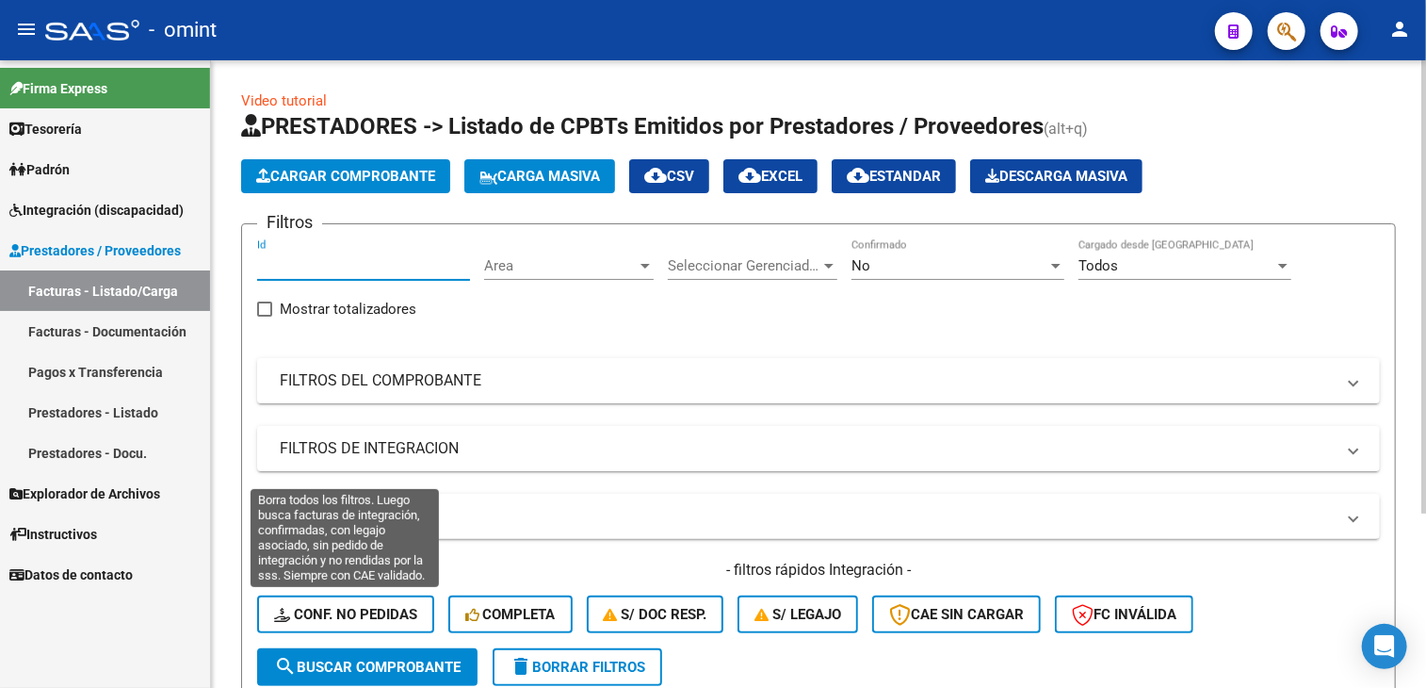
click at [399, 618] on span "Conf. no pedidas" at bounding box center [345, 614] width 143 height 17
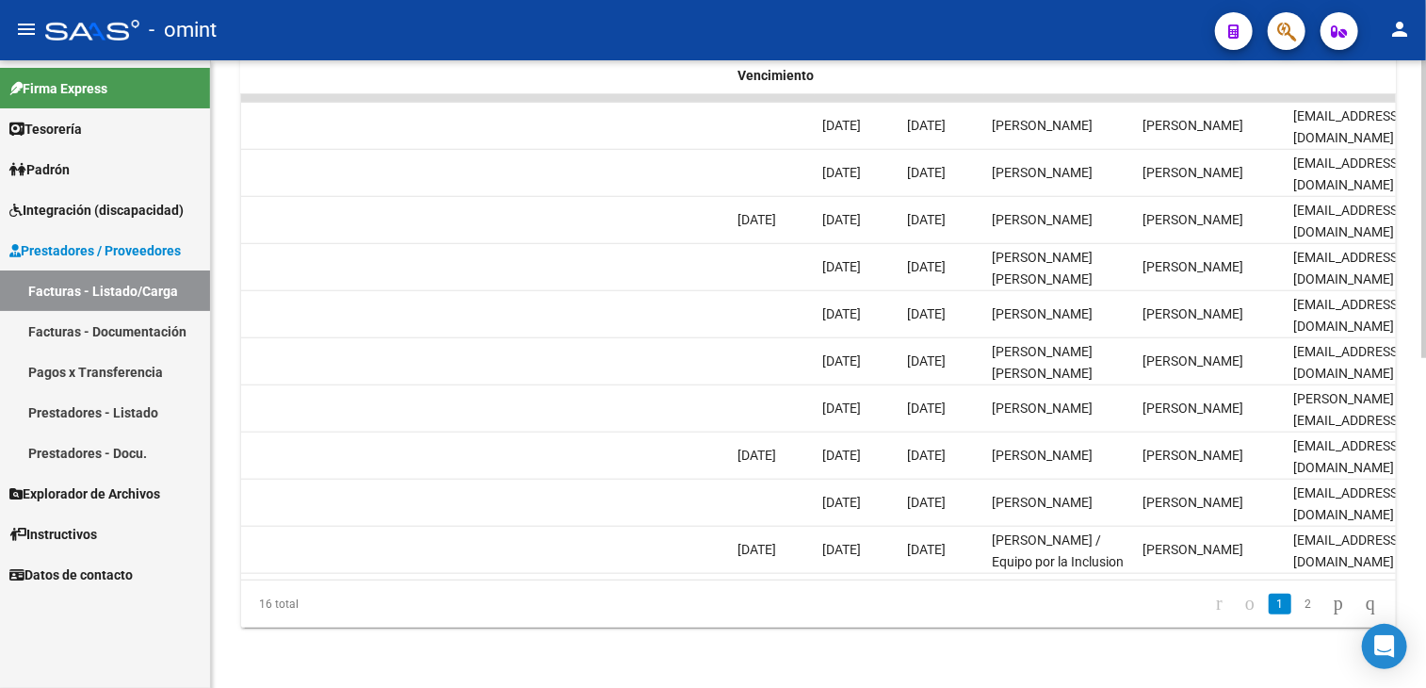
scroll to position [0, 1860]
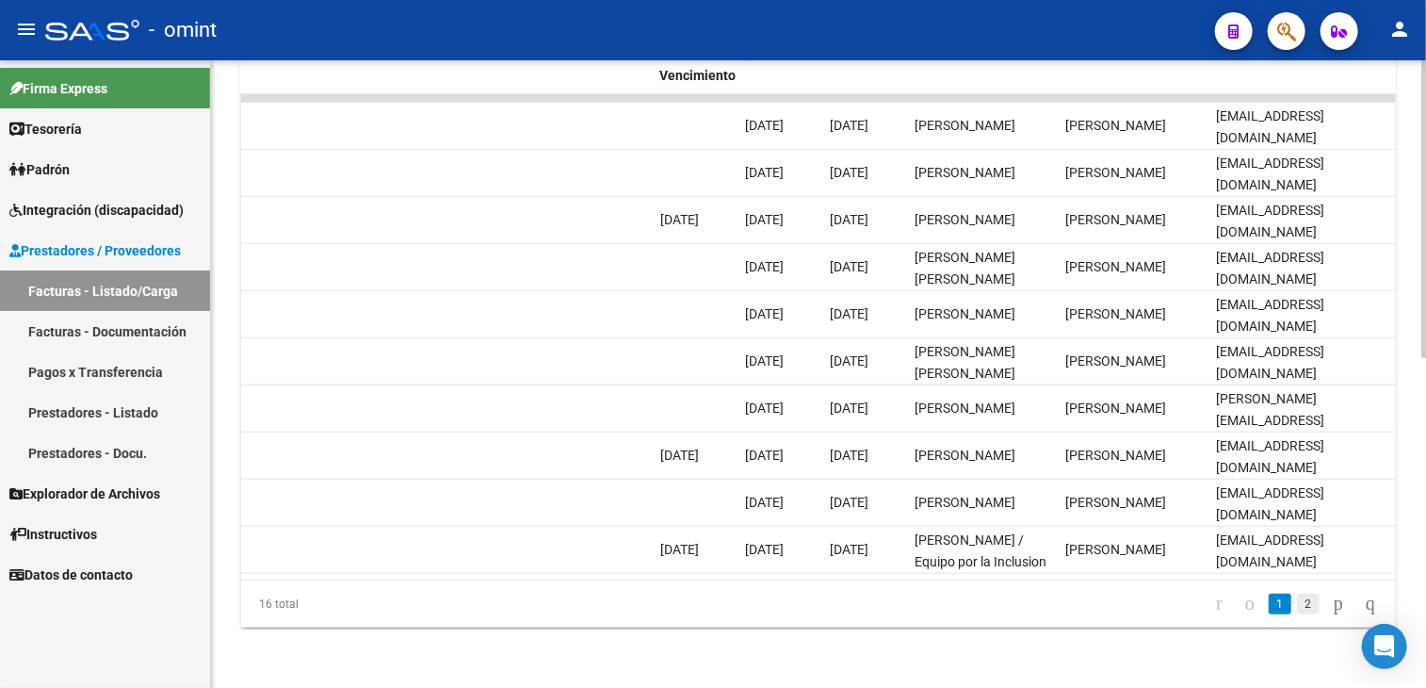
click at [1297, 604] on link "2" at bounding box center [1308, 603] width 23 height 21
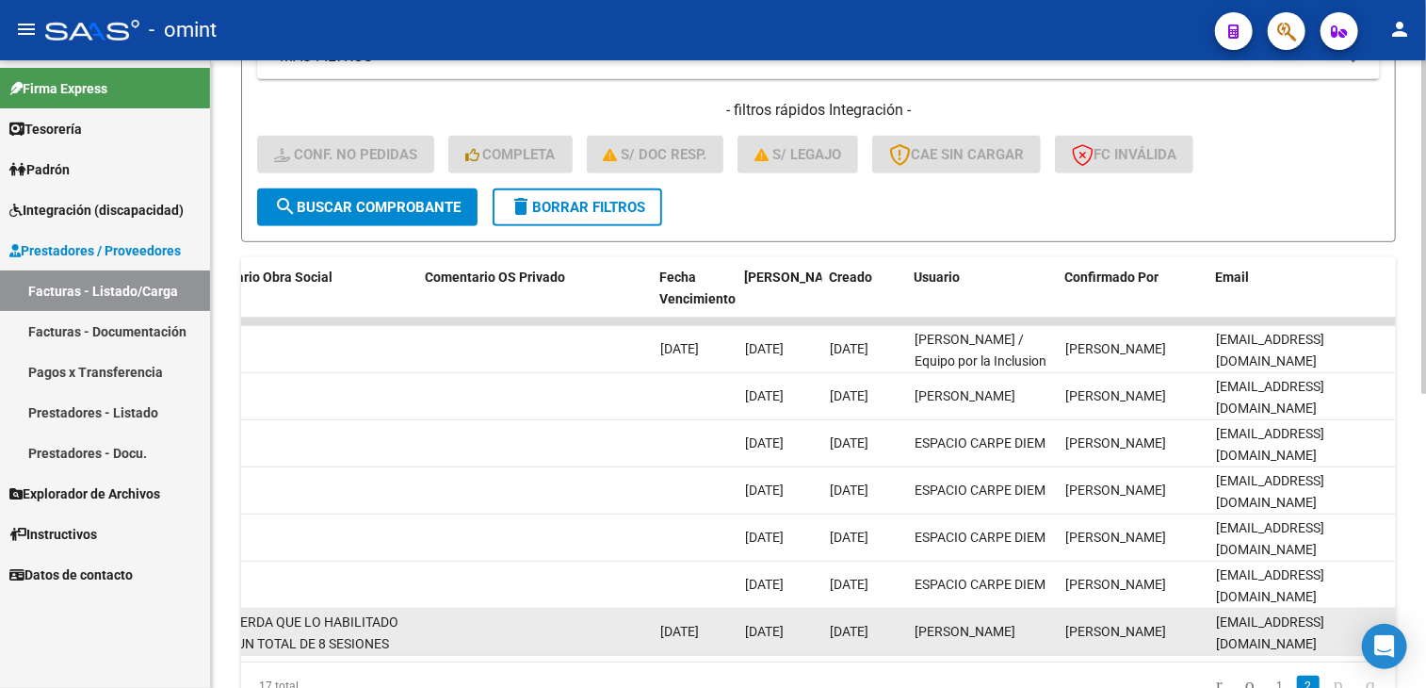
scroll to position [554, 0]
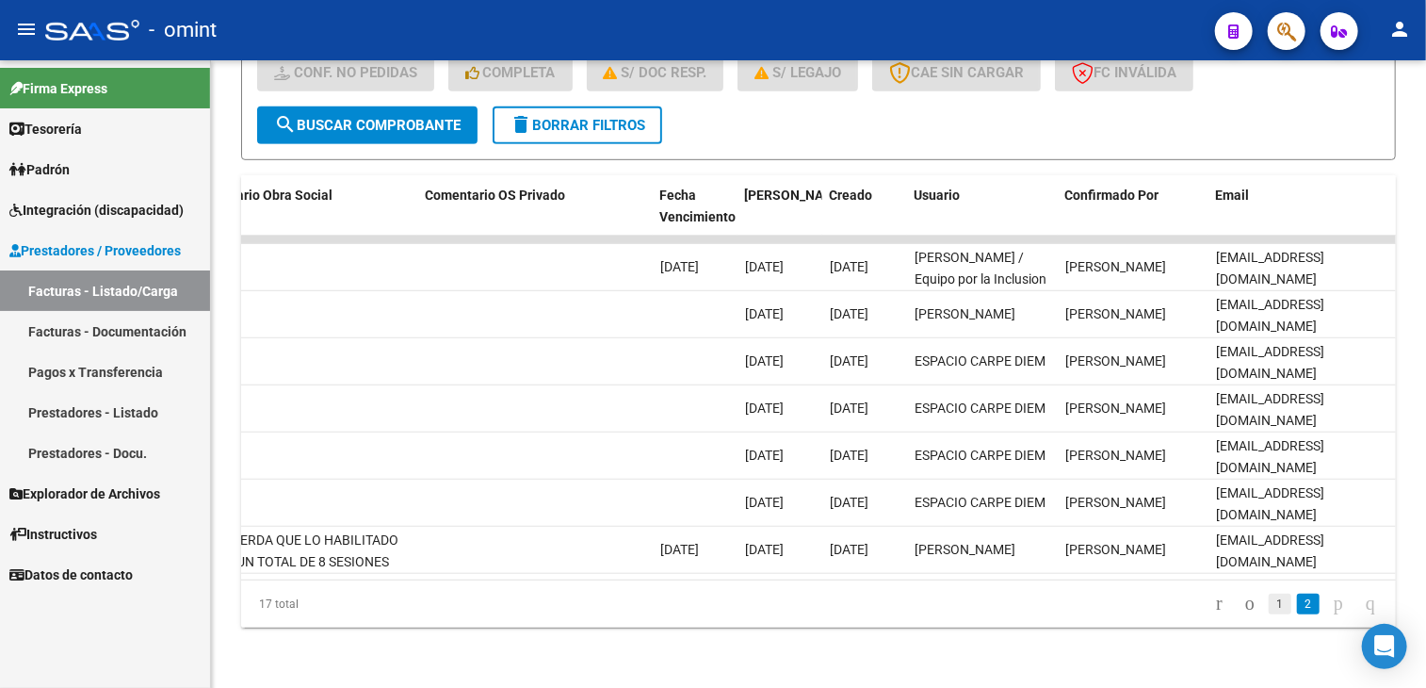
click at [1269, 600] on link "1" at bounding box center [1280, 603] width 23 height 21
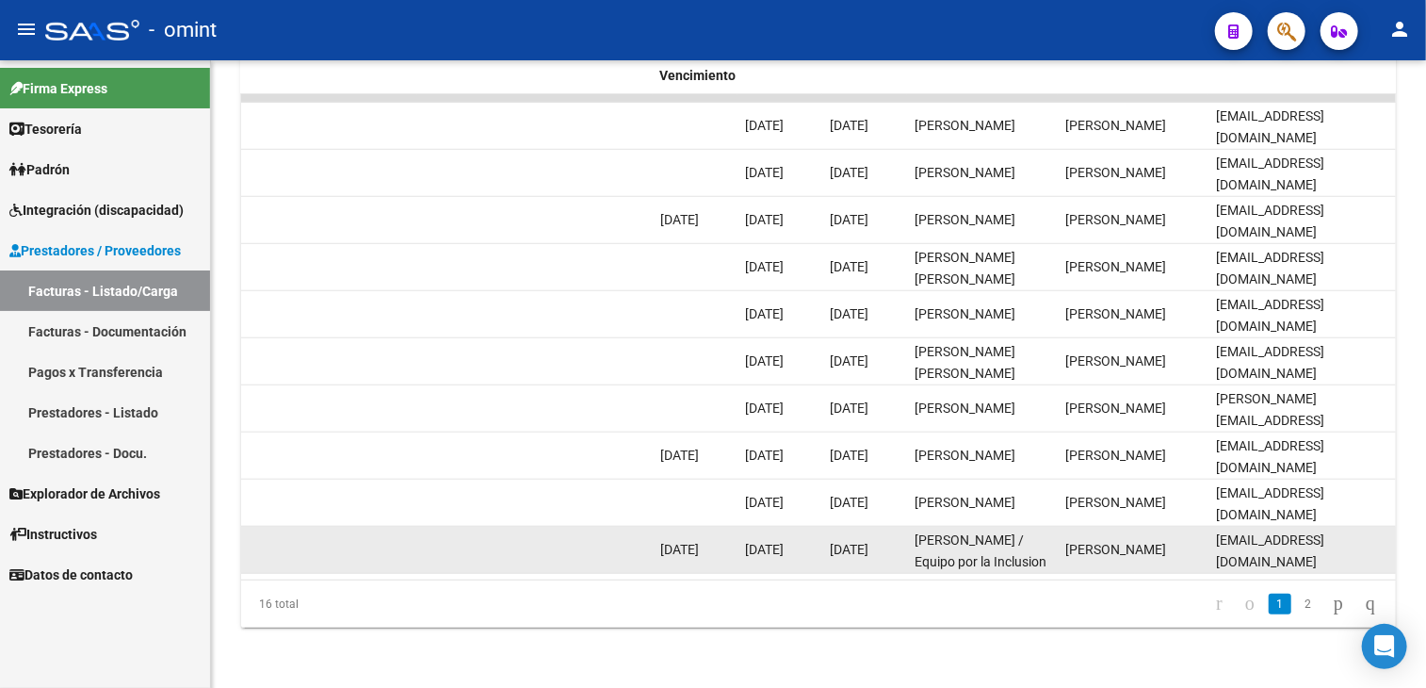
scroll to position [600, 0]
